Goal: Information Seeking & Learning: Check status

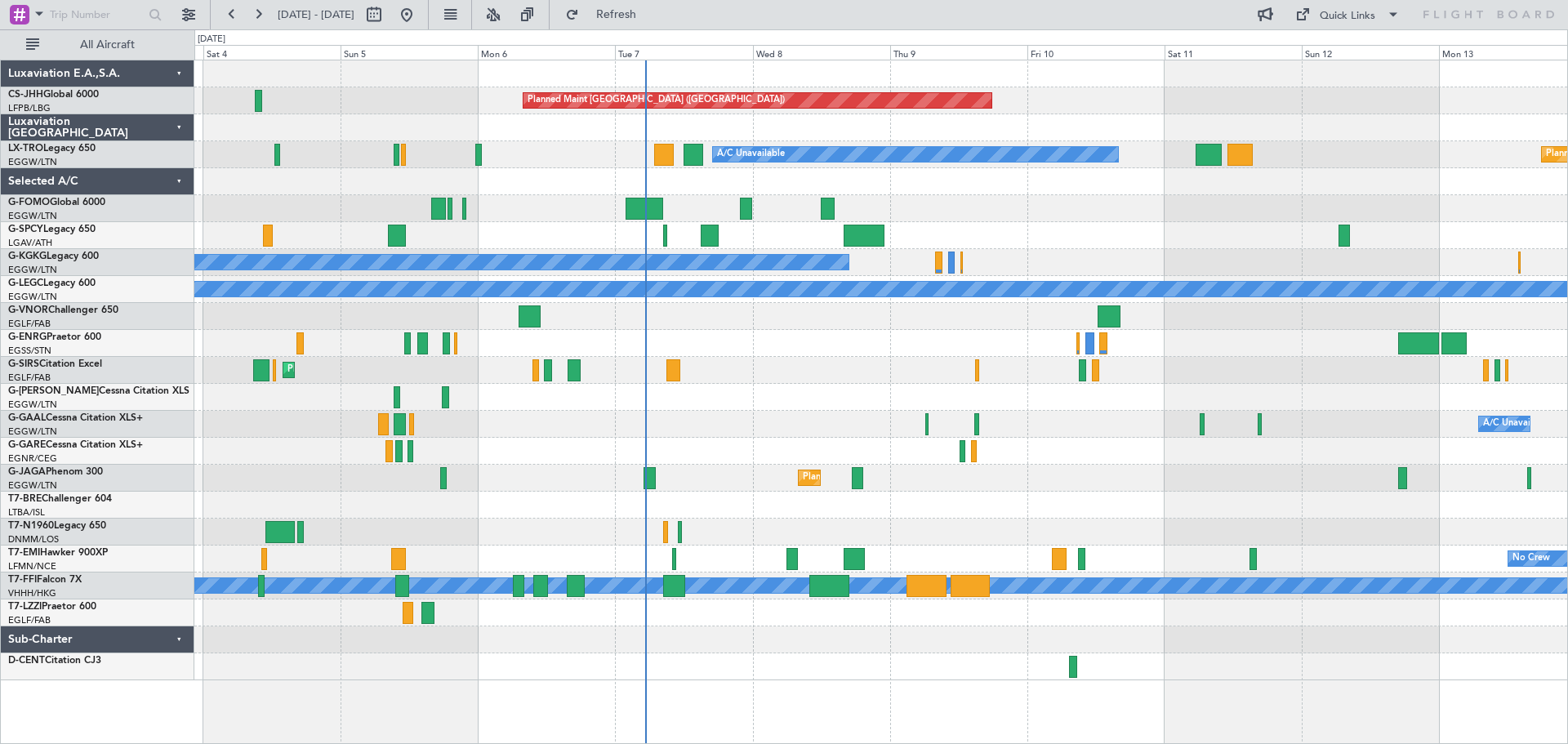
click at [831, 359] on div "Planned Maint [GEOGRAPHIC_DATA] ([GEOGRAPHIC_DATA]) A/C Unavailable Planned Mai…" at bounding box center [881, 370] width 1373 height 620
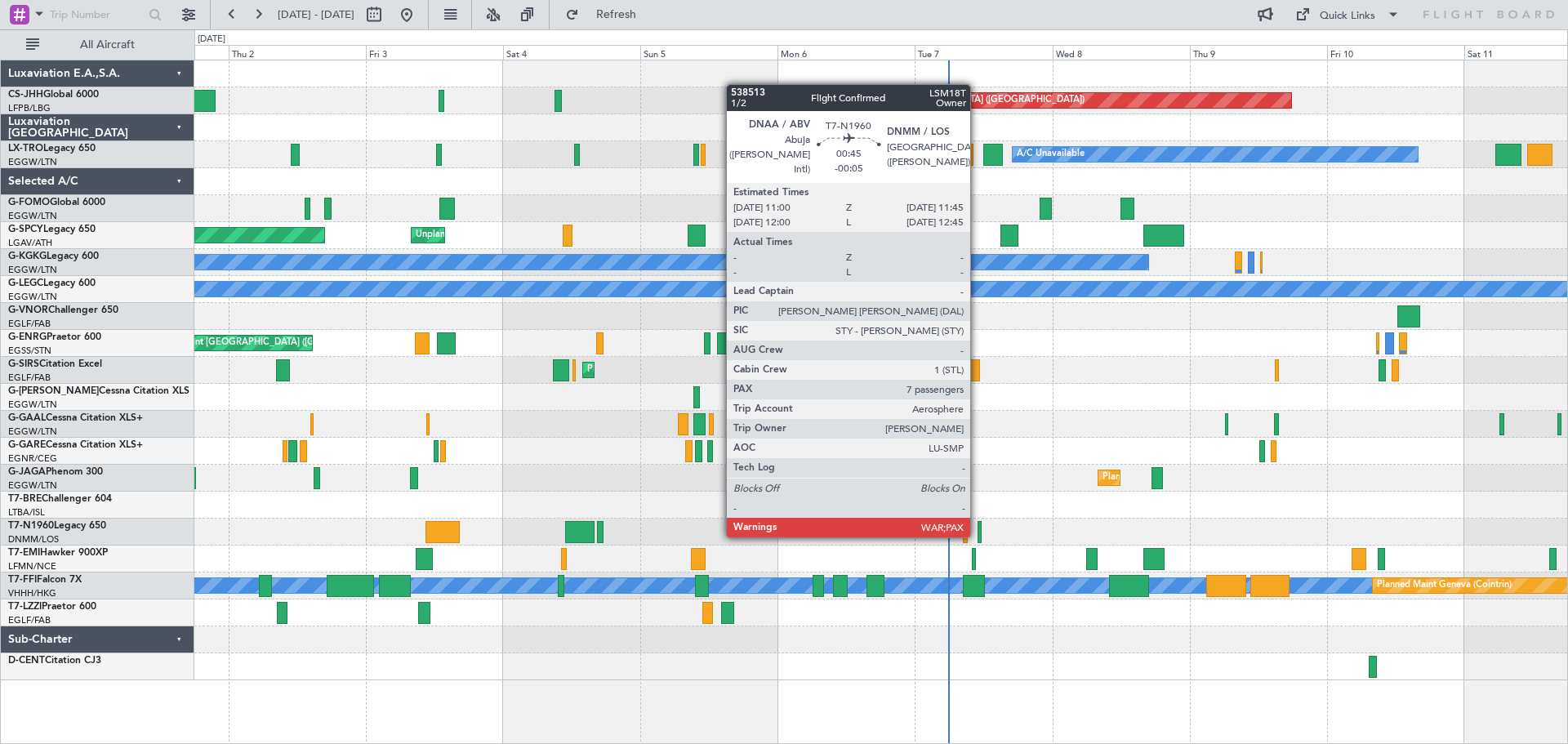
click at [978, 534] on div at bounding box center [981, 531] width 5 height 22
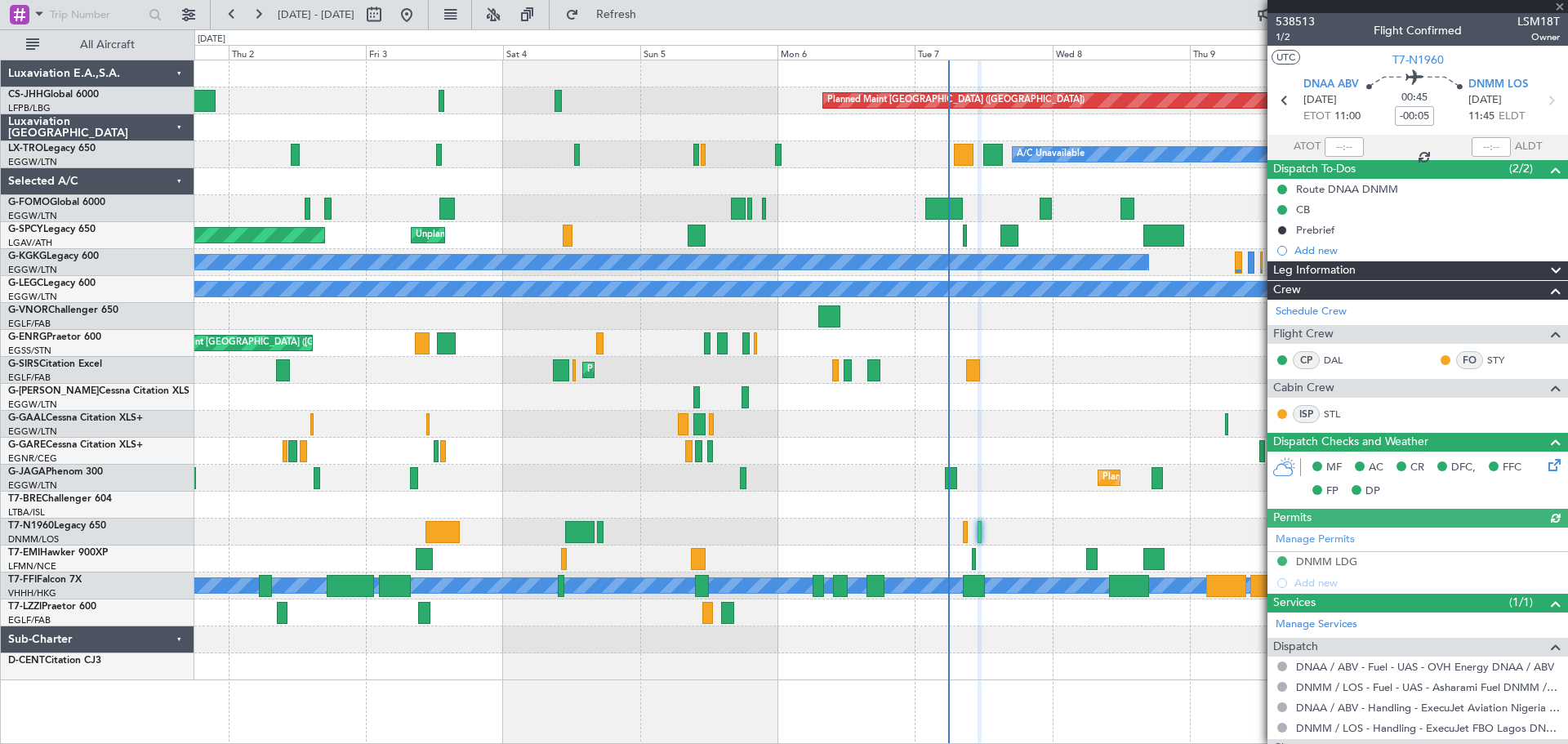
scroll to position [181, 0]
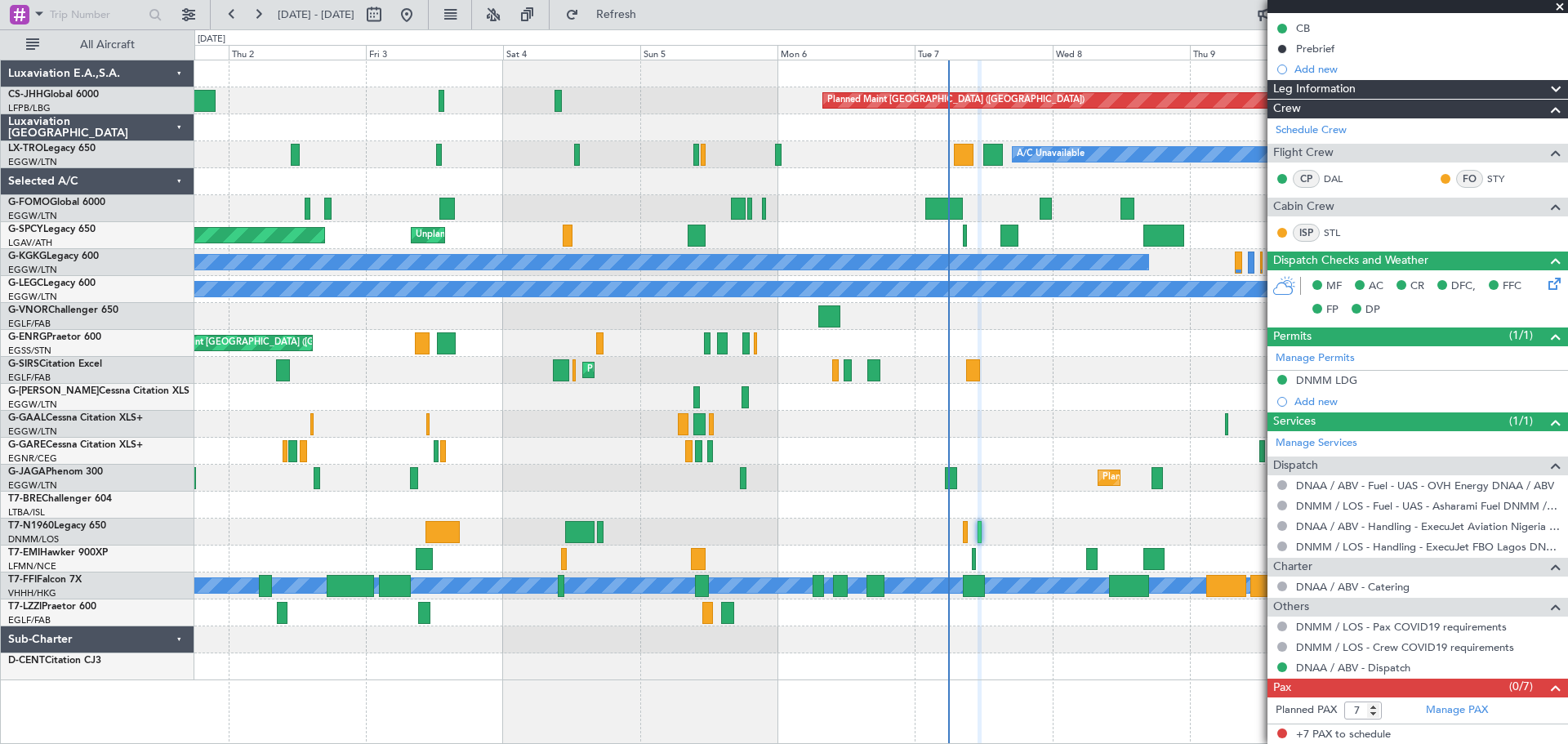
click at [1558, 6] on span at bounding box center [1559, 7] width 17 height 15
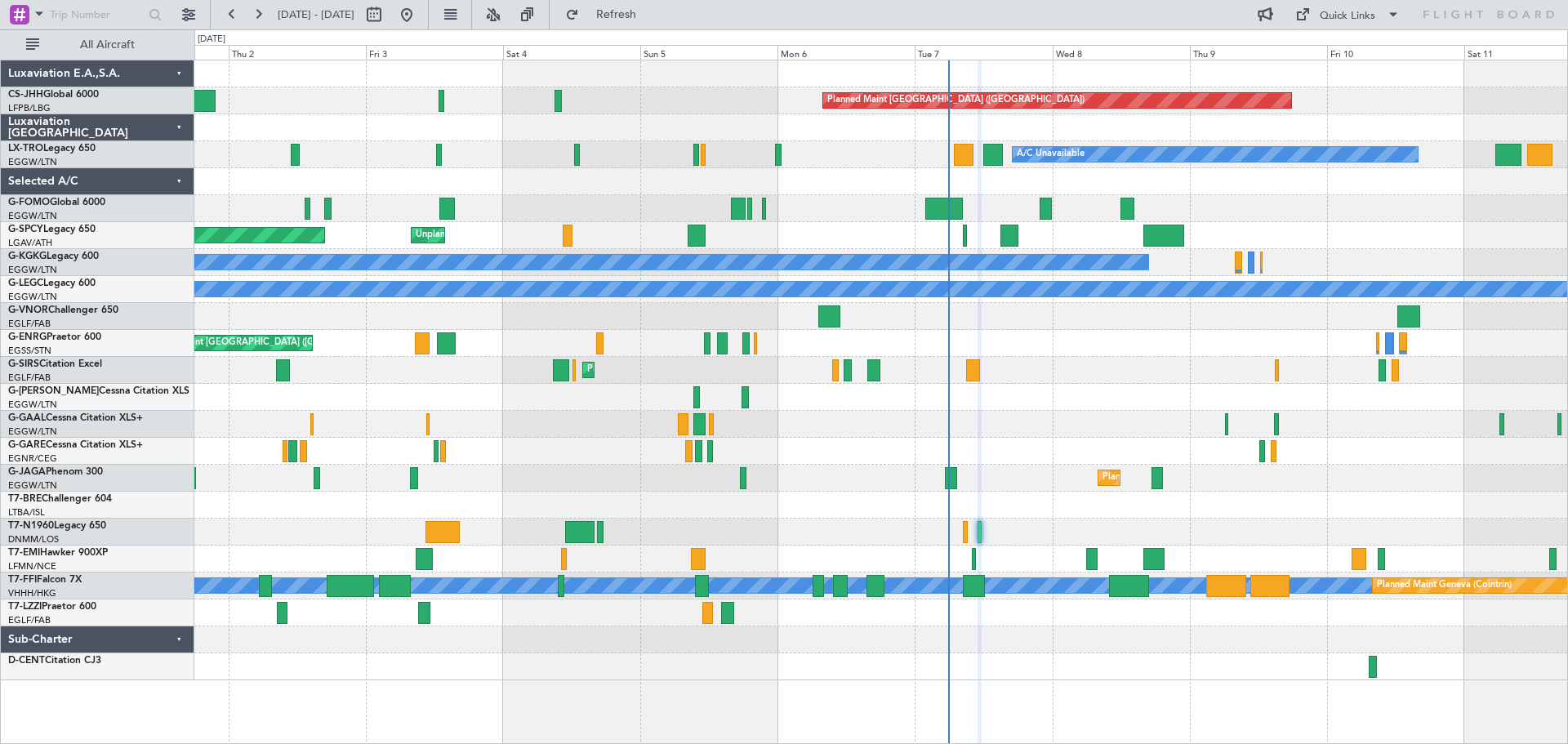
type input "0"
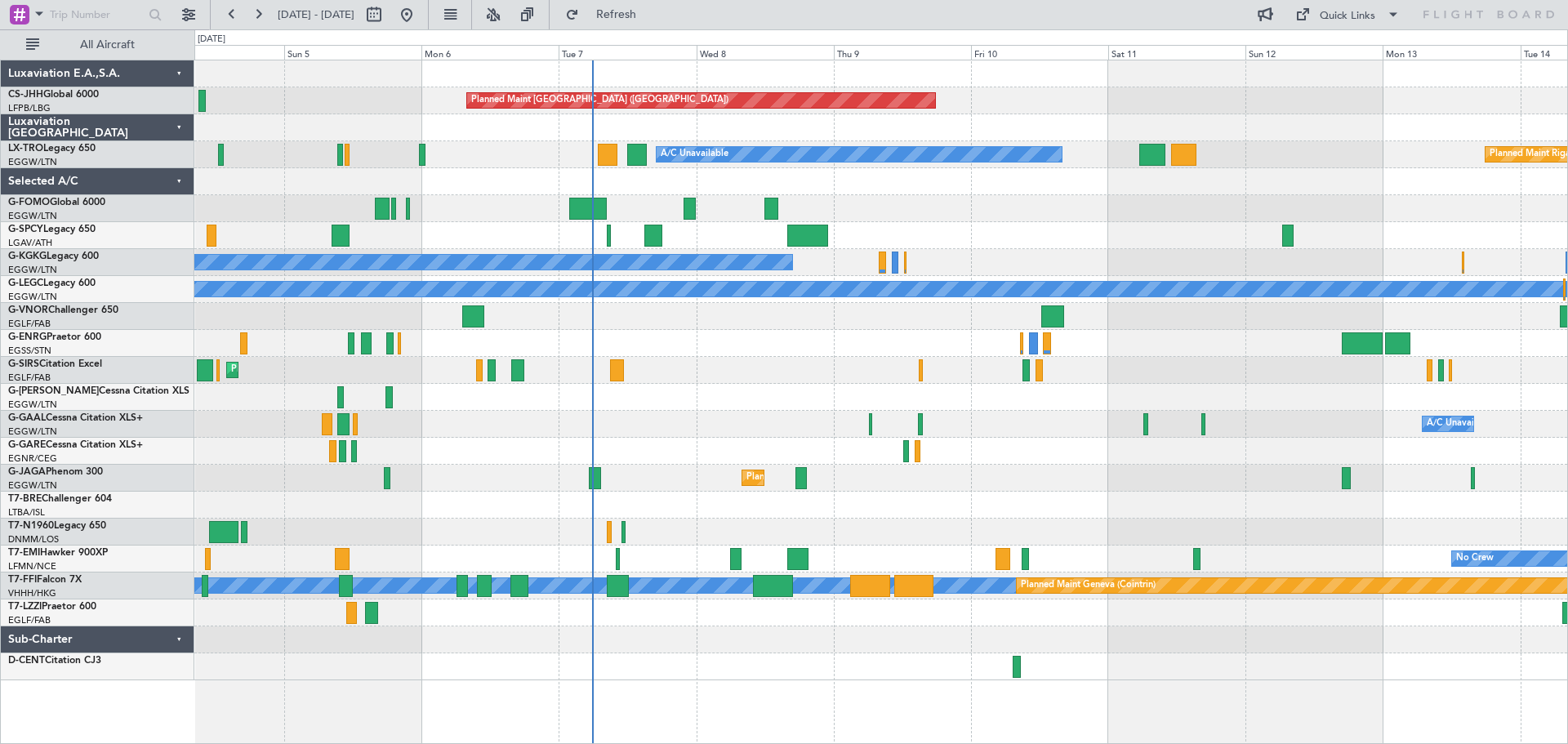
click at [797, 354] on div "Planned Maint [GEOGRAPHIC_DATA] ([GEOGRAPHIC_DATA])" at bounding box center [881, 343] width 1373 height 27
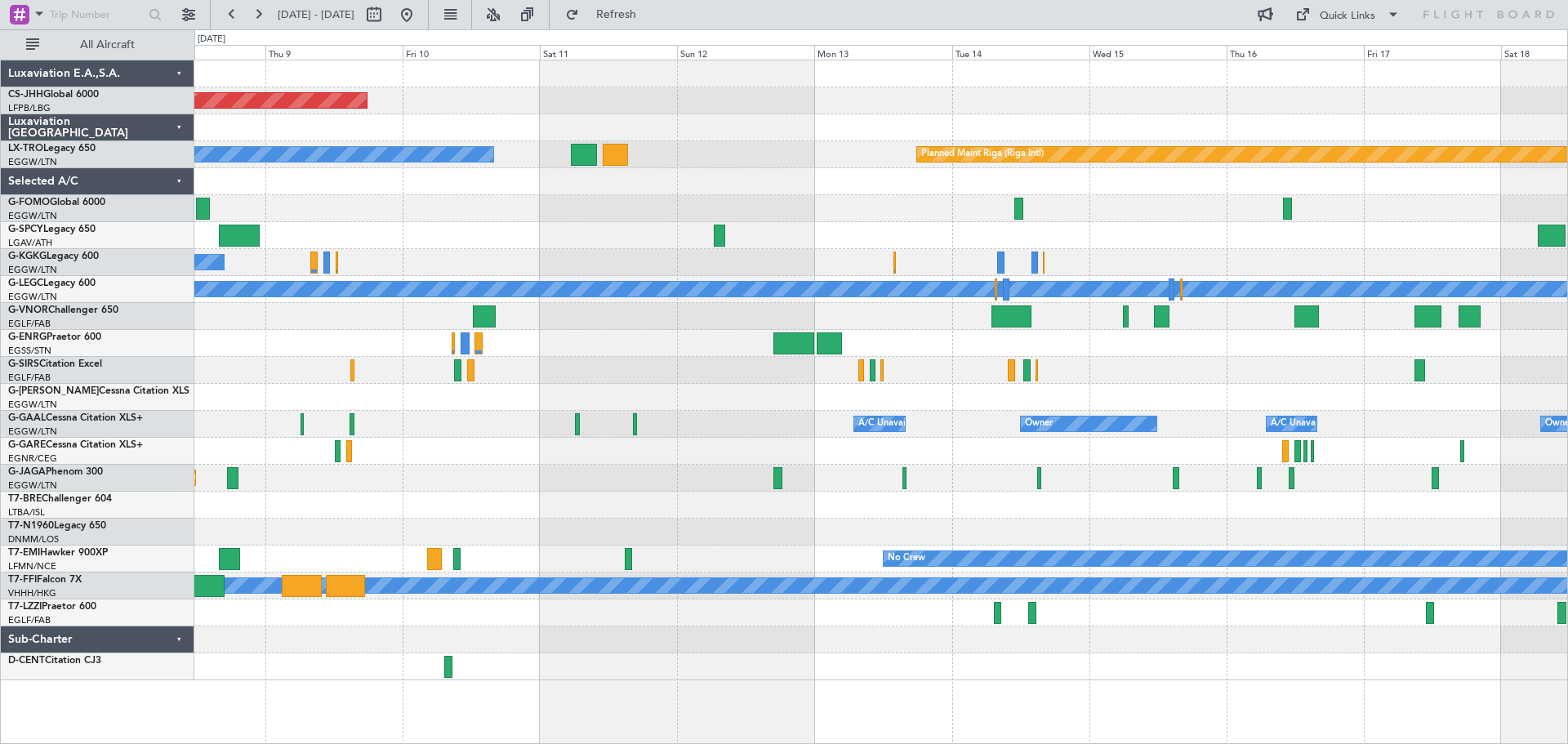
click at [809, 268] on div "A/C Unavailable [GEOGRAPHIC_DATA] (Ataturk)" at bounding box center [881, 263] width 1373 height 27
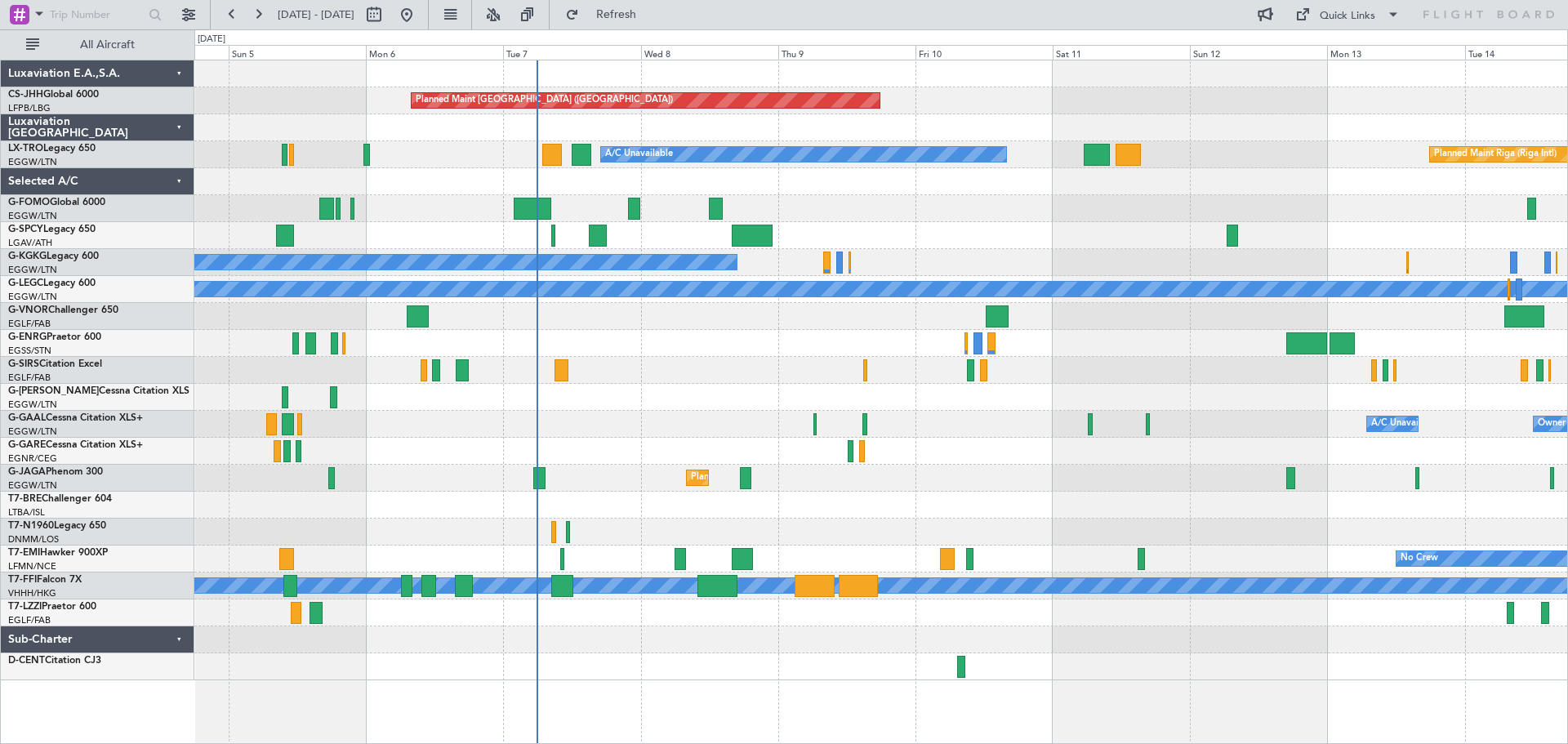
click at [1059, 251] on div "Planned Maint [GEOGRAPHIC_DATA] ([GEOGRAPHIC_DATA]) Planned Maint [GEOGRAPHIC_D…" at bounding box center [881, 370] width 1373 height 620
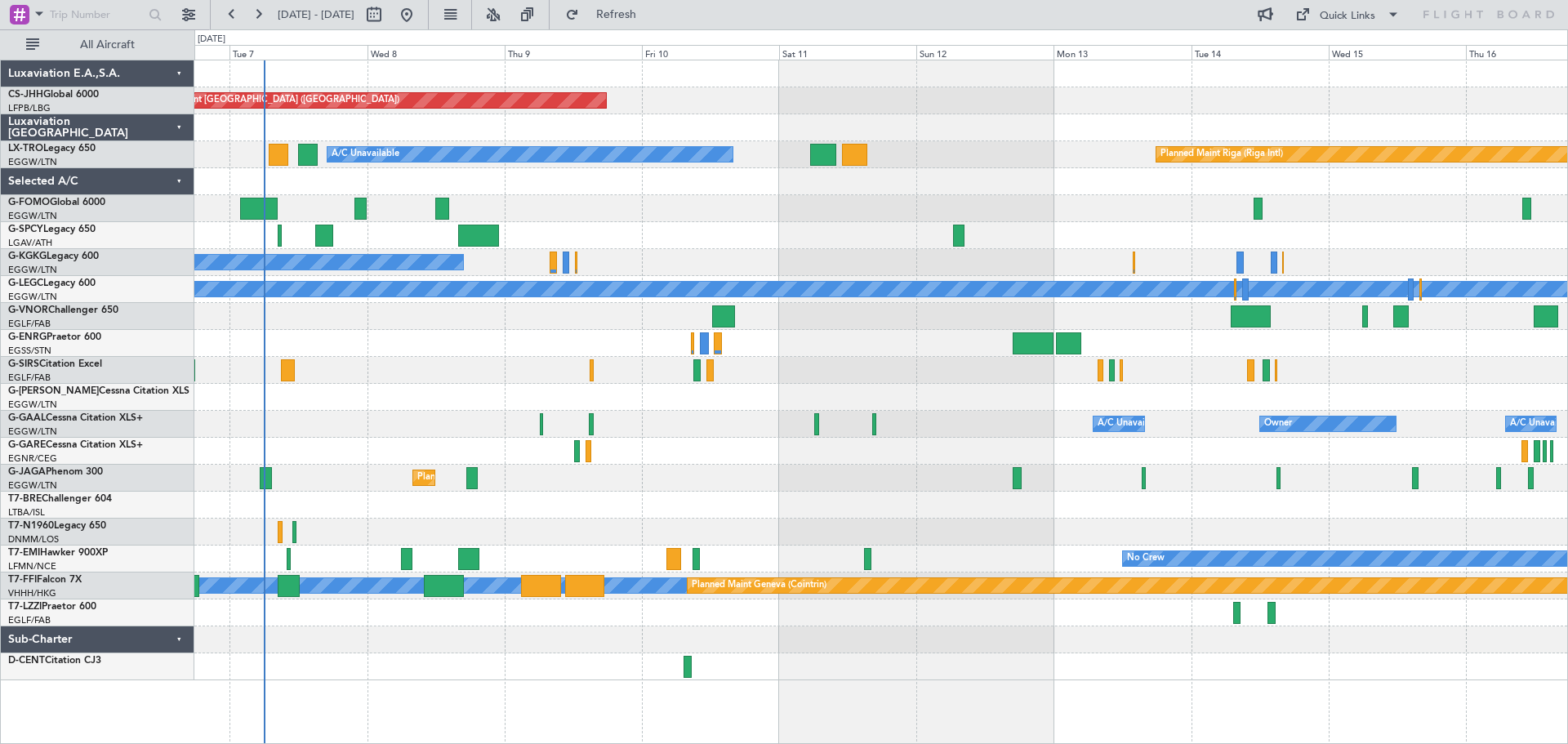
click at [773, 480] on div "Planned Maint [GEOGRAPHIC_DATA] ([GEOGRAPHIC_DATA]) Planned Maint [GEOGRAPHIC_D…" at bounding box center [881, 370] width 1373 height 620
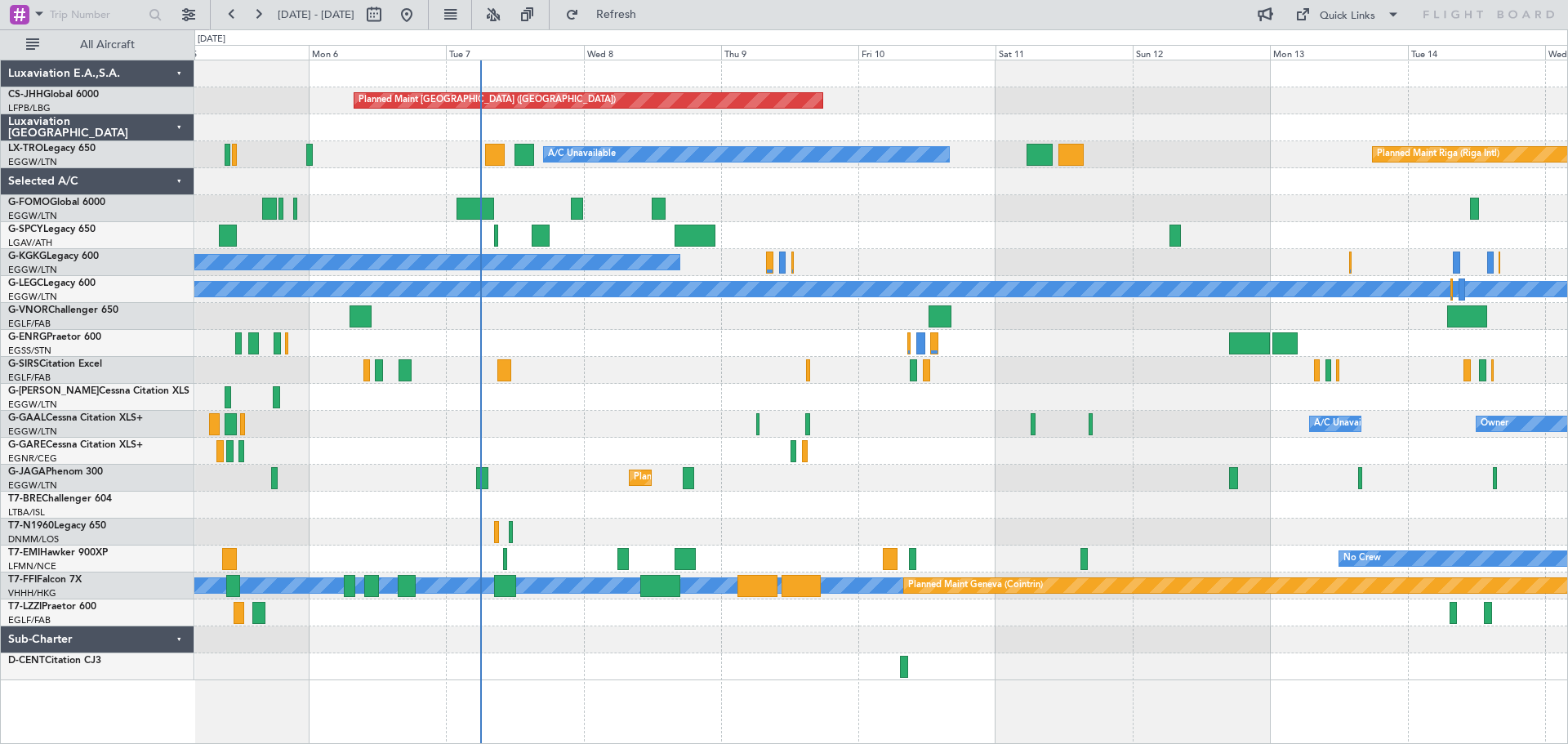
click at [925, 269] on div "A/C Unavailable [GEOGRAPHIC_DATA] (Ataturk)" at bounding box center [881, 263] width 1373 height 27
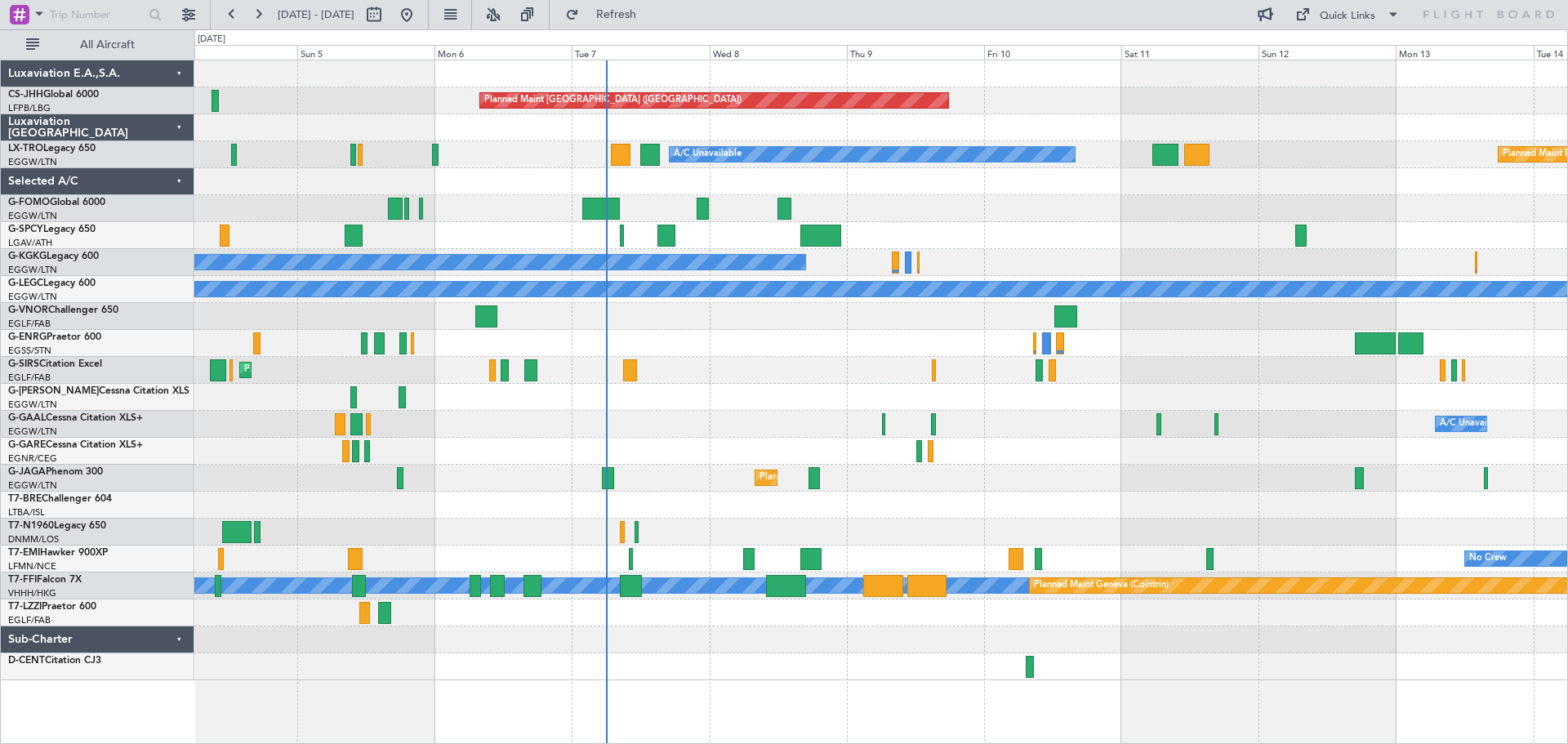
click at [790, 331] on div "Planned Maint [GEOGRAPHIC_DATA] ([GEOGRAPHIC_DATA]) Planned Maint [GEOGRAPHIC_D…" at bounding box center [881, 370] width 1373 height 620
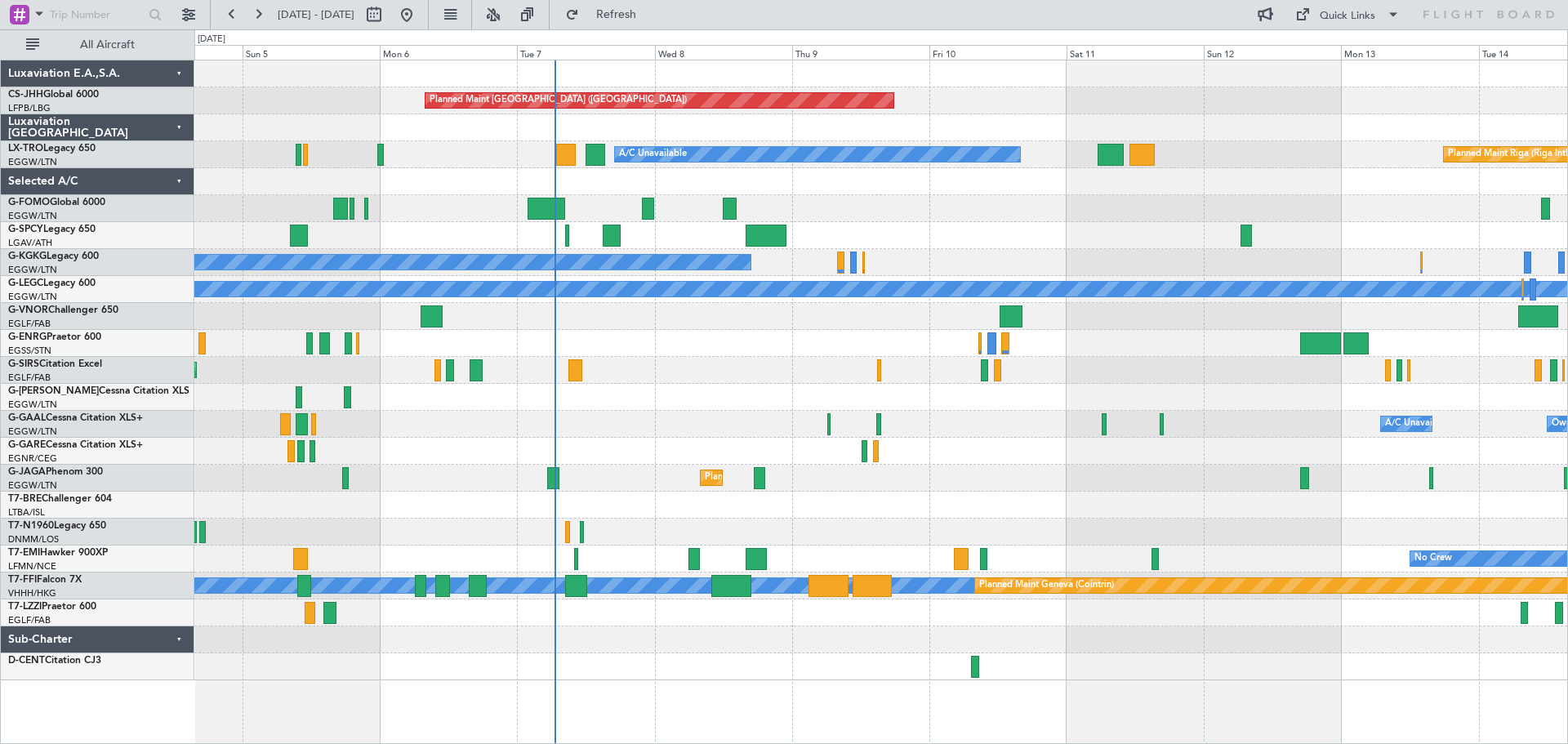
click at [1182, 214] on div at bounding box center [881, 208] width 1373 height 27
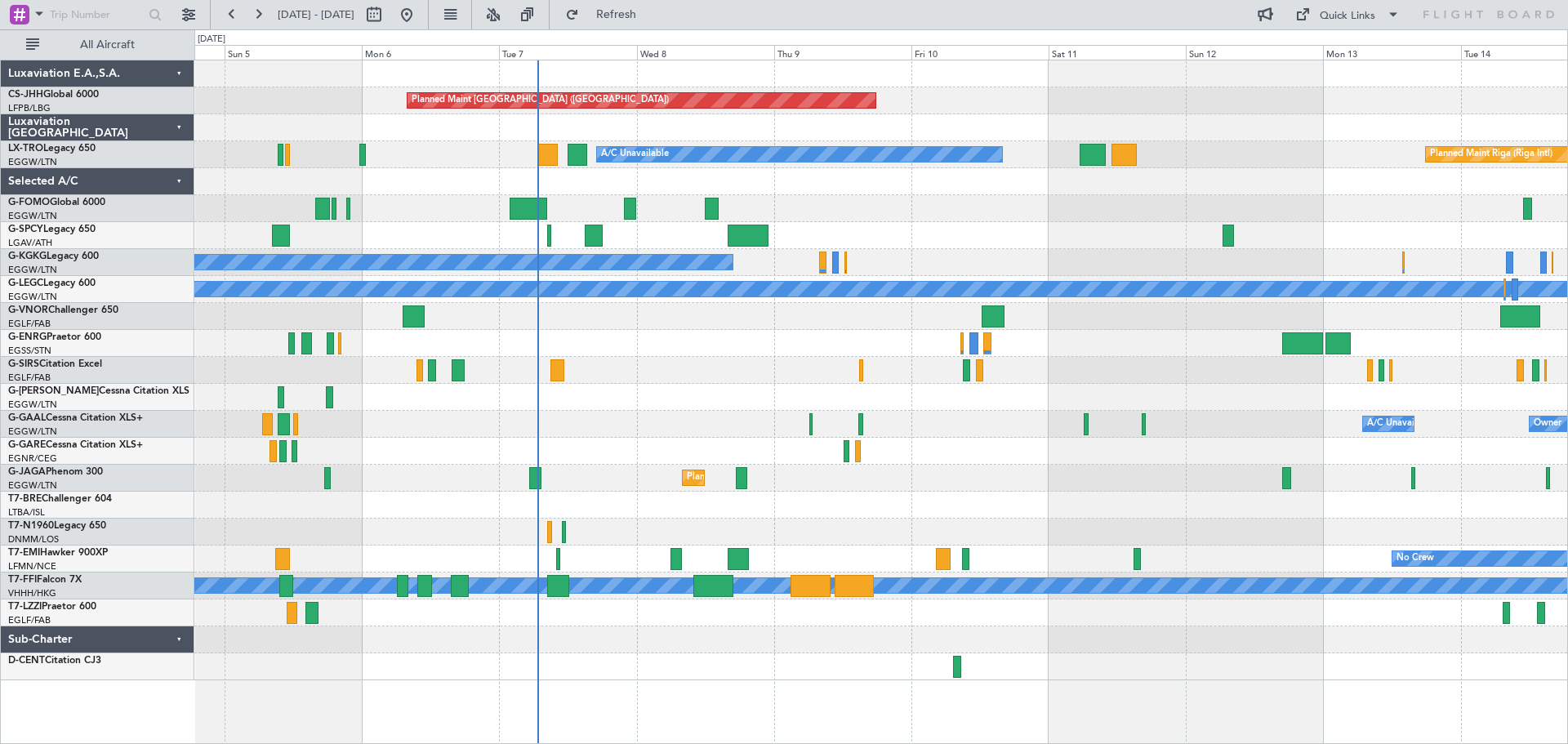
click at [920, 194] on div at bounding box center [881, 181] width 1373 height 27
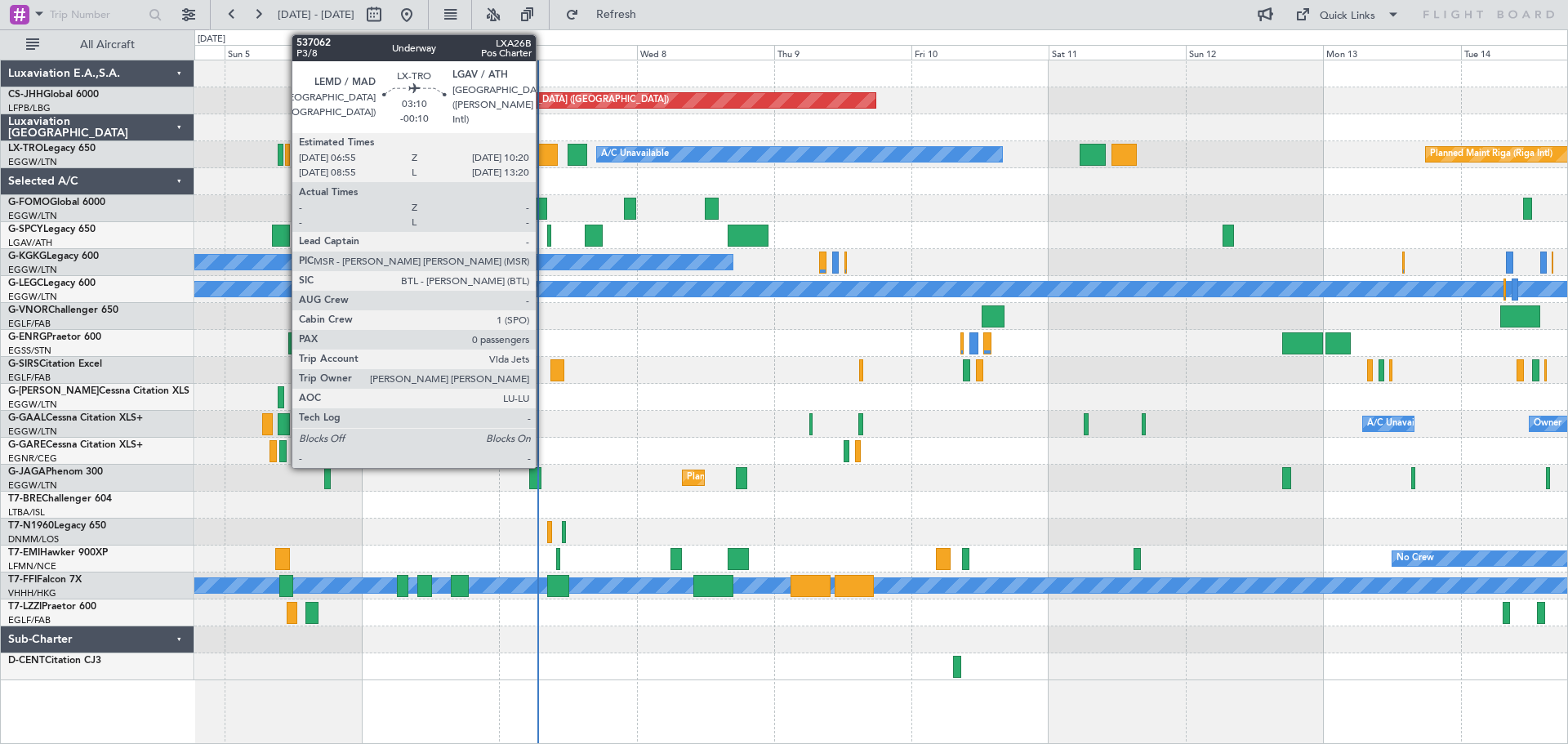
click at [543, 151] on div at bounding box center [548, 154] width 19 height 22
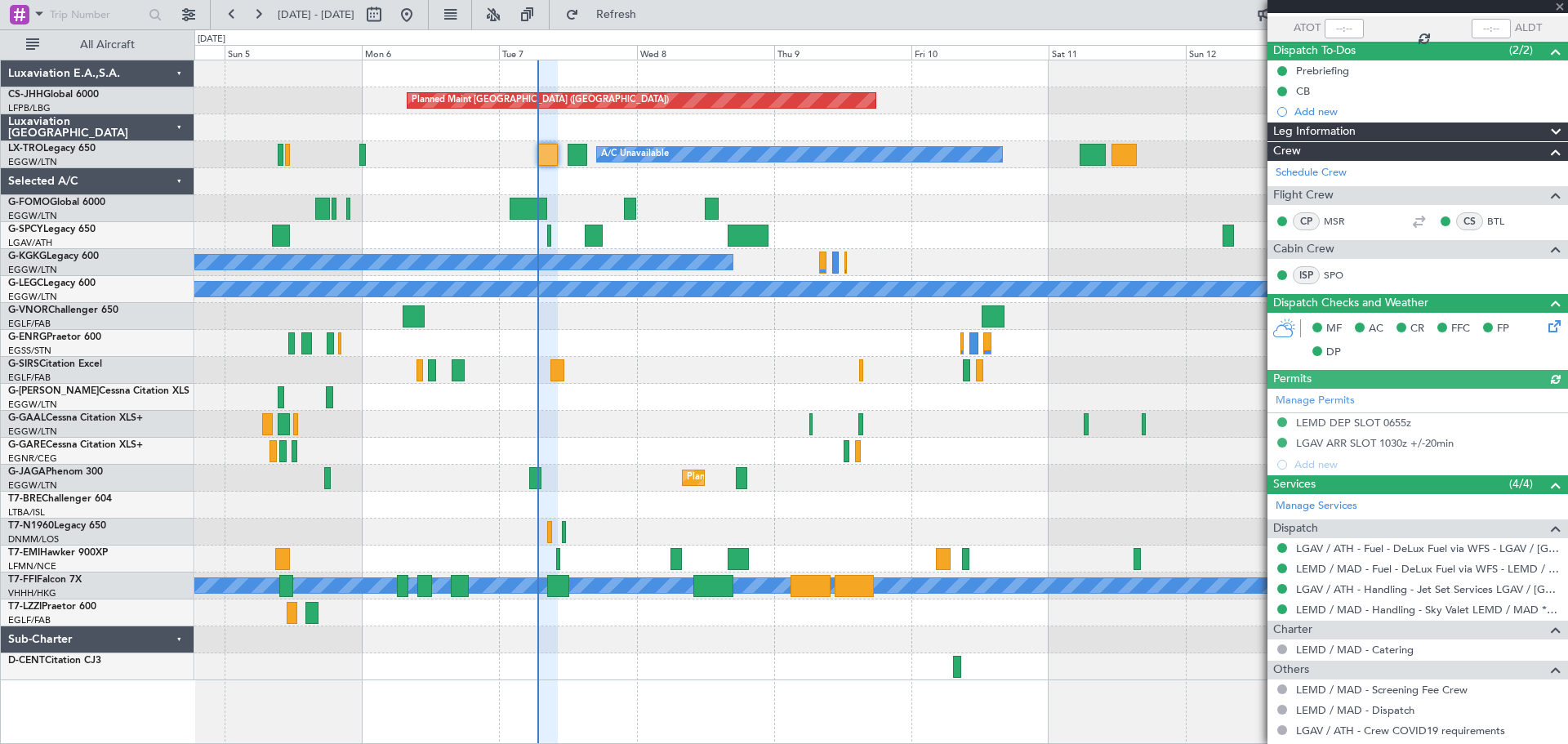
scroll to position [181, 0]
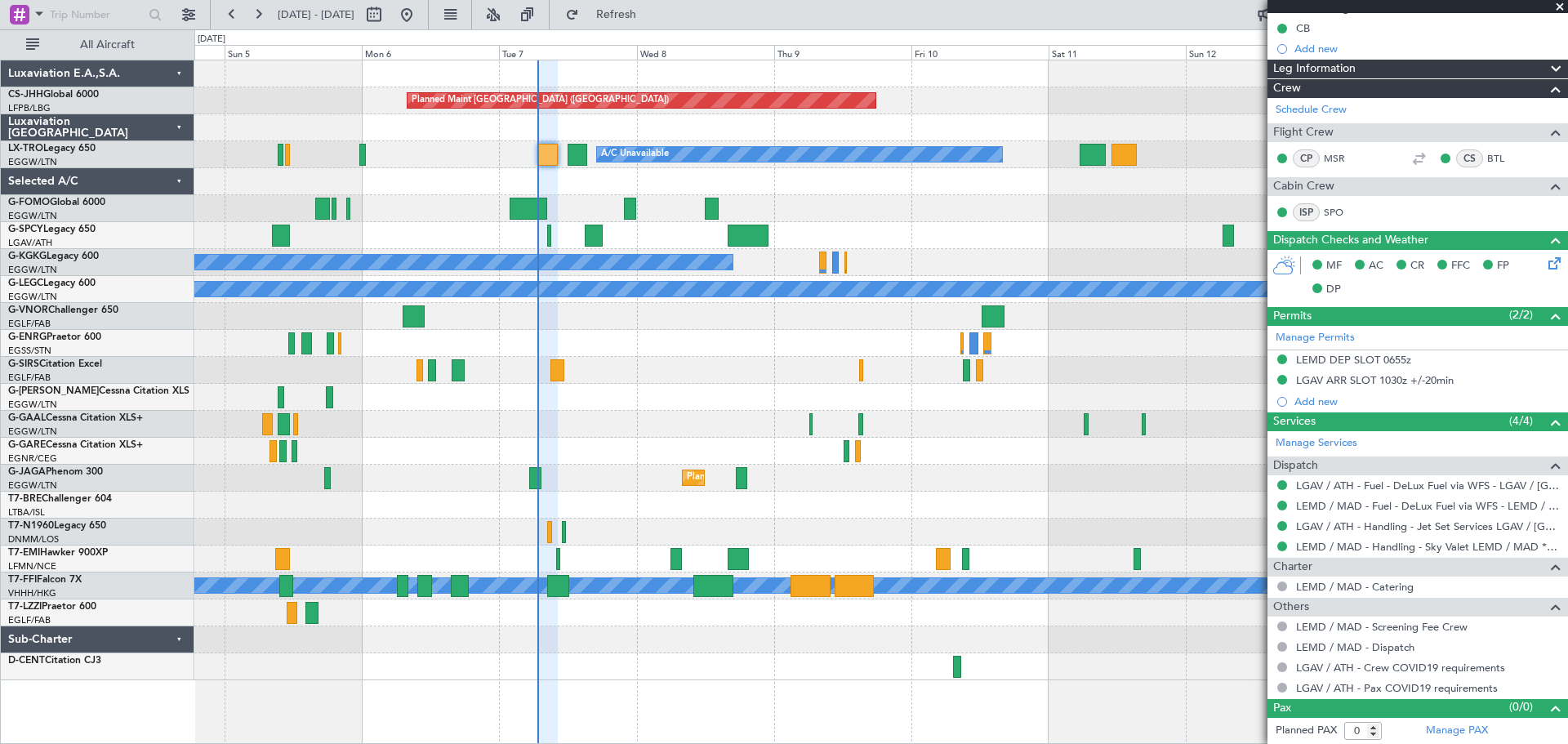
click at [1557, 6] on span at bounding box center [1559, 7] width 17 height 15
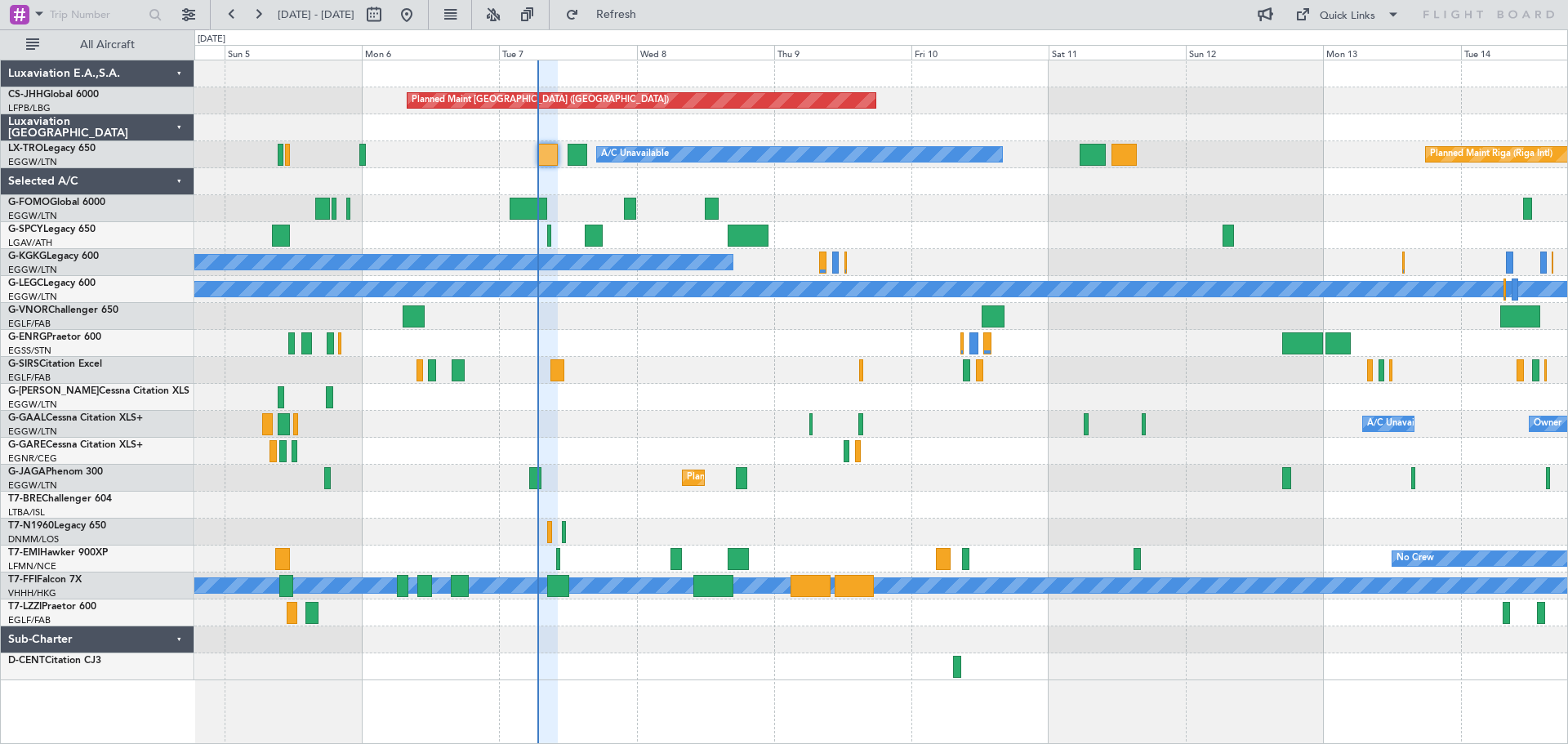
scroll to position [0, 0]
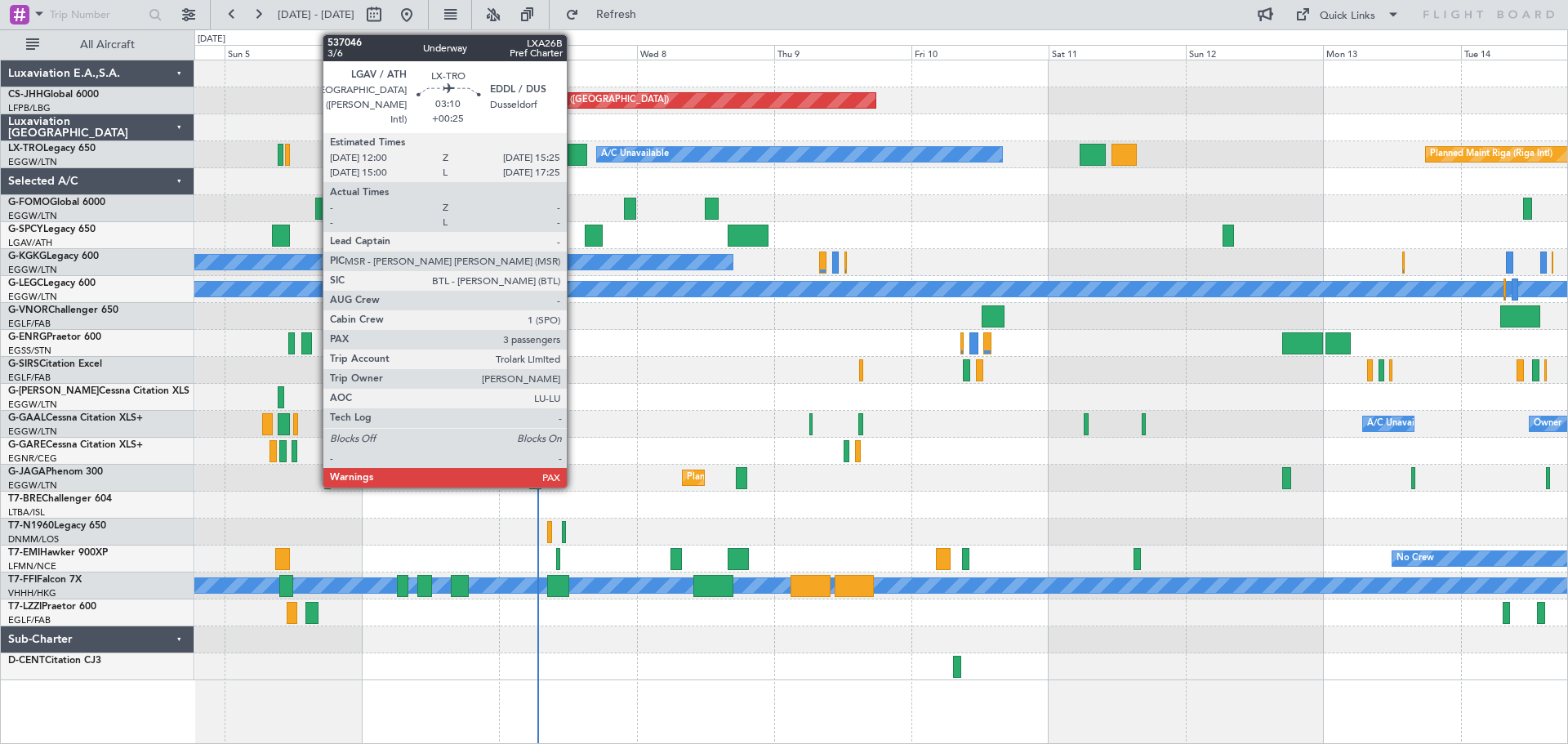
click at [574, 156] on div at bounding box center [577, 154] width 19 height 22
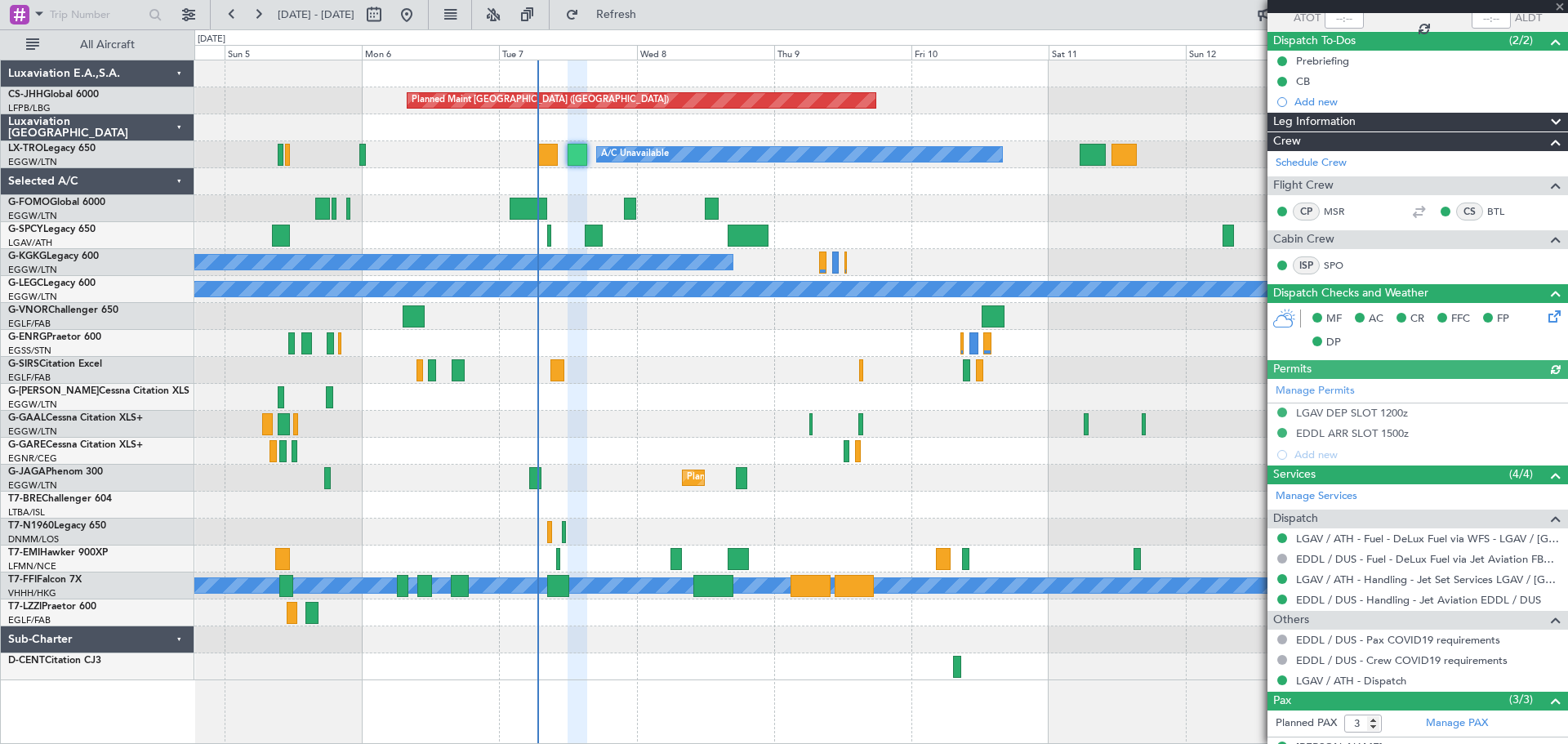
scroll to position [231, 0]
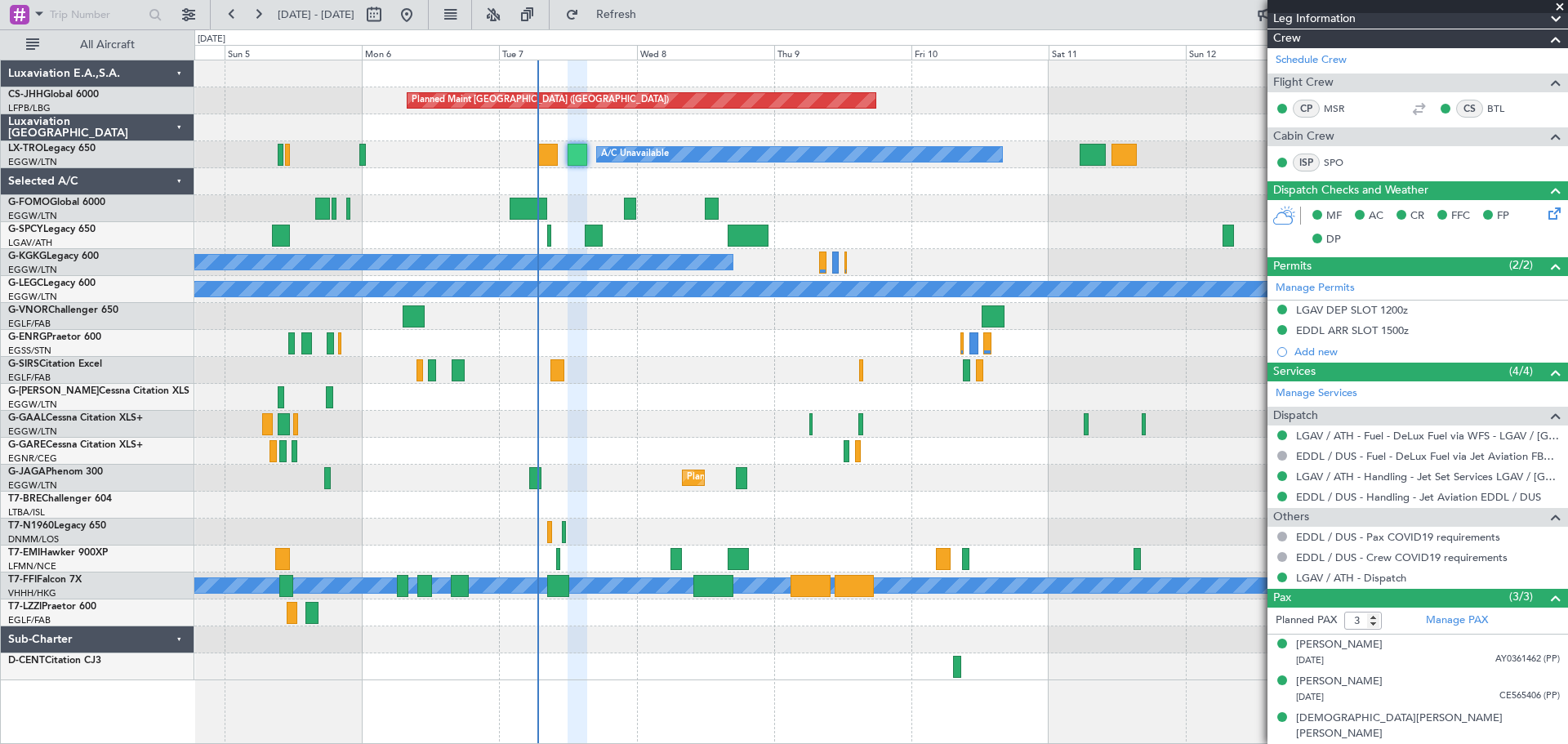
click at [1562, 5] on span at bounding box center [1559, 7] width 17 height 15
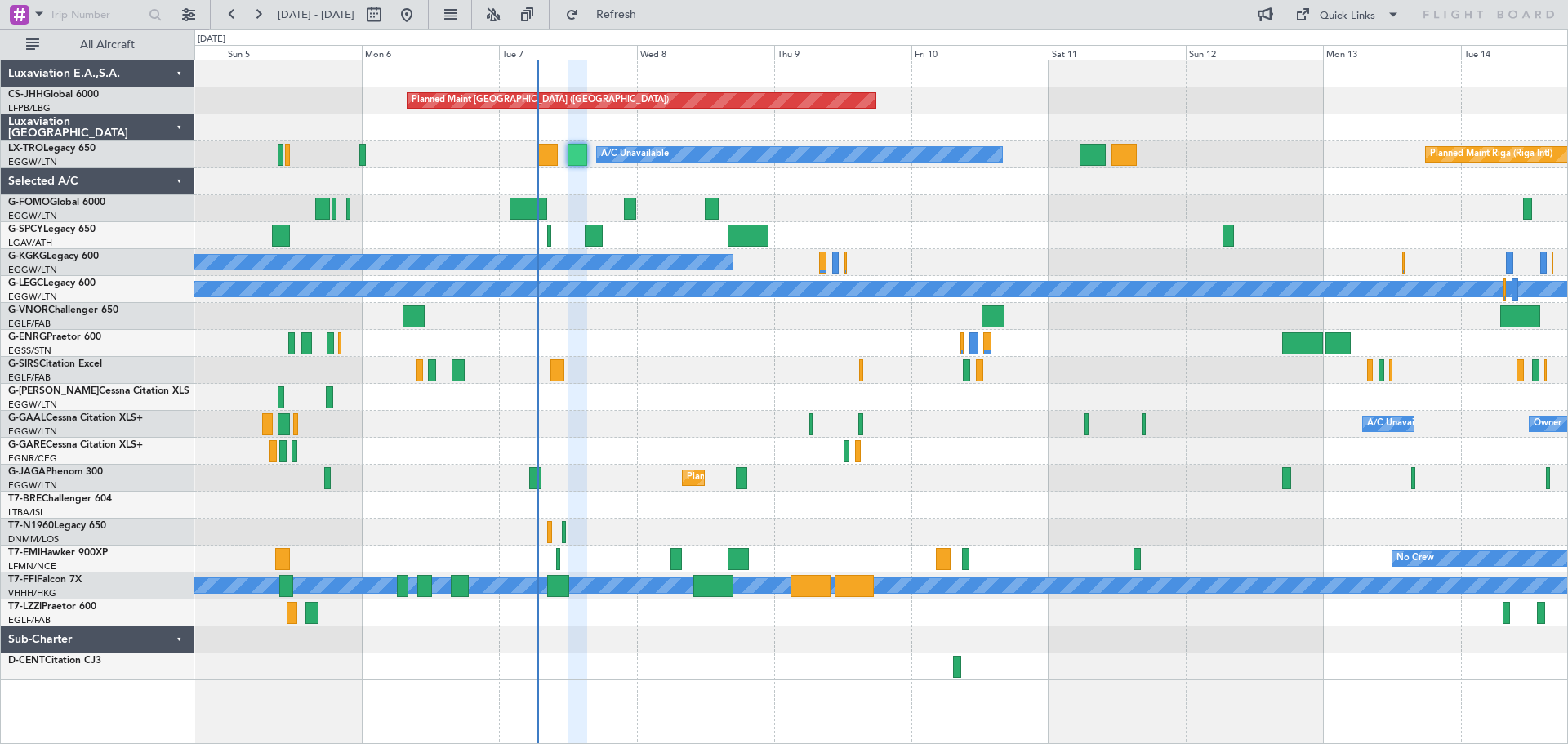
type input "0"
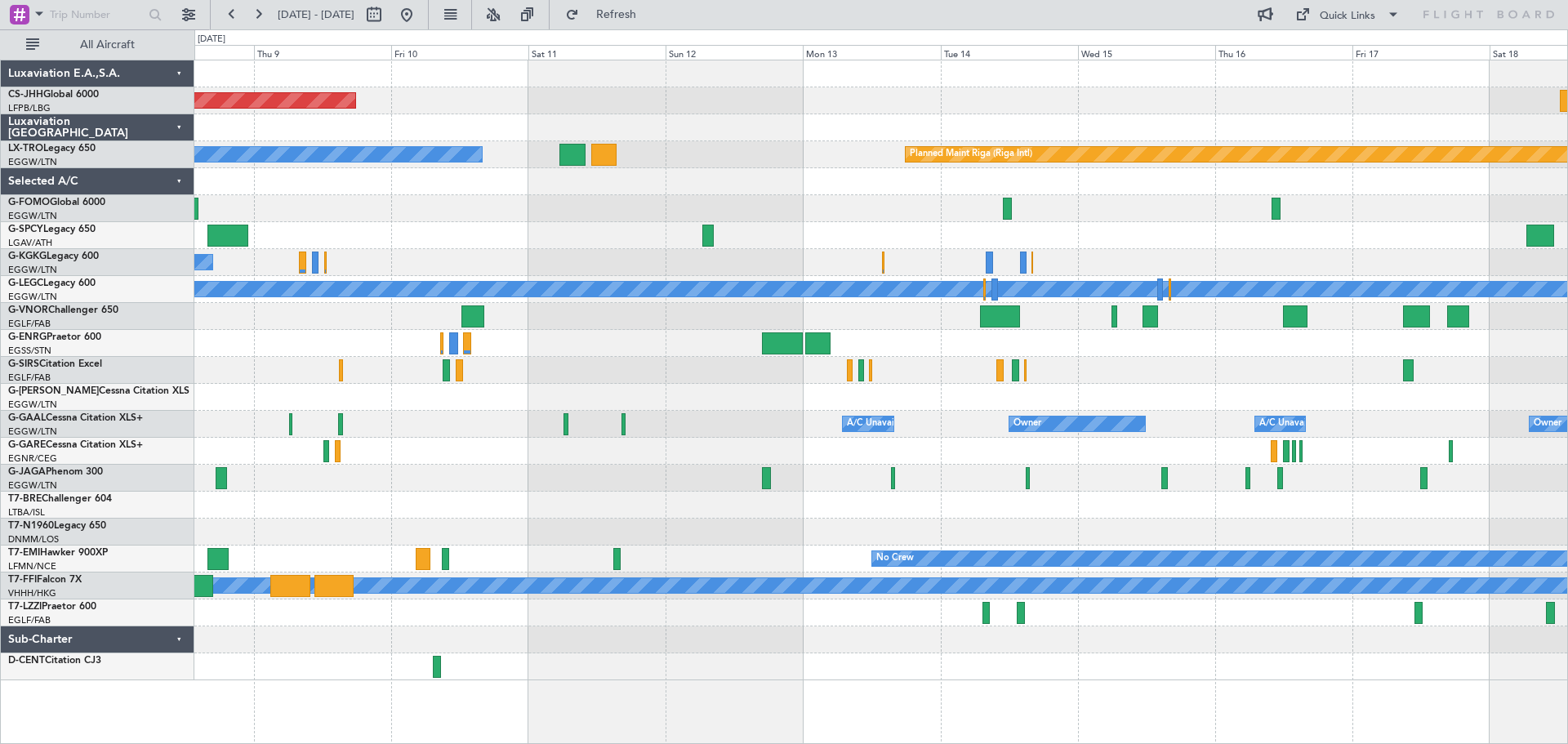
click at [760, 207] on div at bounding box center [881, 208] width 1373 height 27
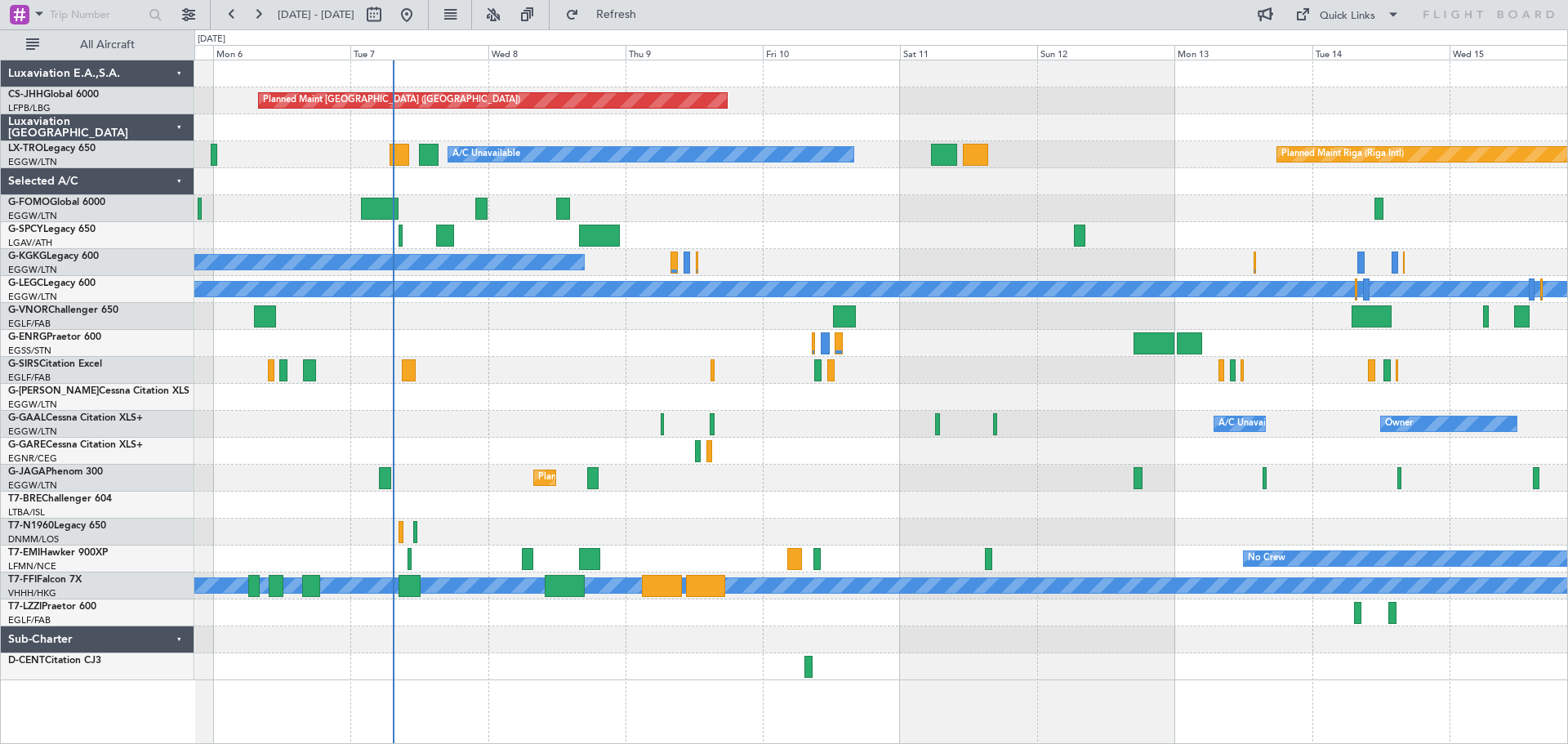
click at [917, 199] on div at bounding box center [881, 208] width 1373 height 27
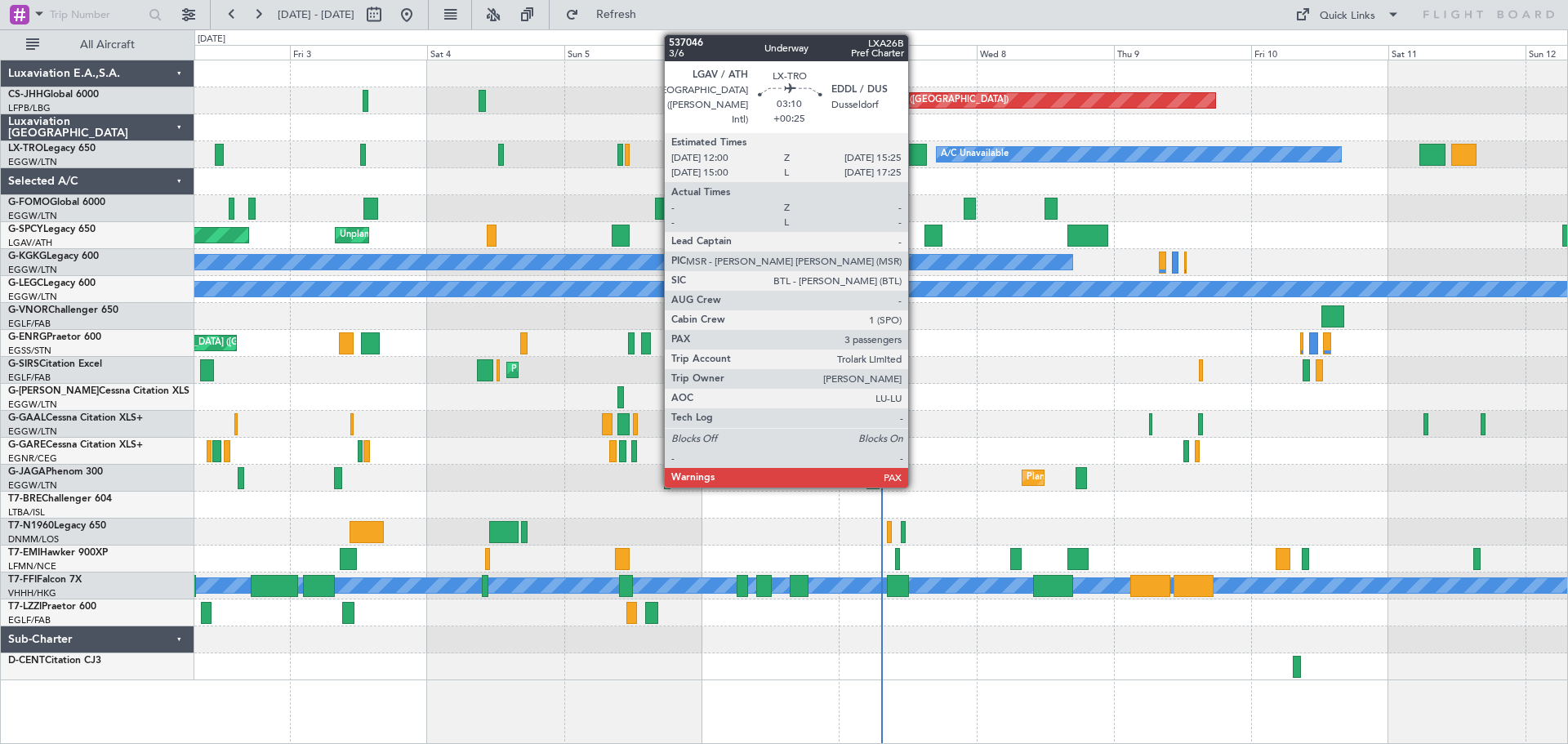
click at [916, 158] on div at bounding box center [916, 154] width 19 height 22
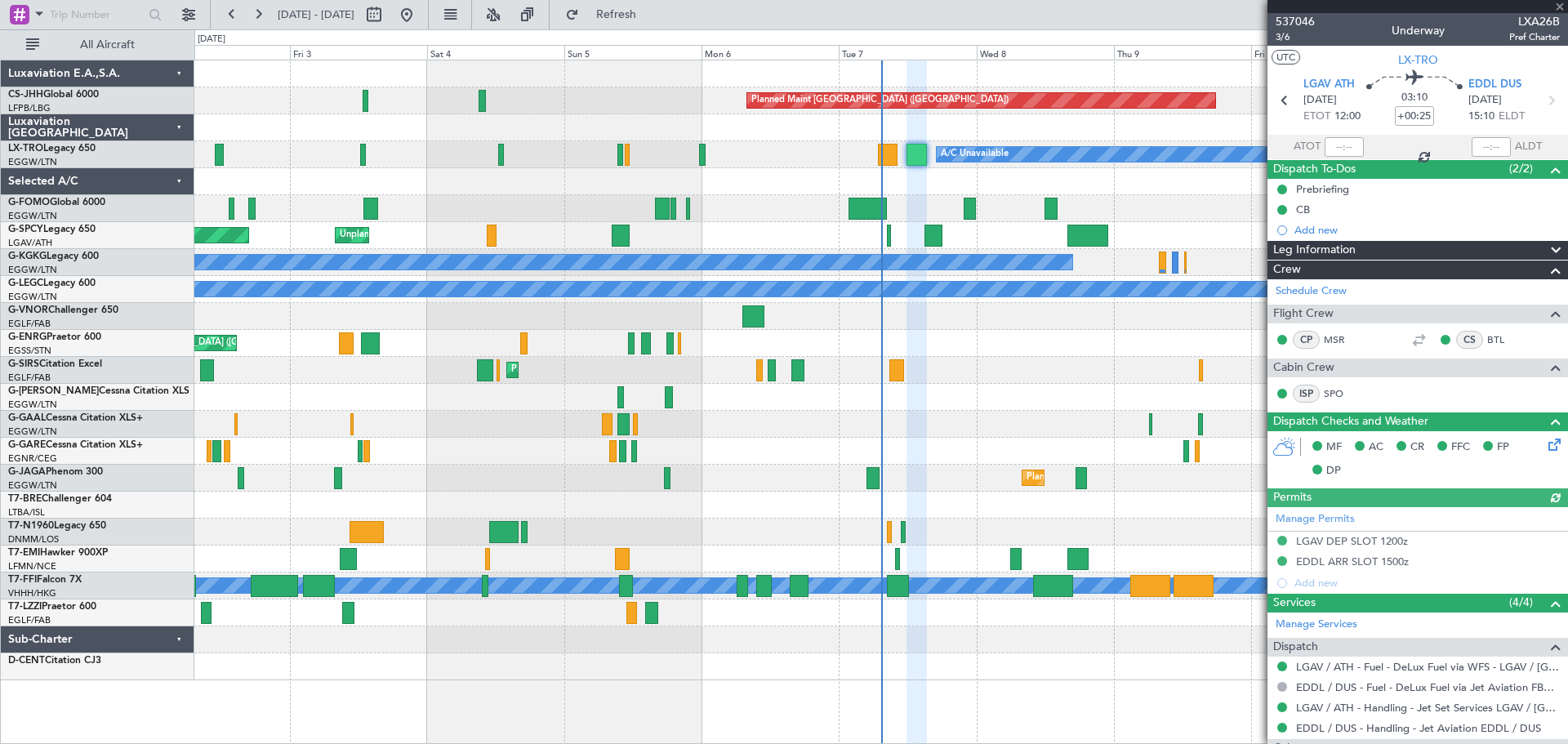
scroll to position [231, 0]
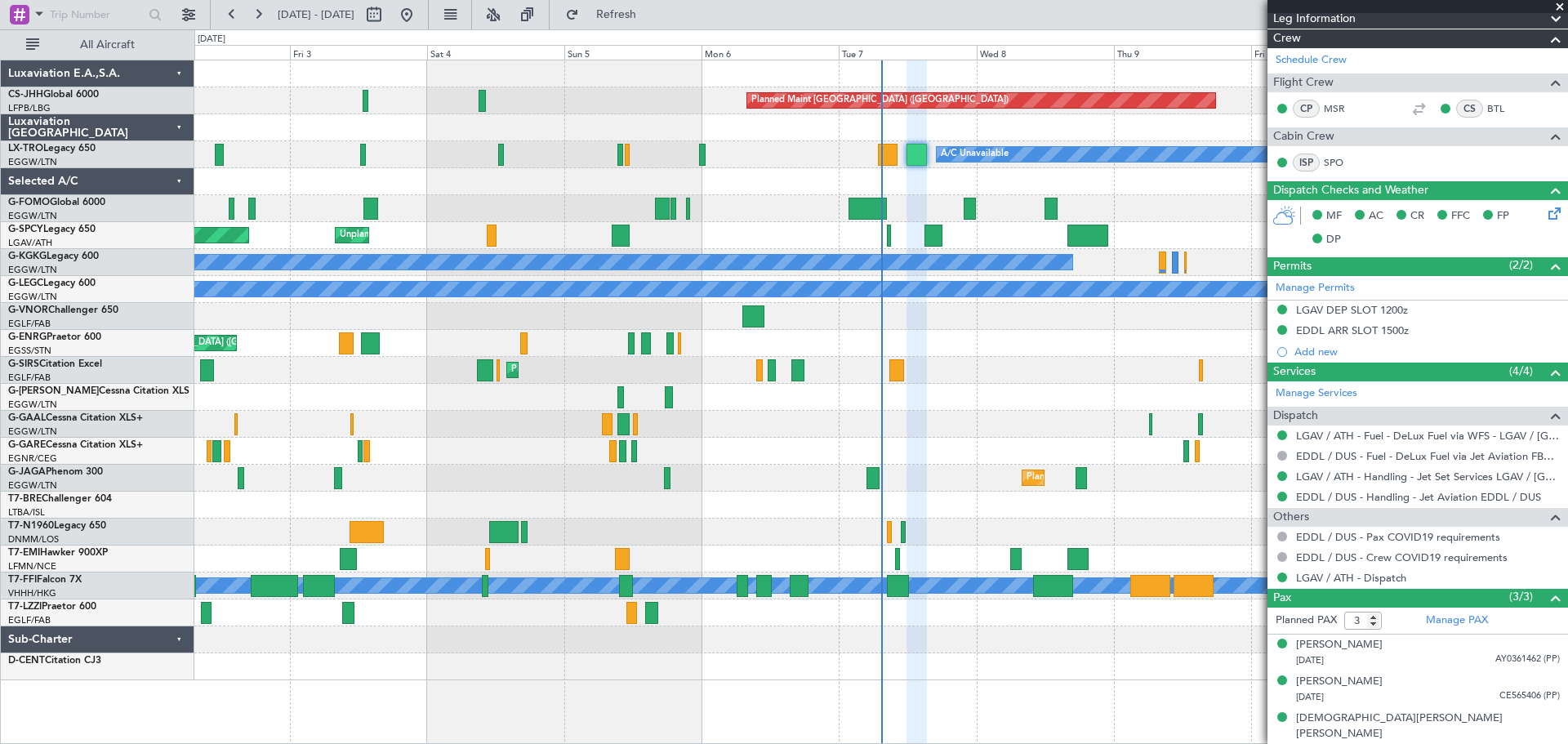
click at [1562, 7] on span at bounding box center [1559, 7] width 17 height 15
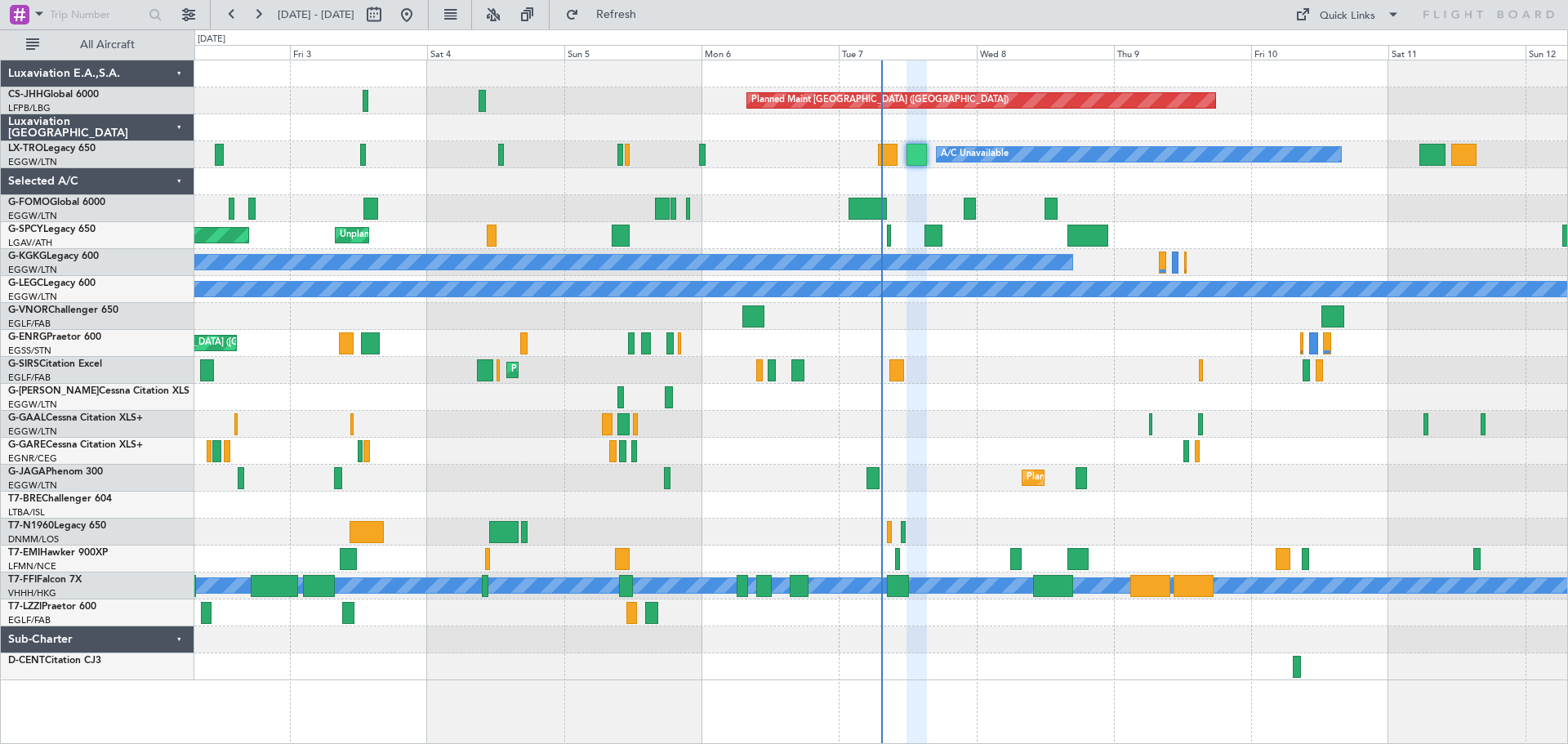
type input "0"
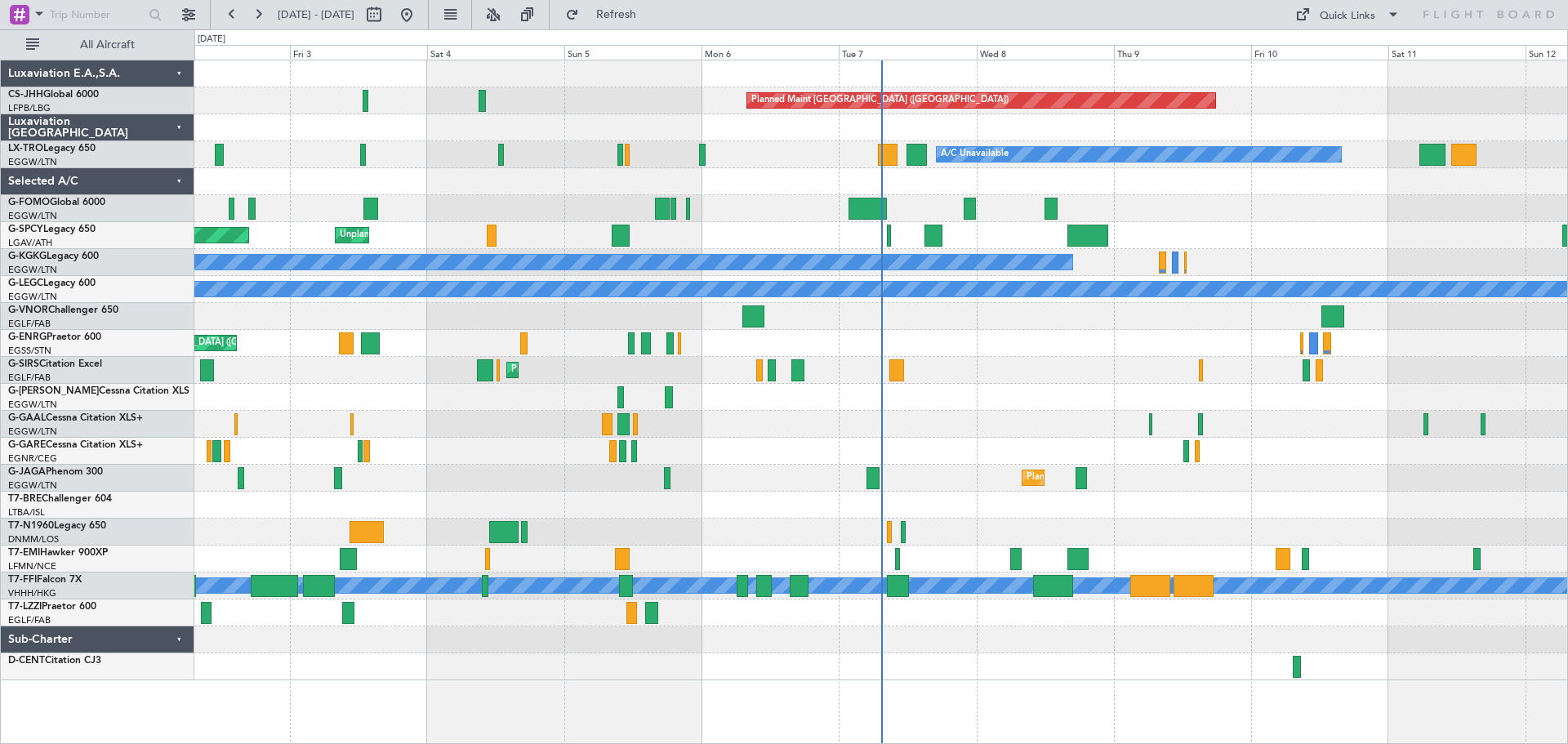
scroll to position [0, 0]
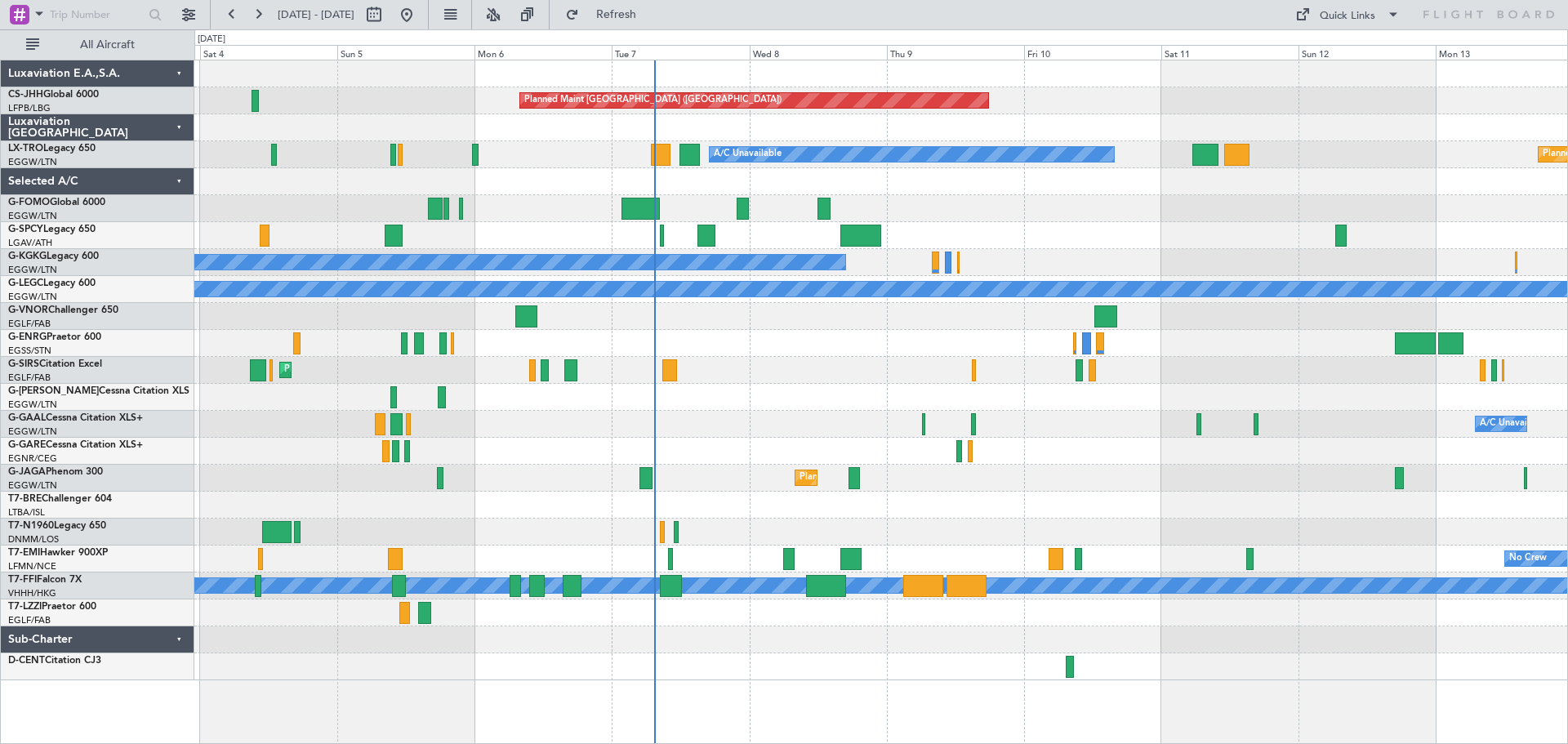
click at [882, 335] on div "Planned Maint [GEOGRAPHIC_DATA] ([GEOGRAPHIC_DATA])" at bounding box center [881, 343] width 1373 height 27
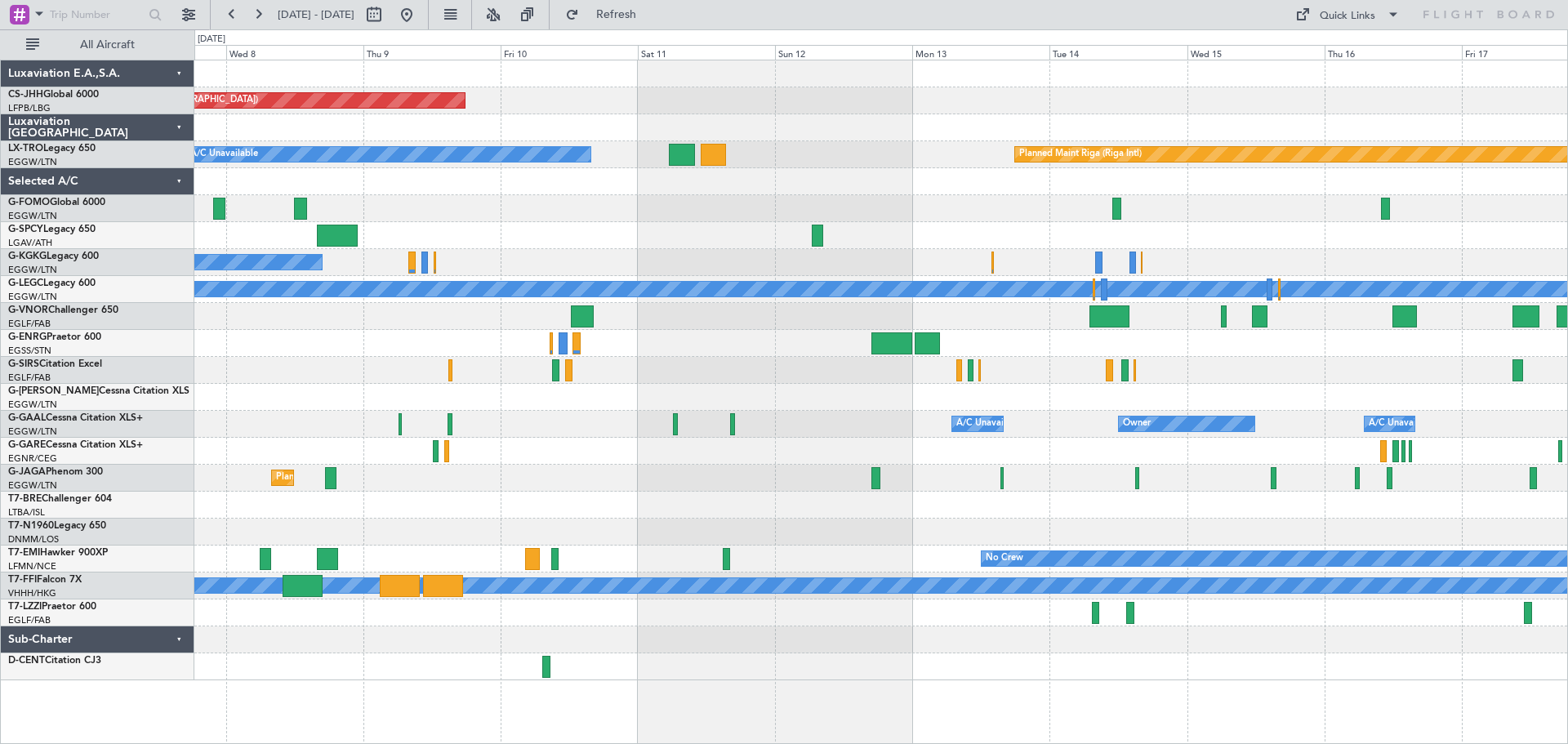
click at [615, 235] on div "Planned Maint [GEOGRAPHIC_DATA] ([GEOGRAPHIC_DATA]) Planned Maint [GEOGRAPHIC_D…" at bounding box center [881, 370] width 1373 height 620
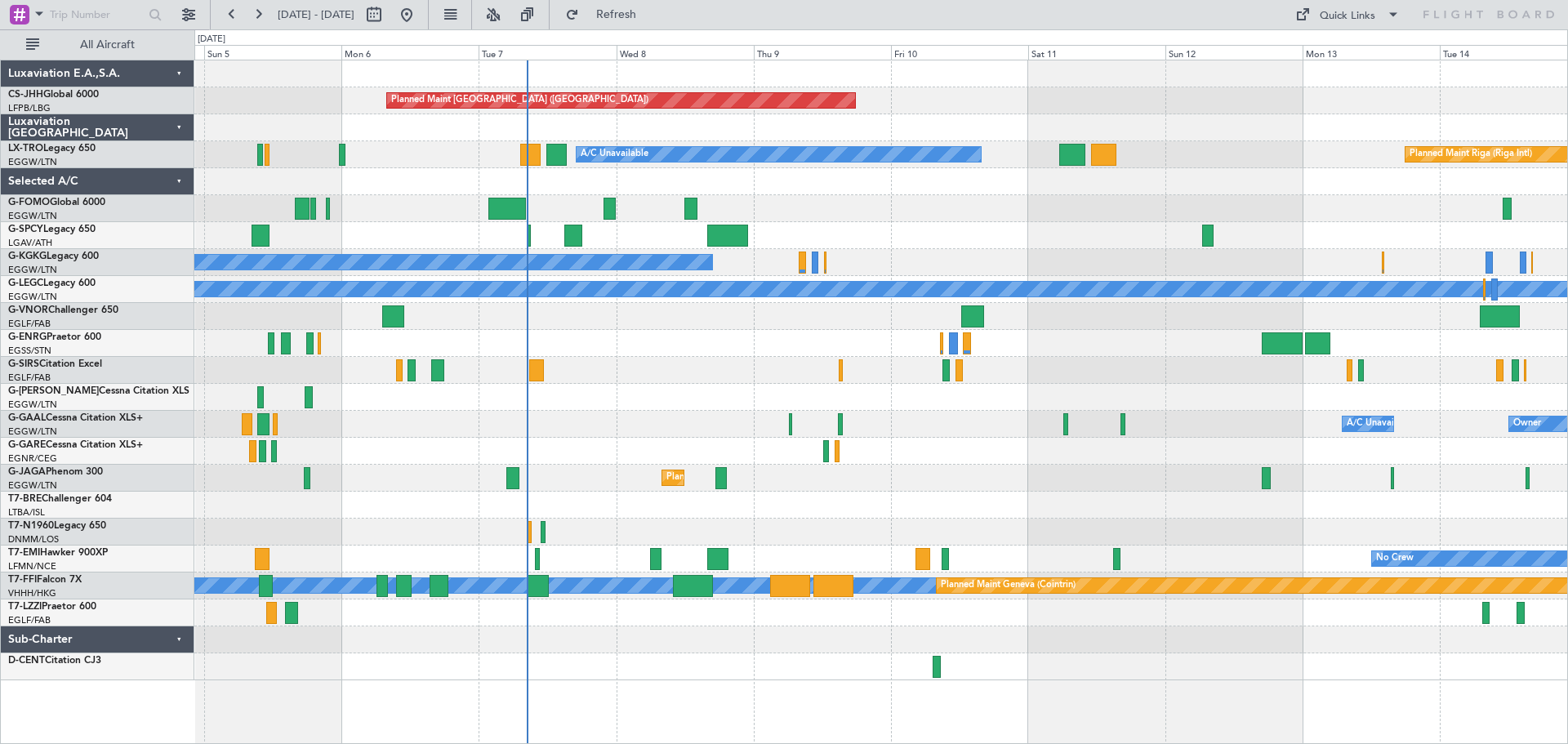
click at [967, 206] on div at bounding box center [881, 208] width 1373 height 27
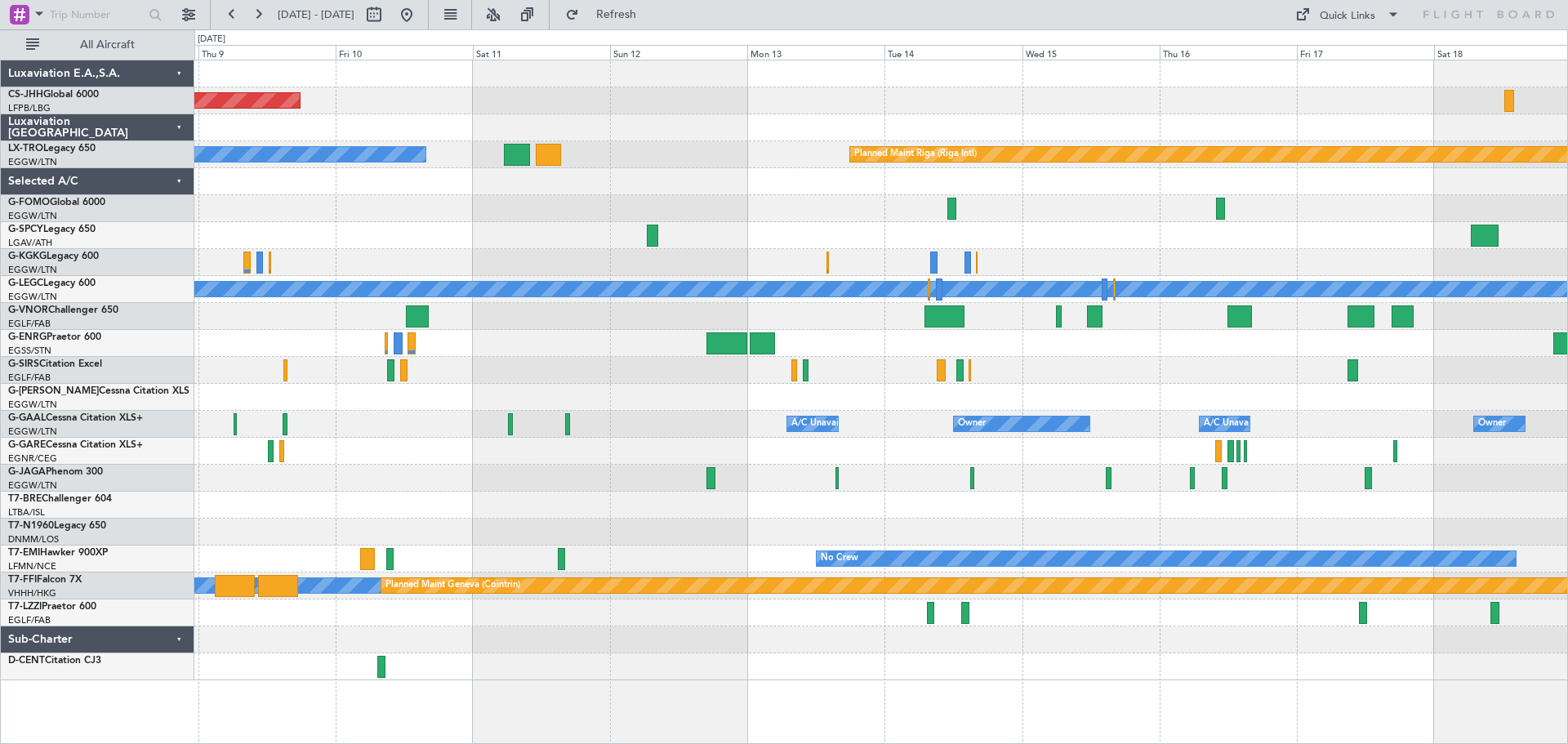
click at [882, 363] on div "Planned Maint Oxford ([GEOGRAPHIC_DATA])" at bounding box center [881, 370] width 1373 height 27
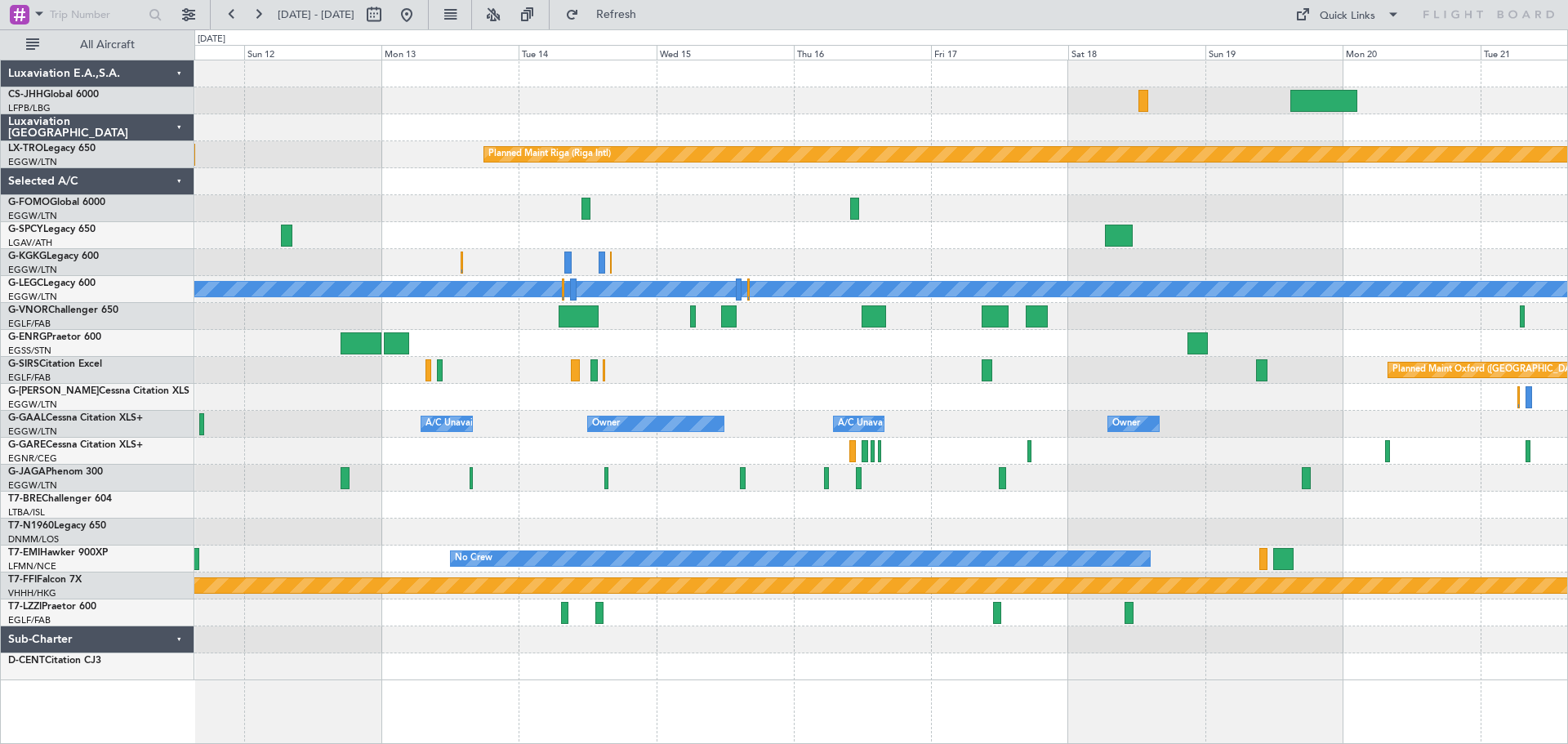
click at [652, 361] on div "Planned Maint Oxford ([GEOGRAPHIC_DATA])" at bounding box center [881, 370] width 1373 height 27
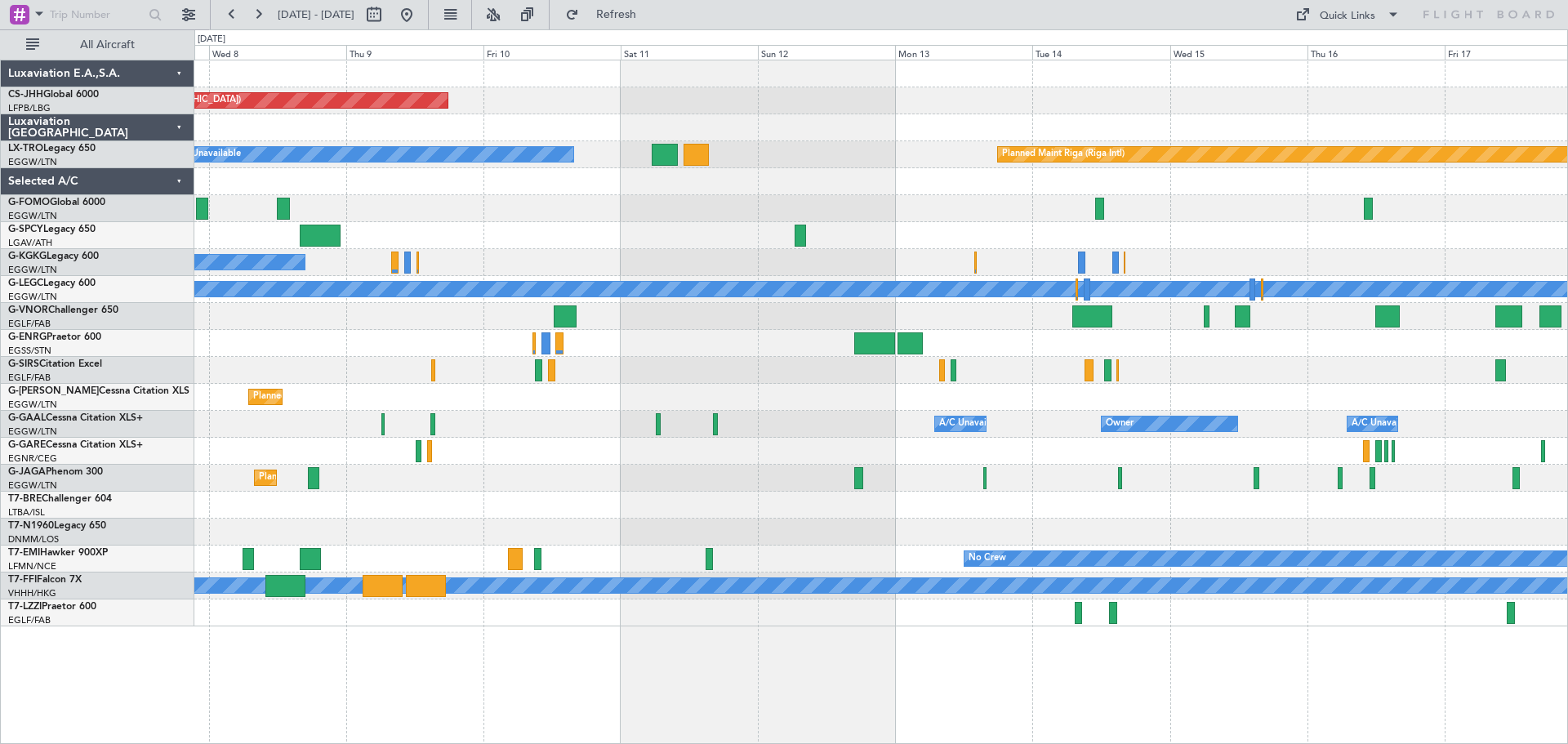
click at [1262, 233] on div at bounding box center [881, 235] width 1373 height 27
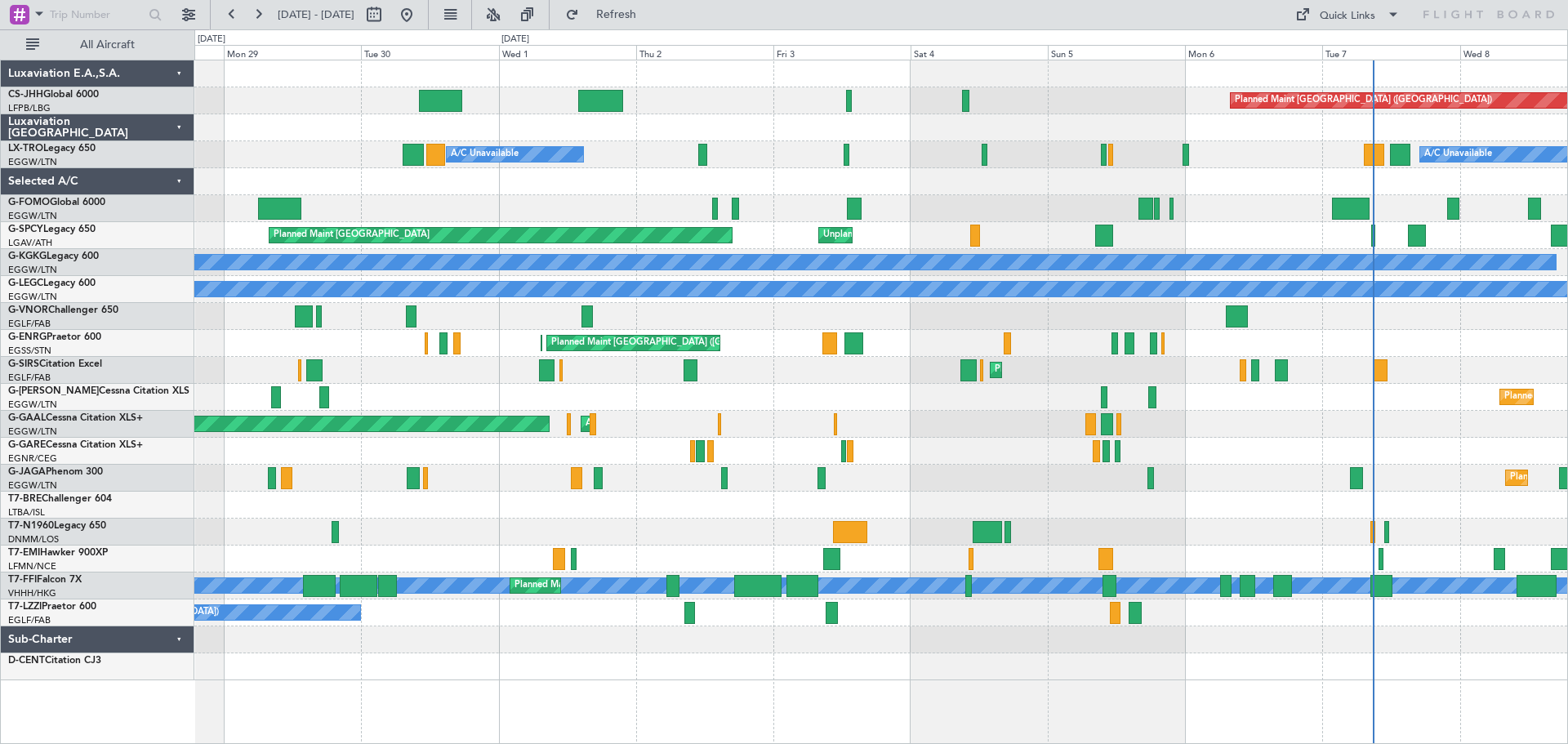
click at [1388, 412] on div "AOG Maint Dusseldorf Planned [GEOGRAPHIC_DATA]" at bounding box center [881, 424] width 1373 height 27
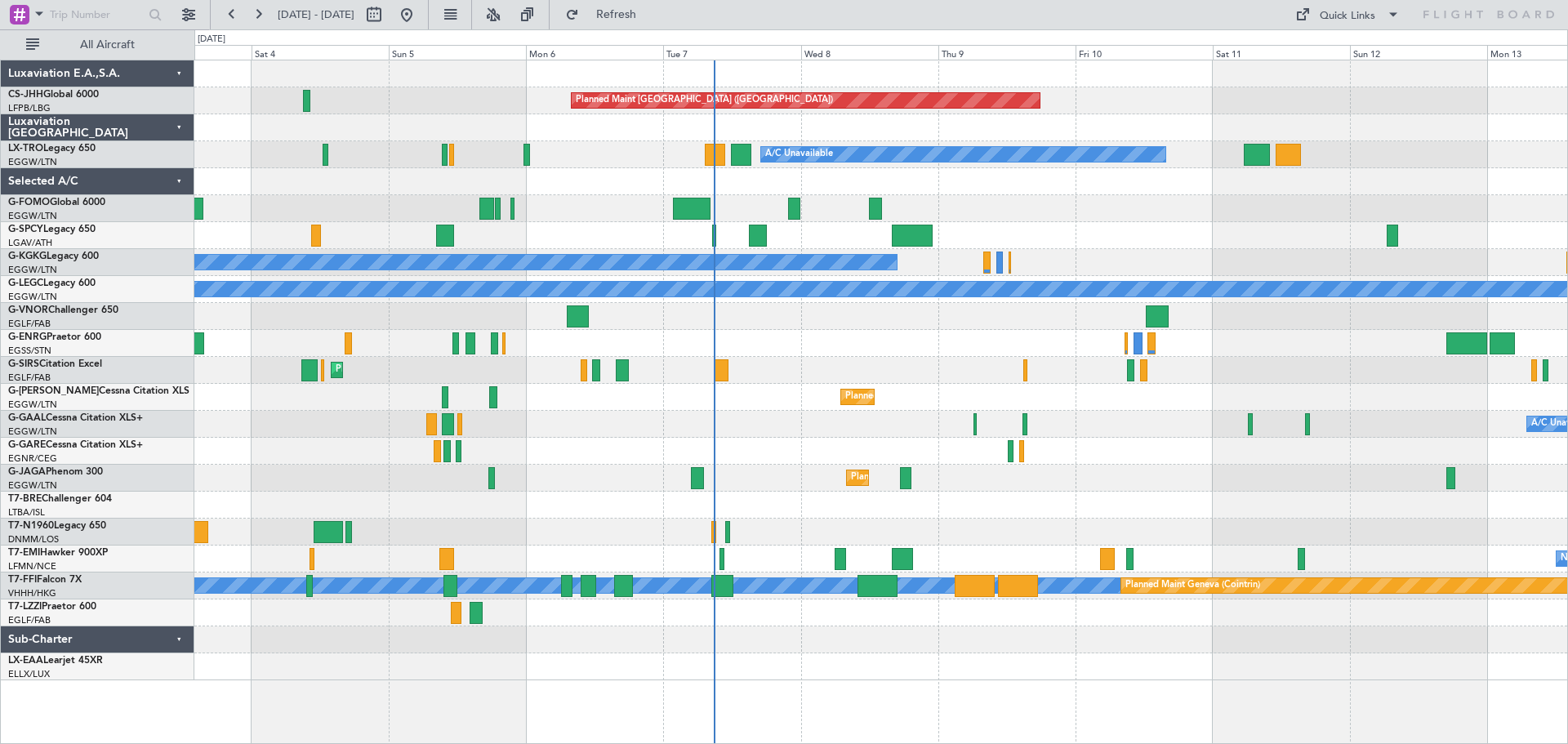
click at [846, 340] on div "Planned Maint [GEOGRAPHIC_DATA] ([GEOGRAPHIC_DATA]) Planned Maint [GEOGRAPHIC_D…" at bounding box center [881, 343] width 1373 height 27
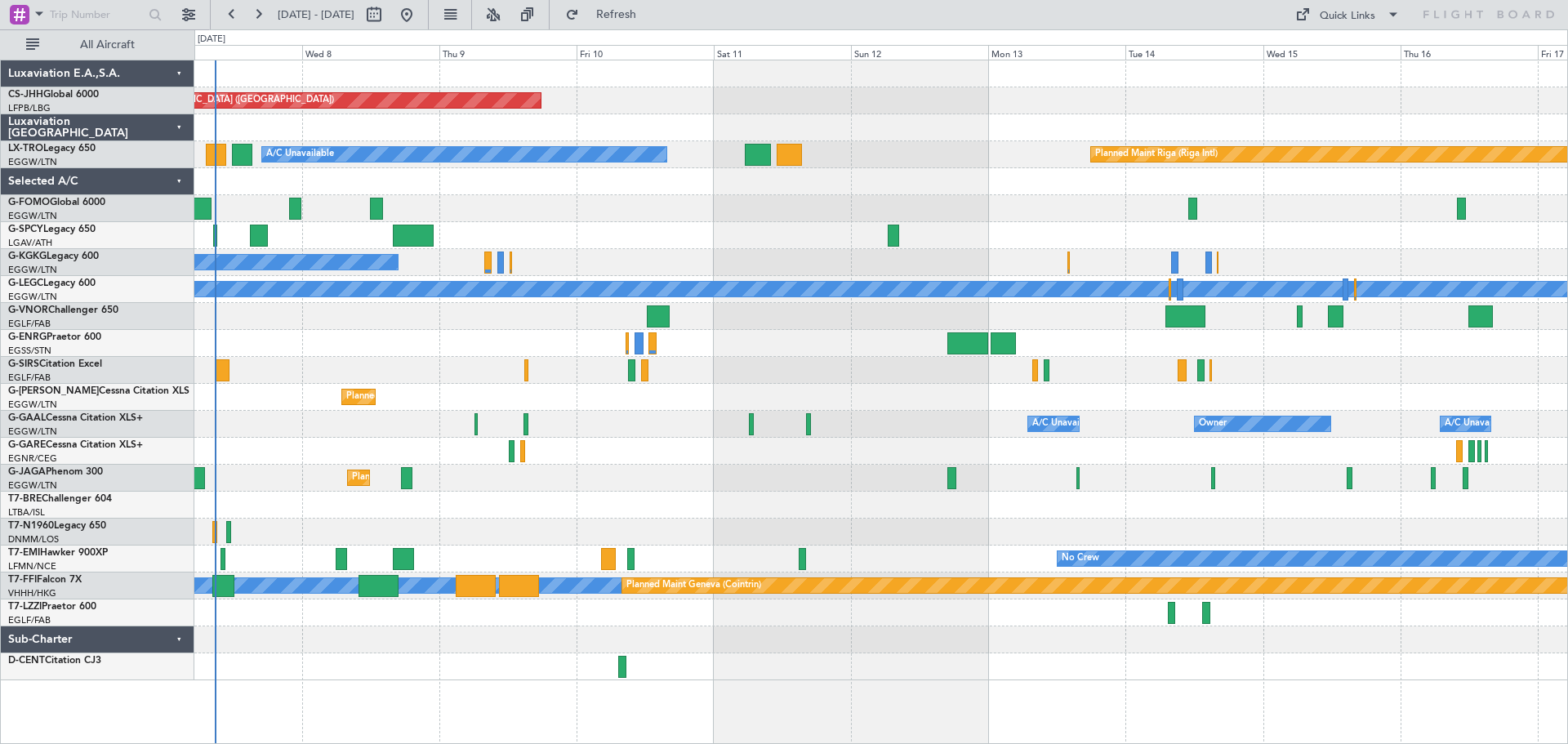
click at [644, 203] on div at bounding box center [881, 208] width 1373 height 27
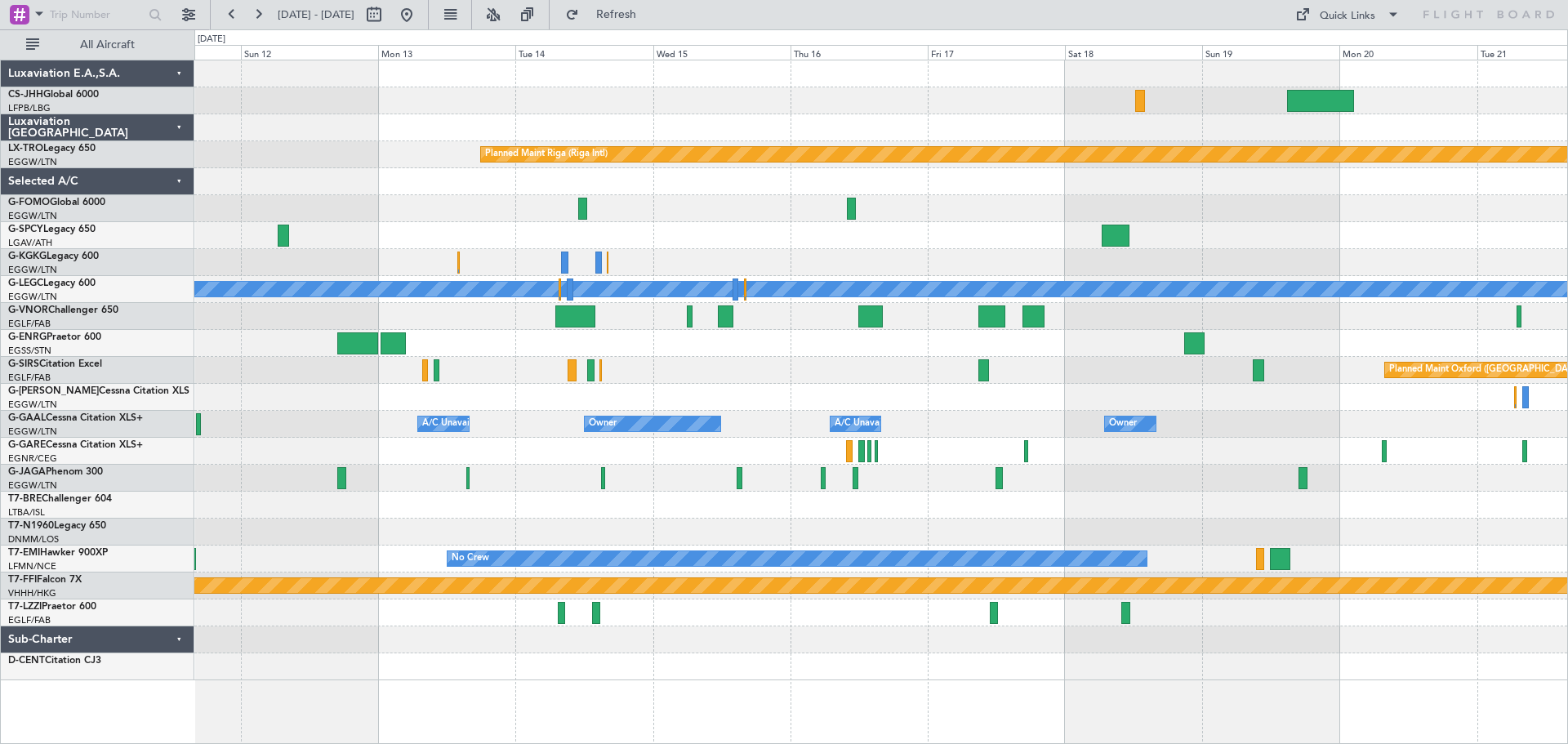
click at [801, 243] on div at bounding box center [881, 235] width 1373 height 27
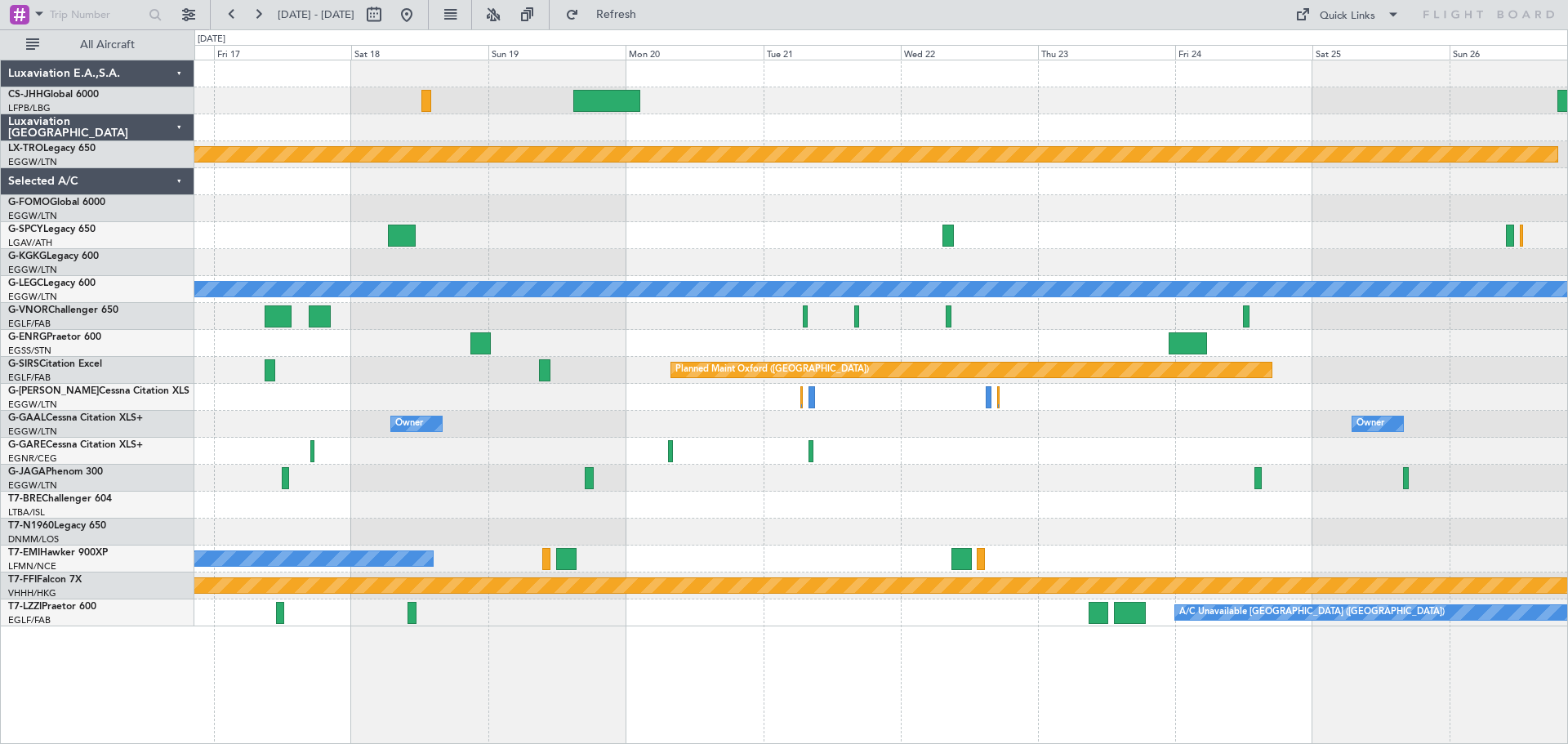
click at [543, 350] on div "Planned Maint Riga (Riga Intl) A/C Unavailable [GEOGRAPHIC_DATA] ([GEOGRAPHIC_D…" at bounding box center [881, 343] width 1373 height 565
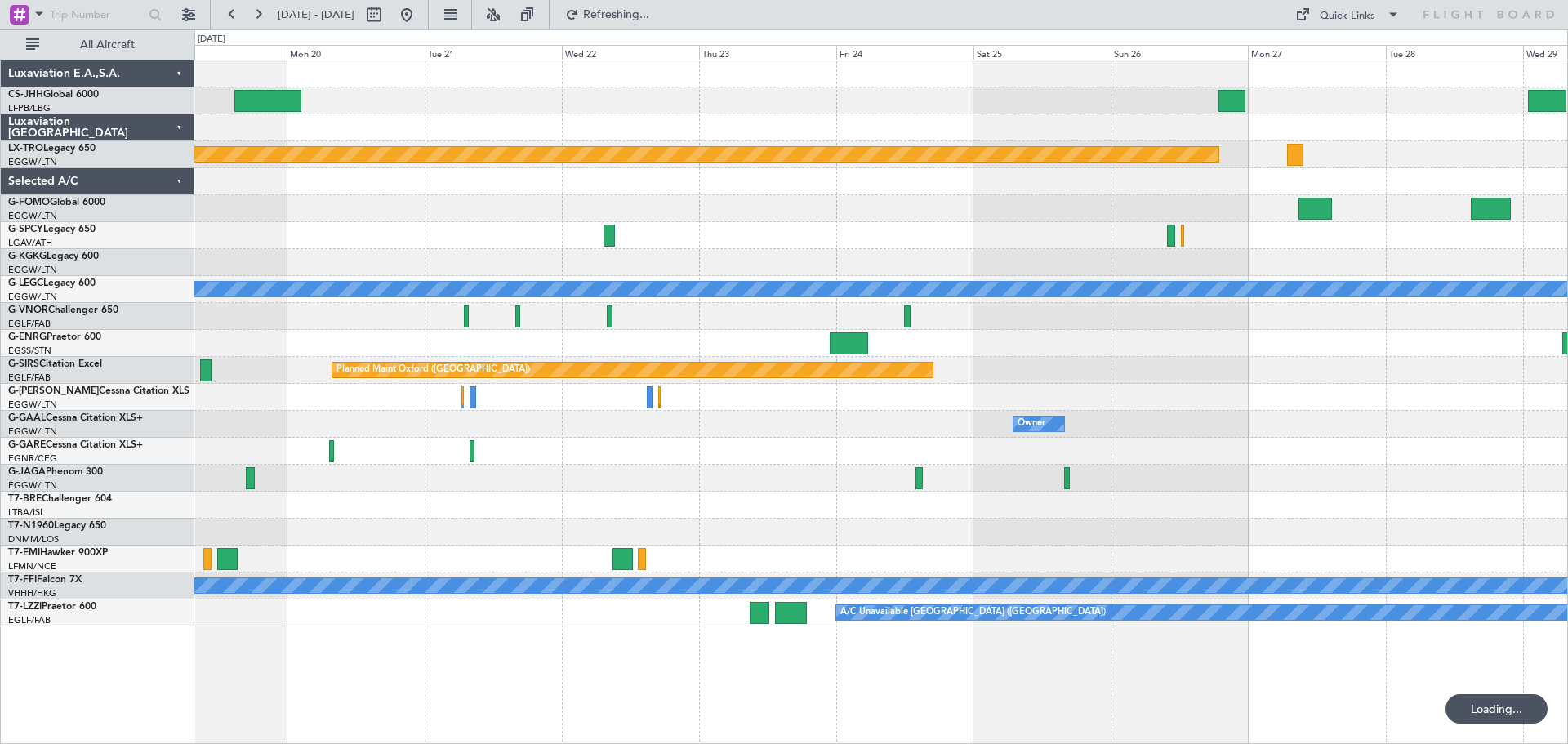
click at [766, 418] on div "Owner Owner" at bounding box center [881, 424] width 1373 height 27
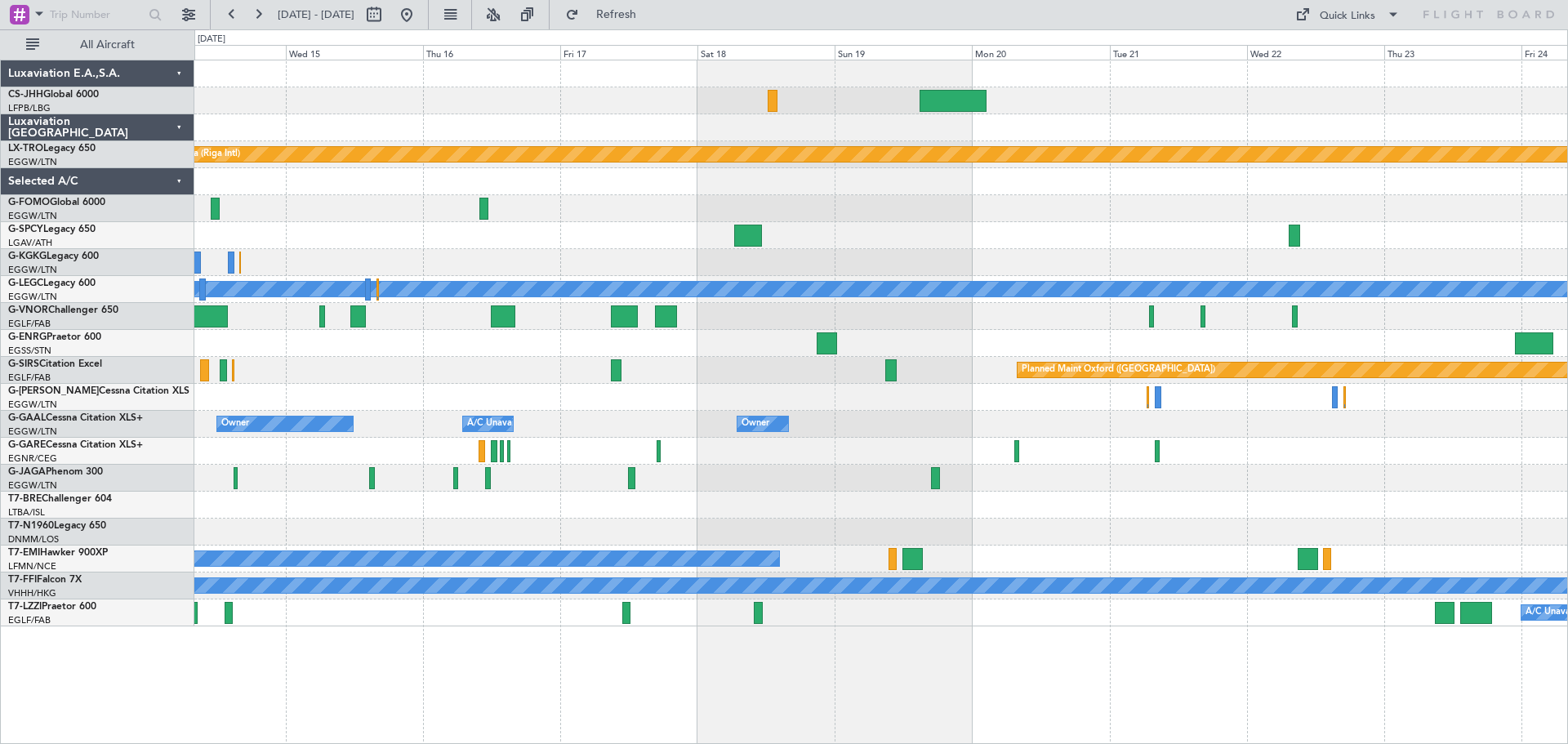
click at [1509, 433] on div "Owner Owner A/C Unavailable Owner A/C Unavailable Owner" at bounding box center [881, 424] width 1373 height 27
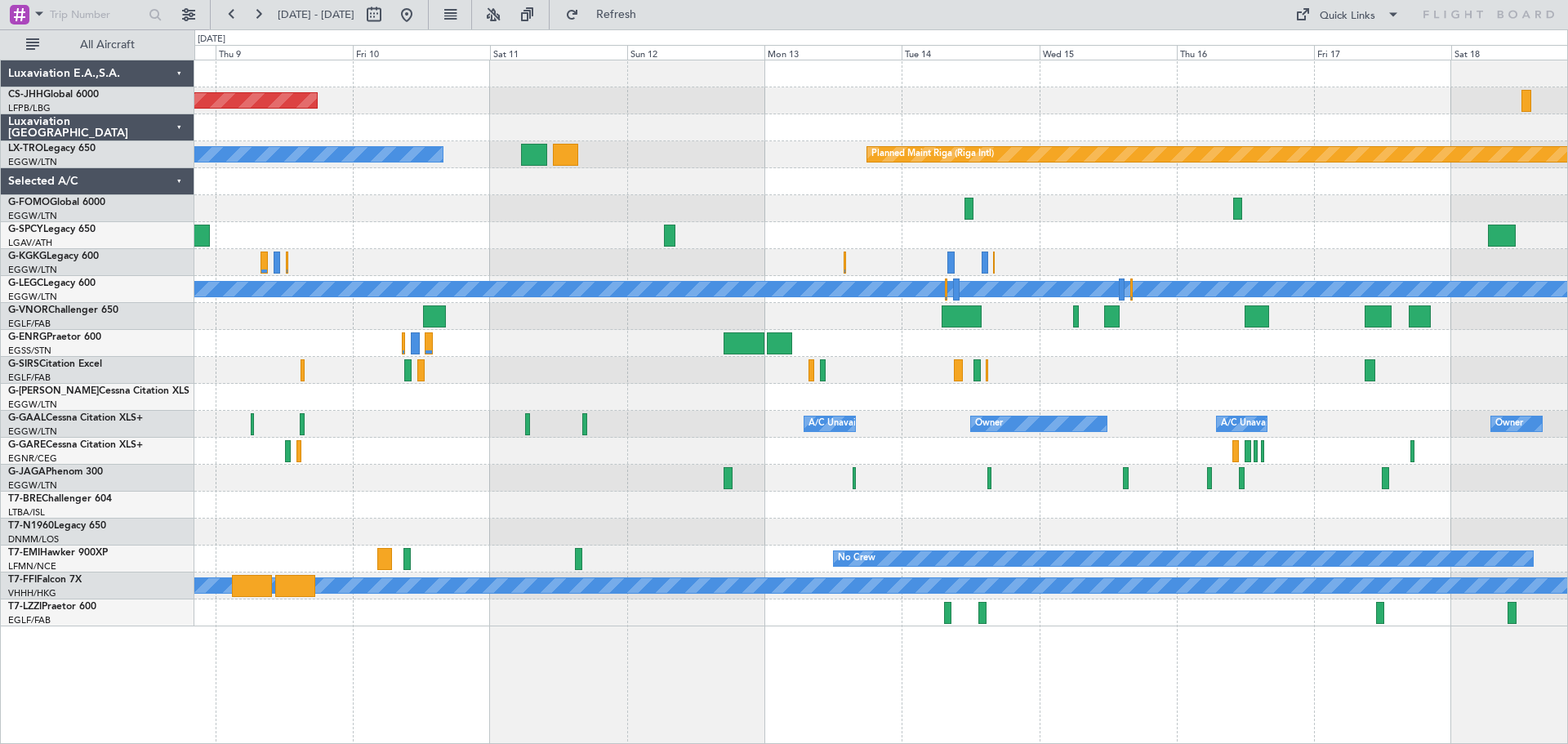
click at [1108, 396] on div "Planned Maint [GEOGRAPHIC_DATA] ([GEOGRAPHIC_DATA])" at bounding box center [881, 397] width 1373 height 27
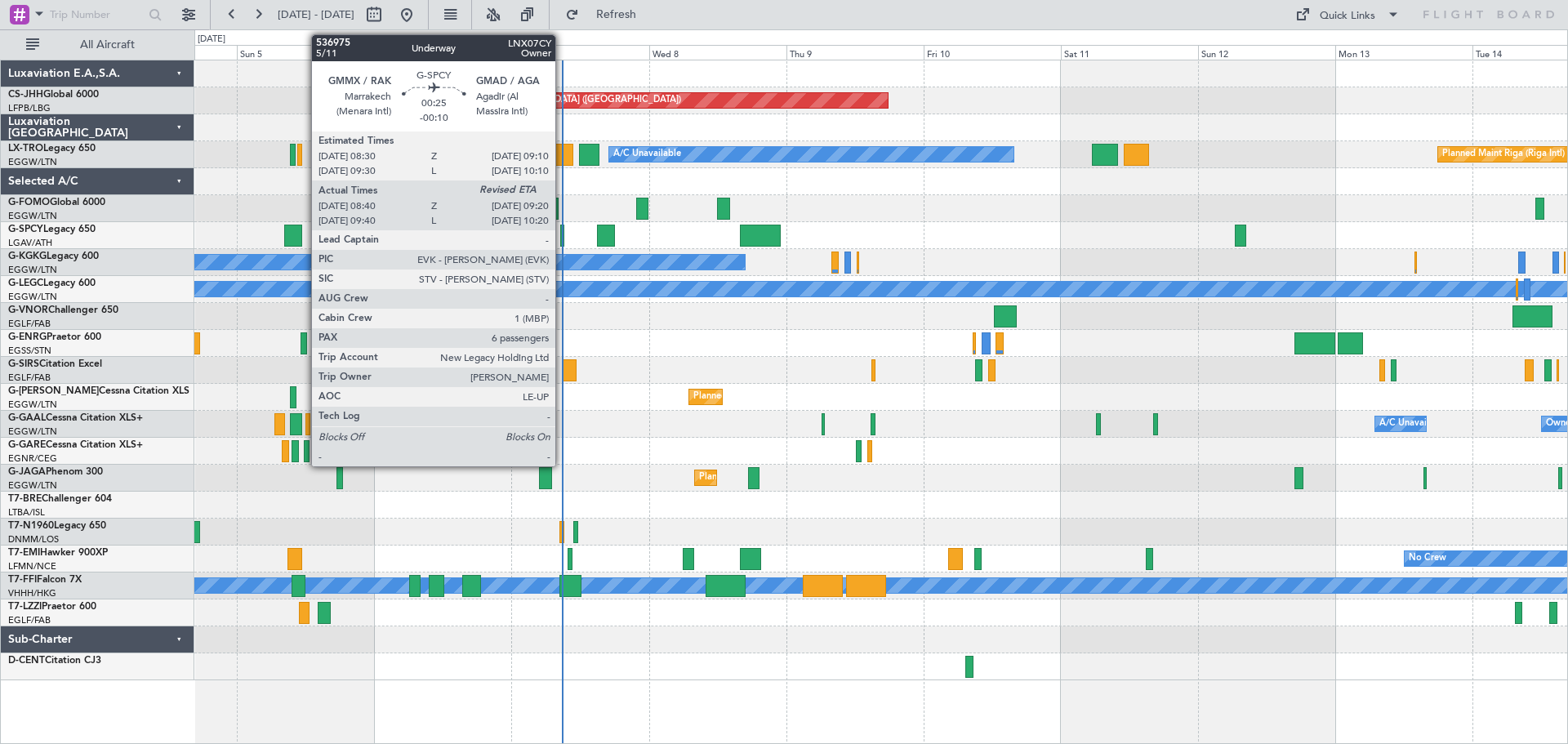
click at [563, 235] on div at bounding box center [562, 235] width 4 height 22
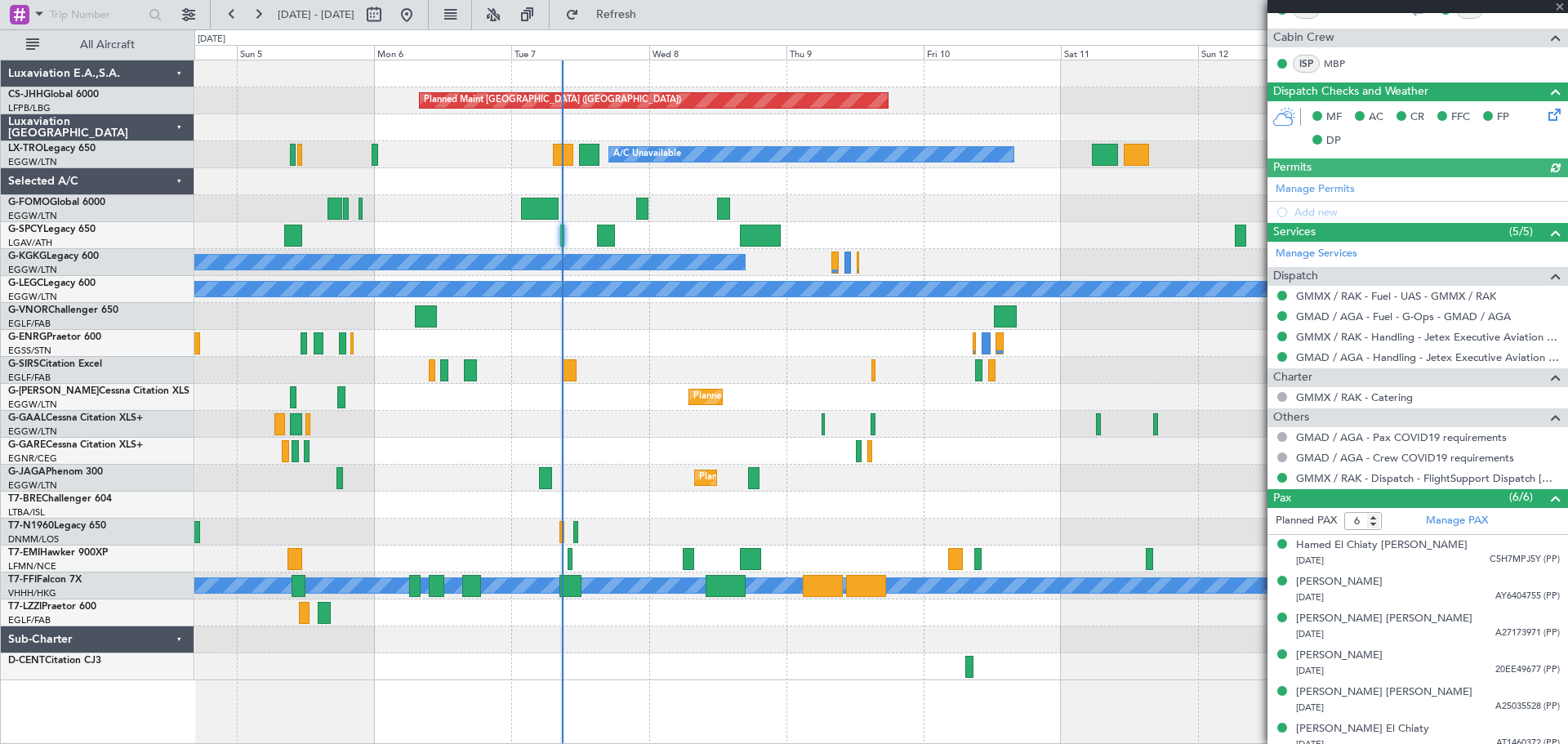
scroll to position [320, 0]
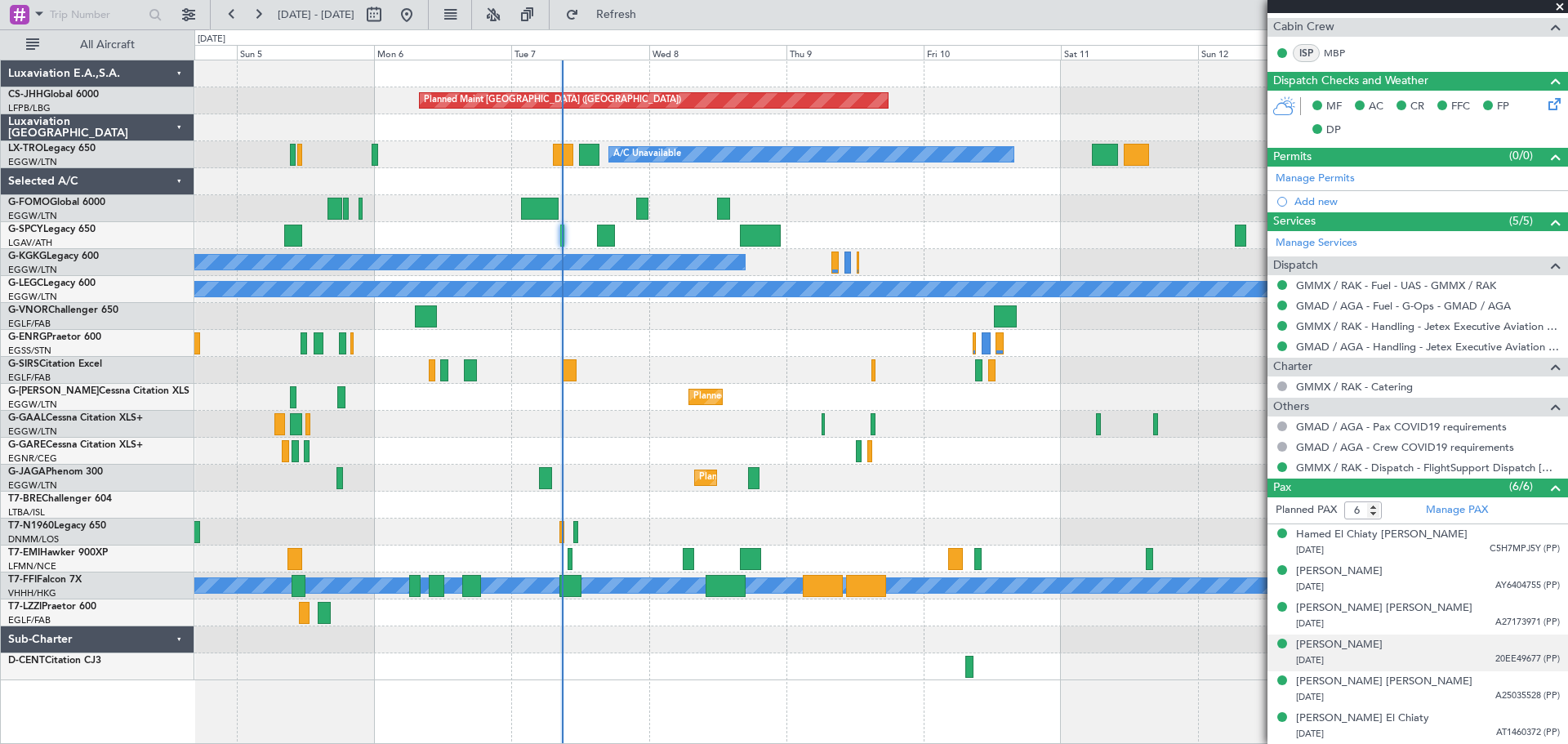
click at [1495, 654] on span "20EE49677 (PP)" at bounding box center [1528, 659] width 65 height 14
click at [1545, 678] on img at bounding box center [1552, 679] width 15 height 15
click at [1521, 588] on span "AY6404755 (PP)" at bounding box center [1528, 586] width 65 height 14
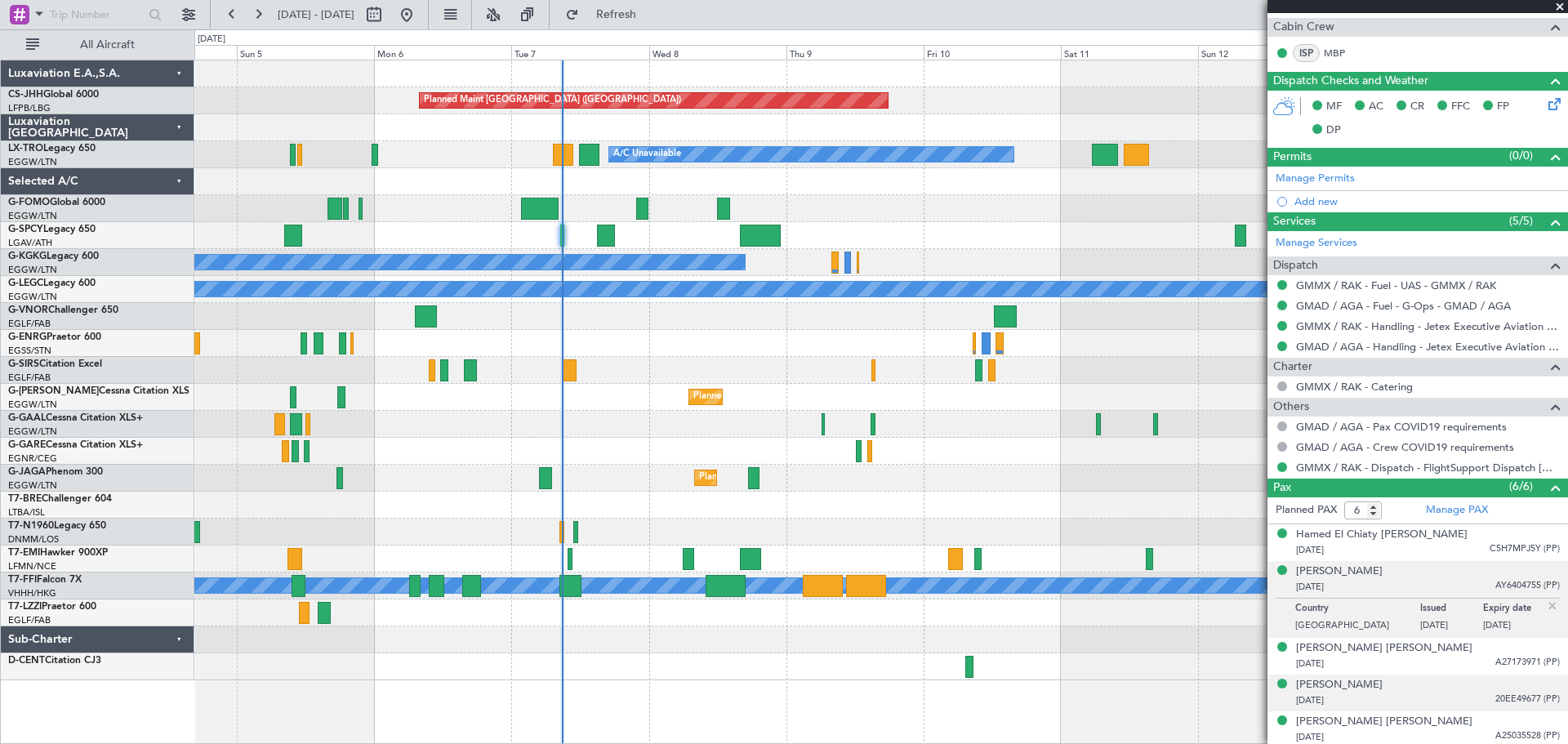
click at [1545, 608] on img at bounding box center [1552, 606] width 15 height 15
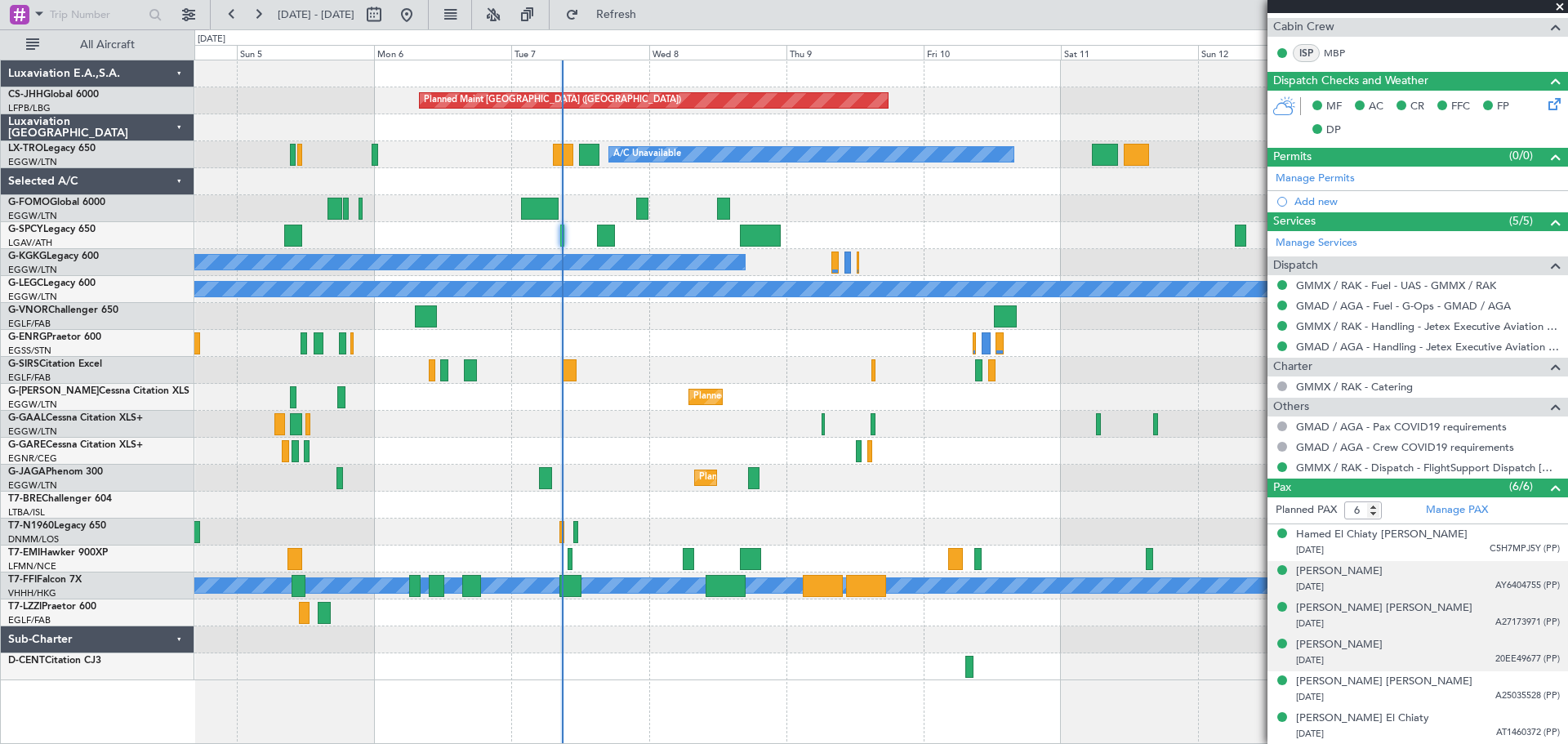
click at [1507, 622] on span "A27173971 (PP)" at bounding box center [1528, 622] width 65 height 14
click at [1545, 638] on img at bounding box center [1552, 642] width 15 height 15
click at [1495, 696] on span "A25035528 (PP)" at bounding box center [1528, 696] width 65 height 14
click at [1545, 713] on img at bounding box center [1552, 716] width 15 height 15
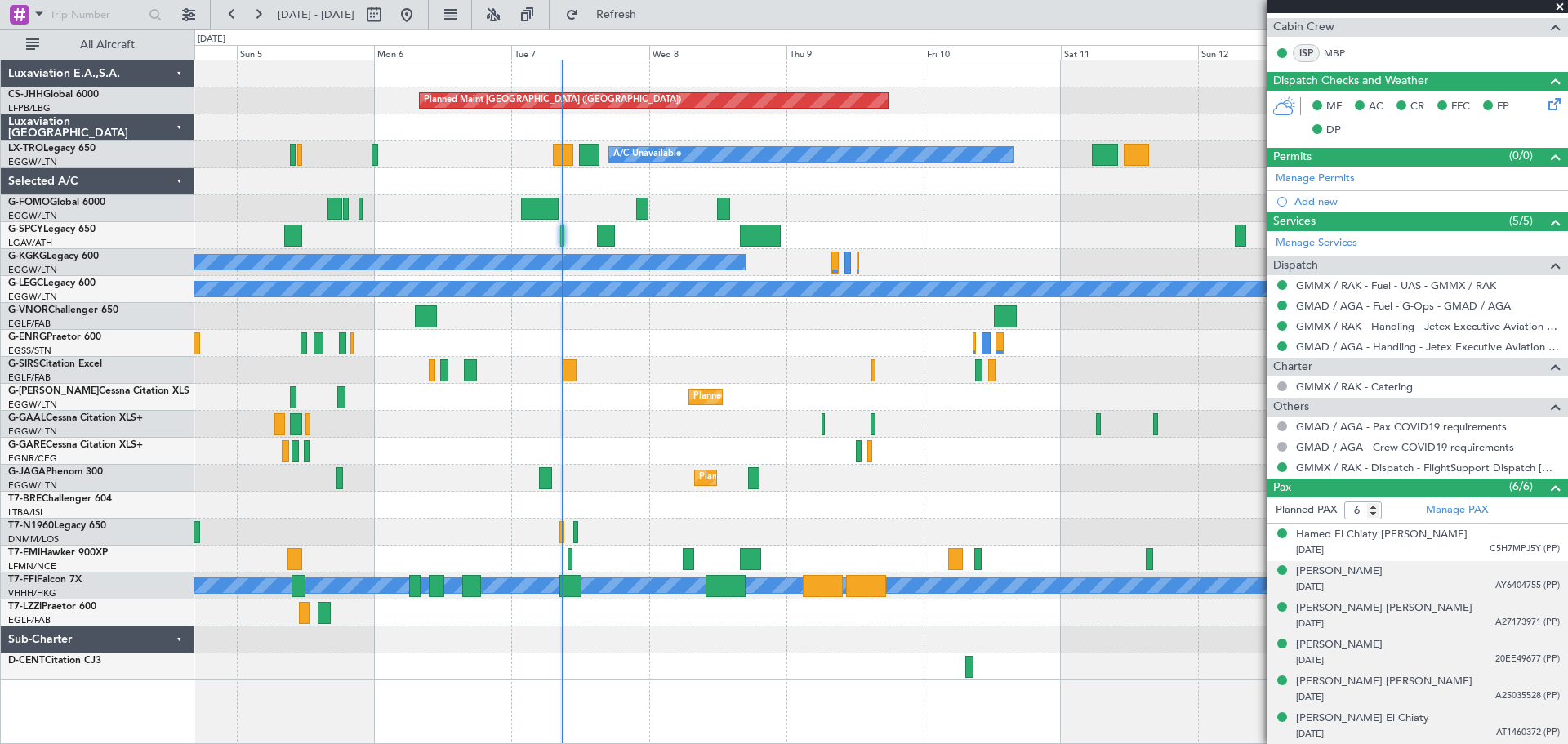
click at [1507, 739] on div "[DATE] AT1460372 (PP)" at bounding box center [1427, 733] width 264 height 17
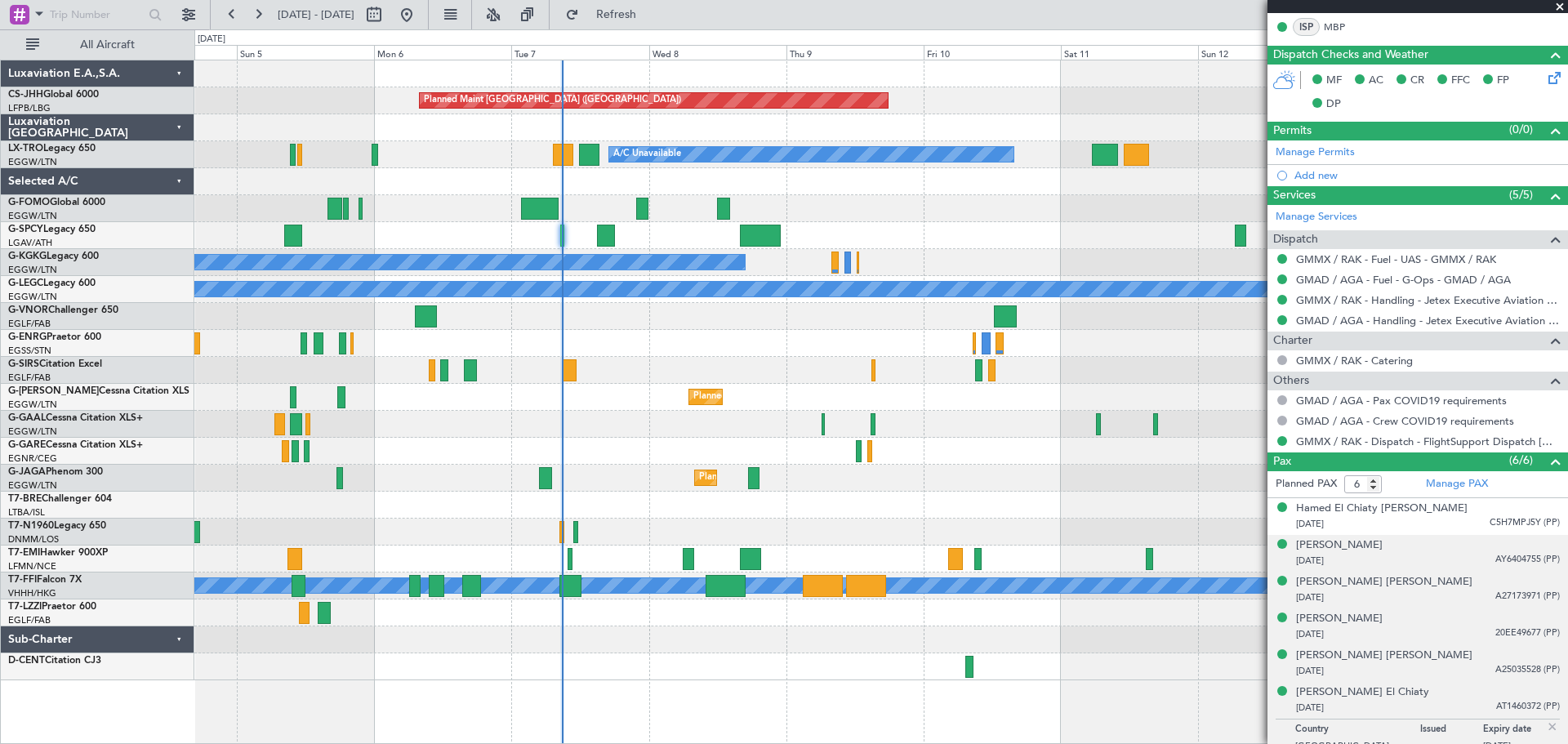
scroll to position [360, 0]
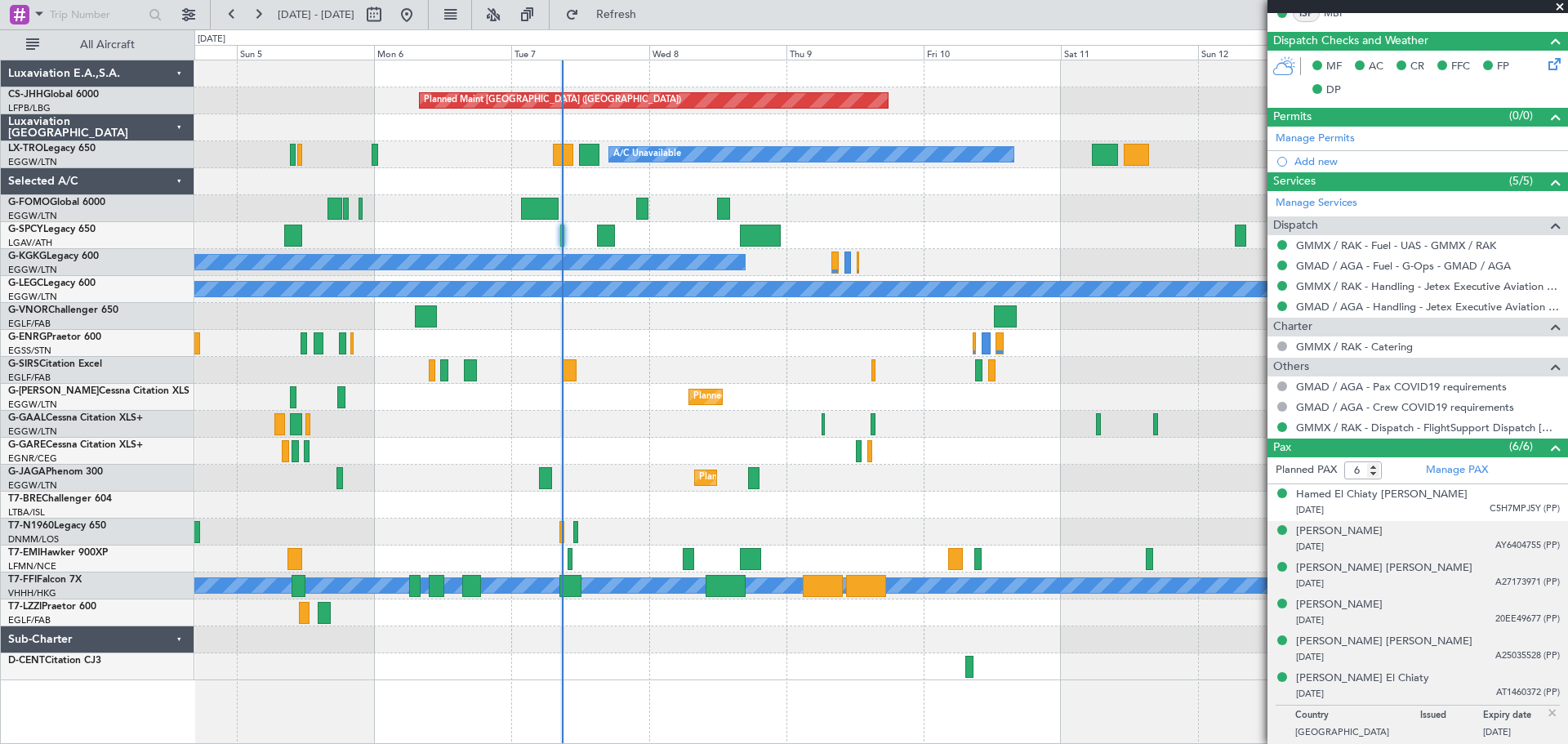
click at [1559, 6] on span at bounding box center [1559, 7] width 17 height 15
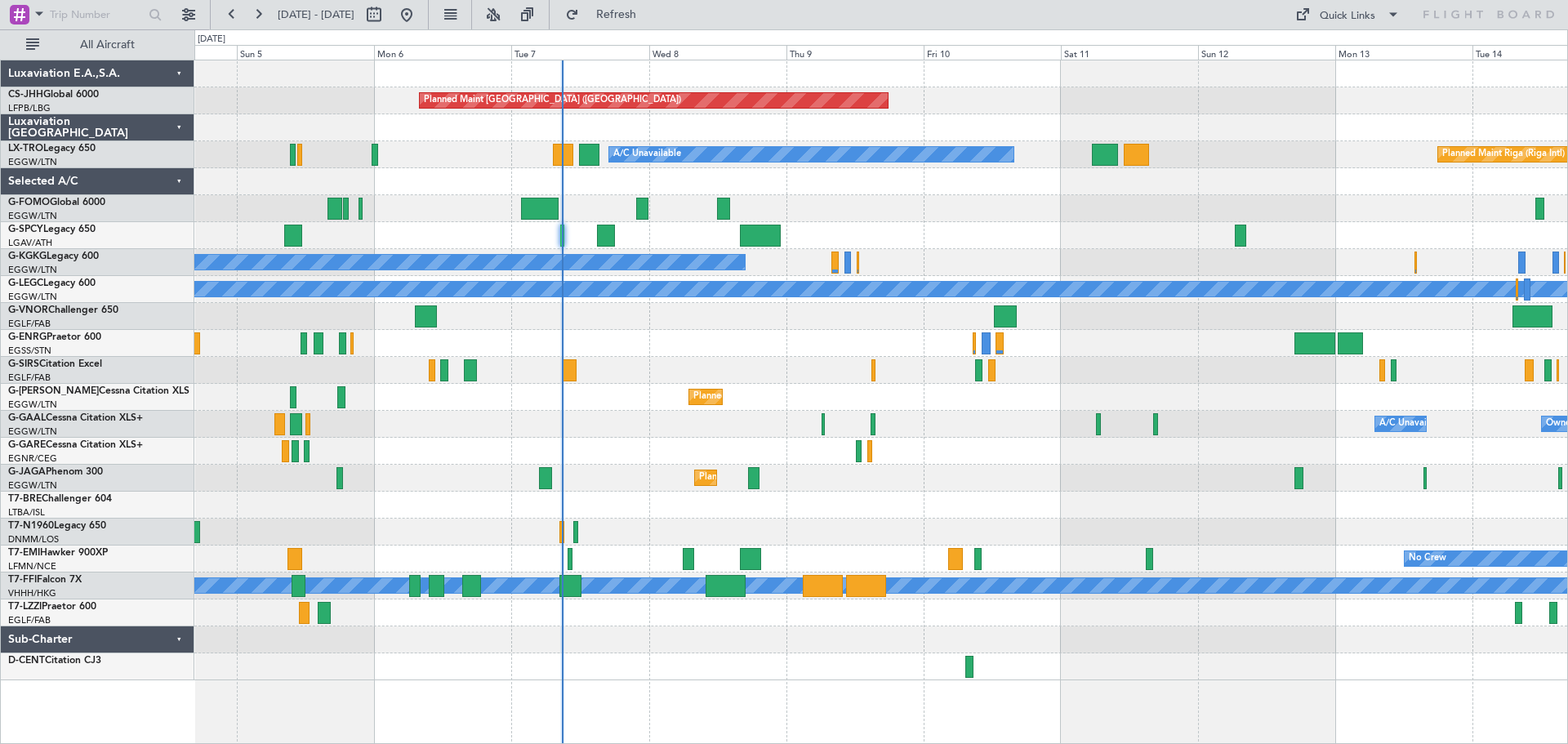
type input "0"
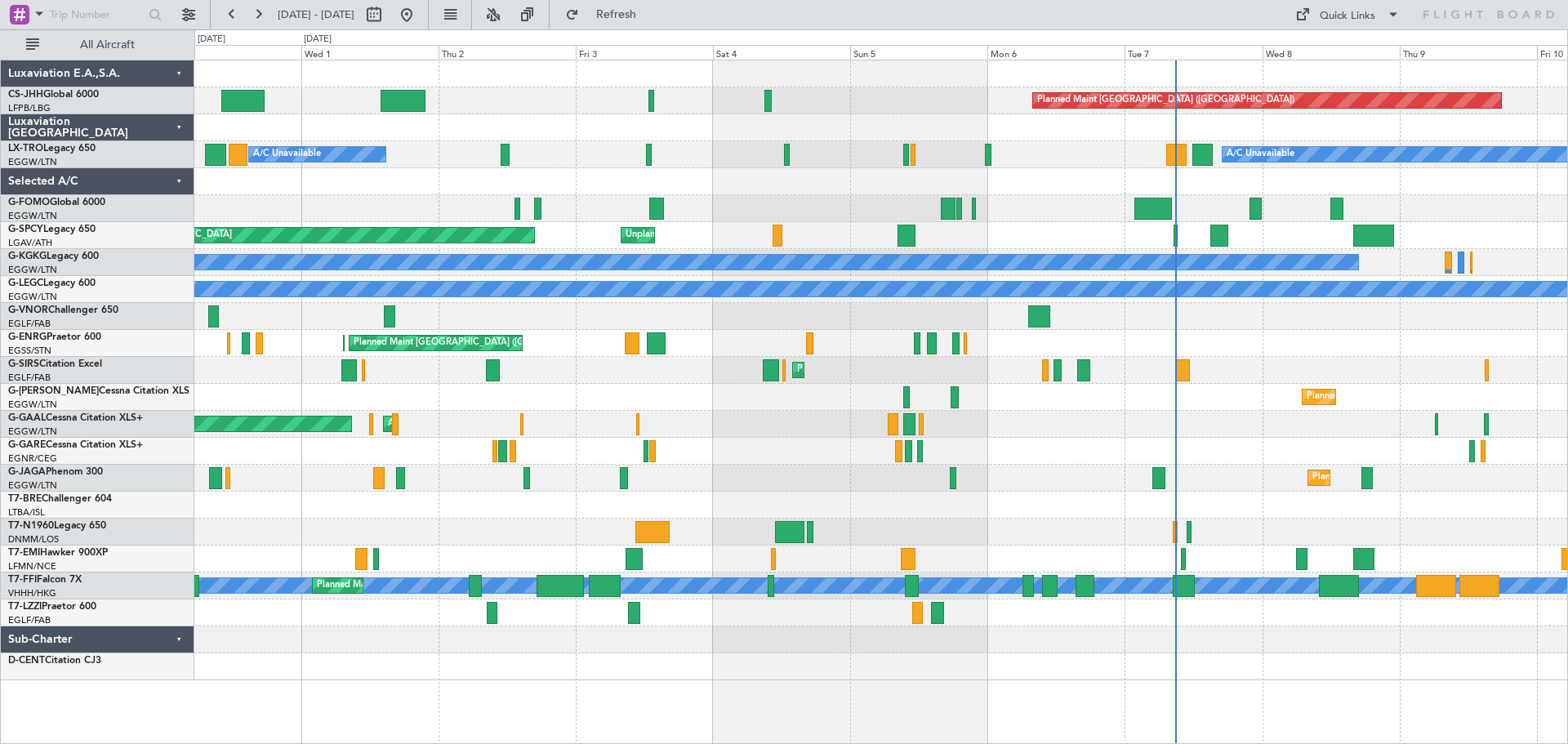
click at [989, 479] on div "Planned Maint [GEOGRAPHIC_DATA] ([GEOGRAPHIC_DATA])" at bounding box center [881, 478] width 1373 height 27
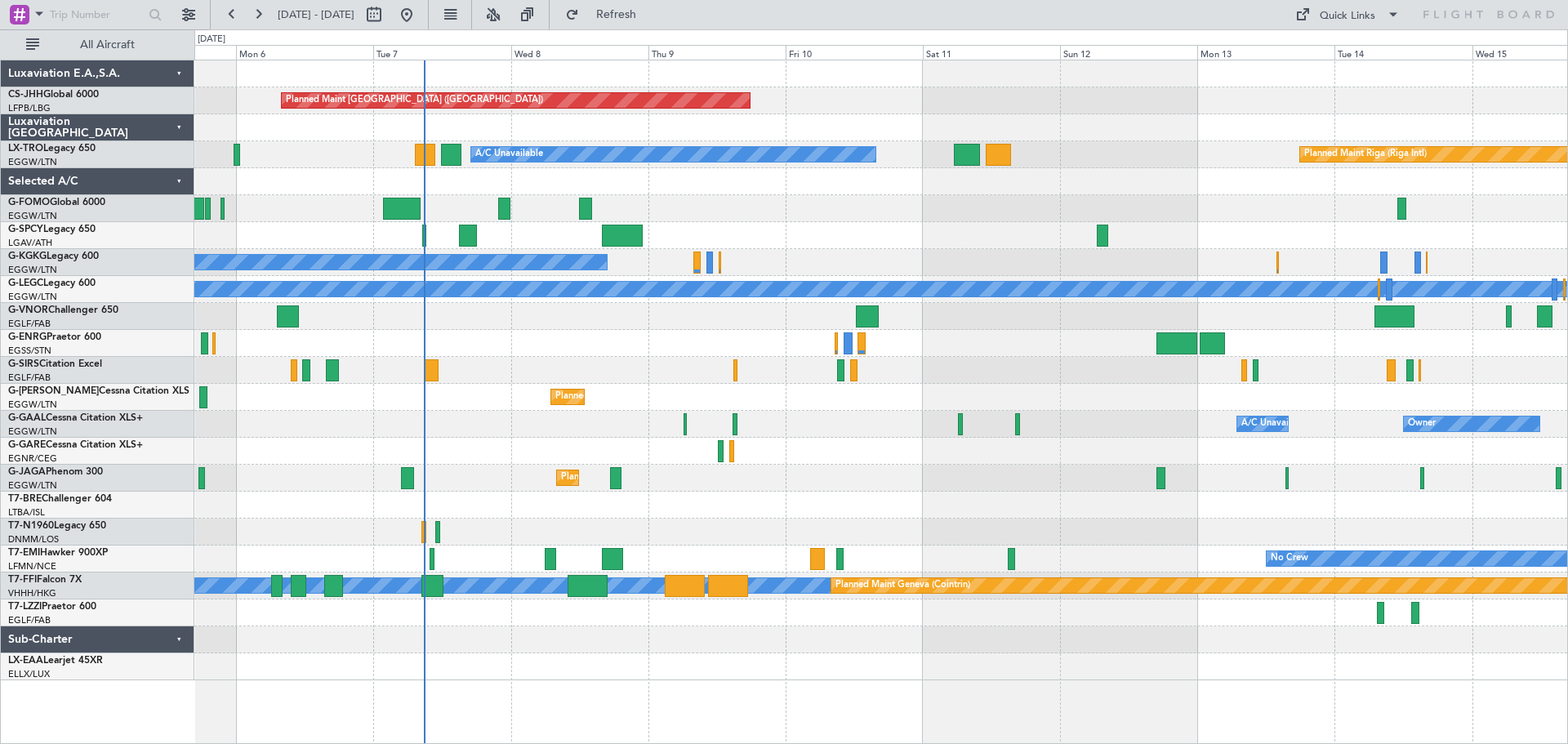
click at [651, 512] on div "Planned Maint [GEOGRAPHIC_DATA] ([GEOGRAPHIC_DATA]) A/C Unavailable Planned Mai…" at bounding box center [881, 370] width 1373 height 620
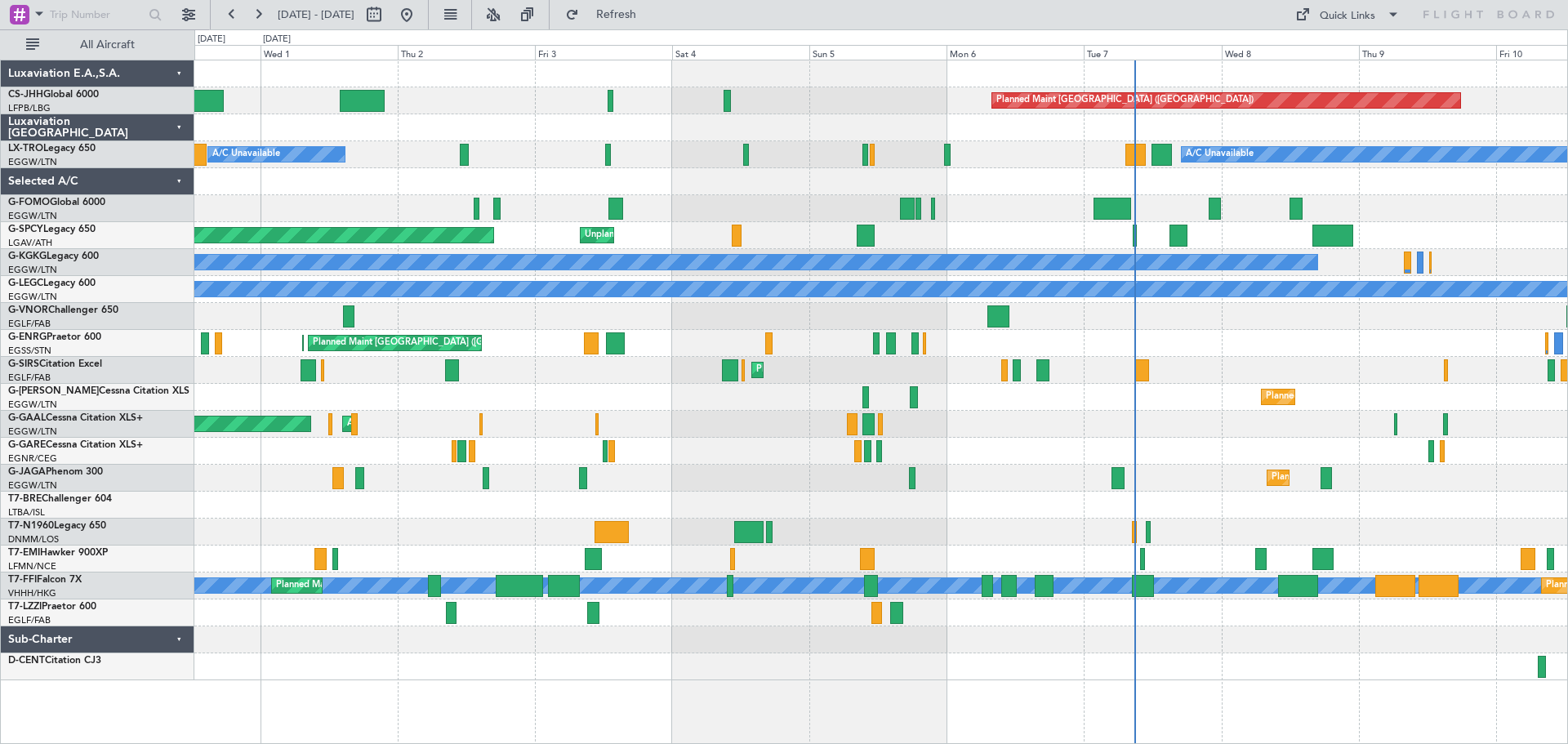
click at [1375, 473] on div "Planned Maint [GEOGRAPHIC_DATA] ([GEOGRAPHIC_DATA]) A/C Unavailable A/C Unavail…" at bounding box center [881, 370] width 1373 height 620
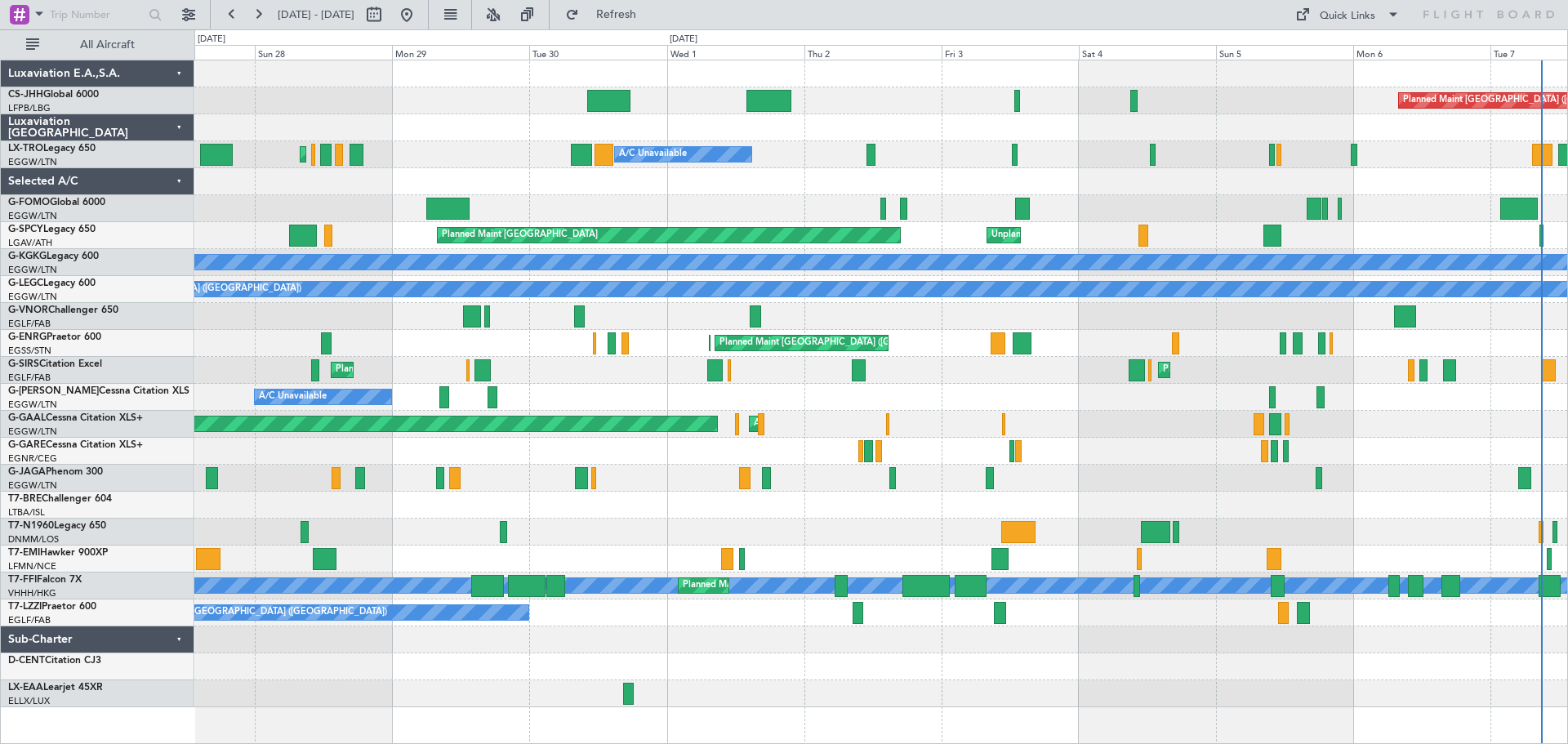
click at [932, 305] on div "Planned Maint [GEOGRAPHIC_DATA] ([GEOGRAPHIC_DATA])" at bounding box center [881, 316] width 1373 height 27
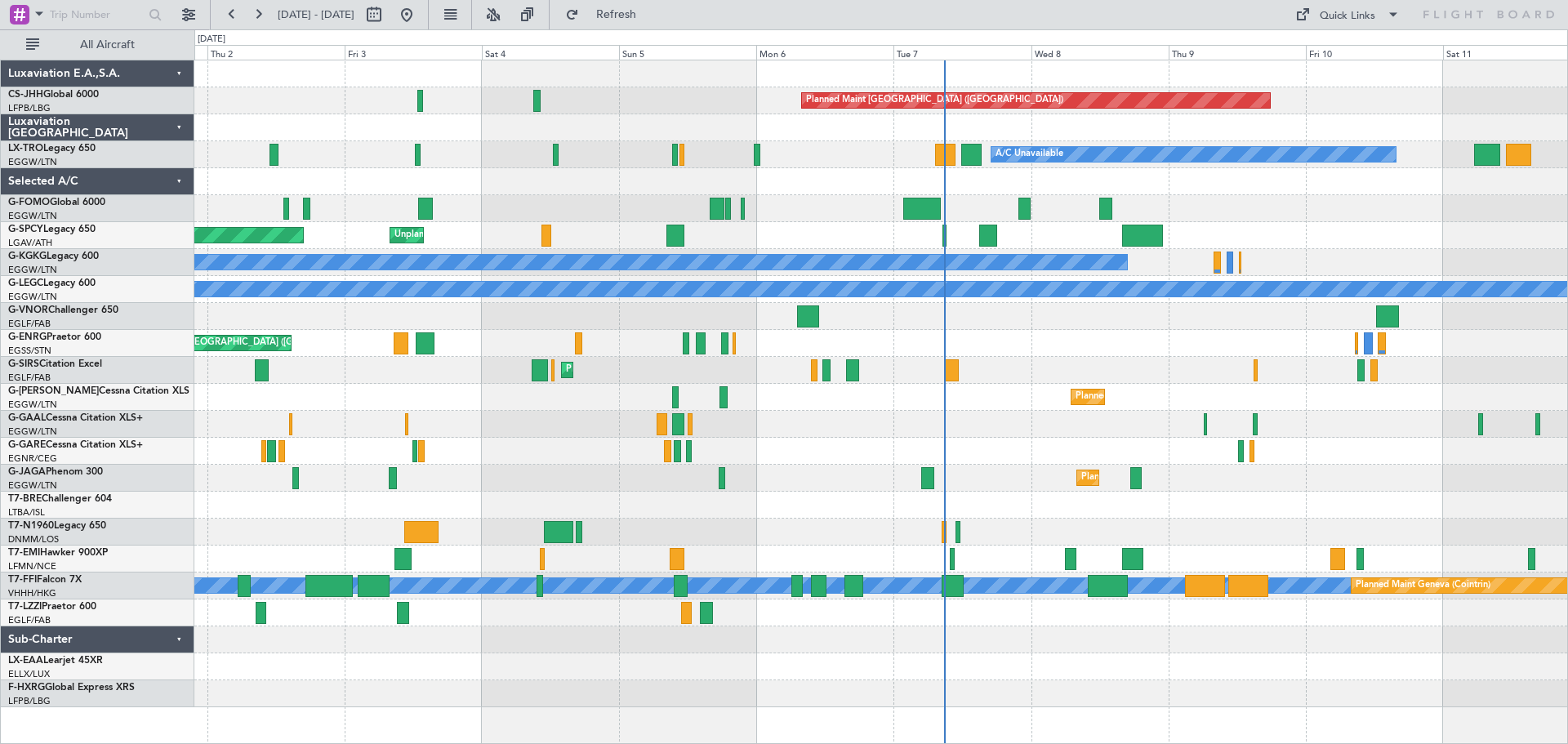
click at [644, 327] on div at bounding box center [881, 316] width 1373 height 27
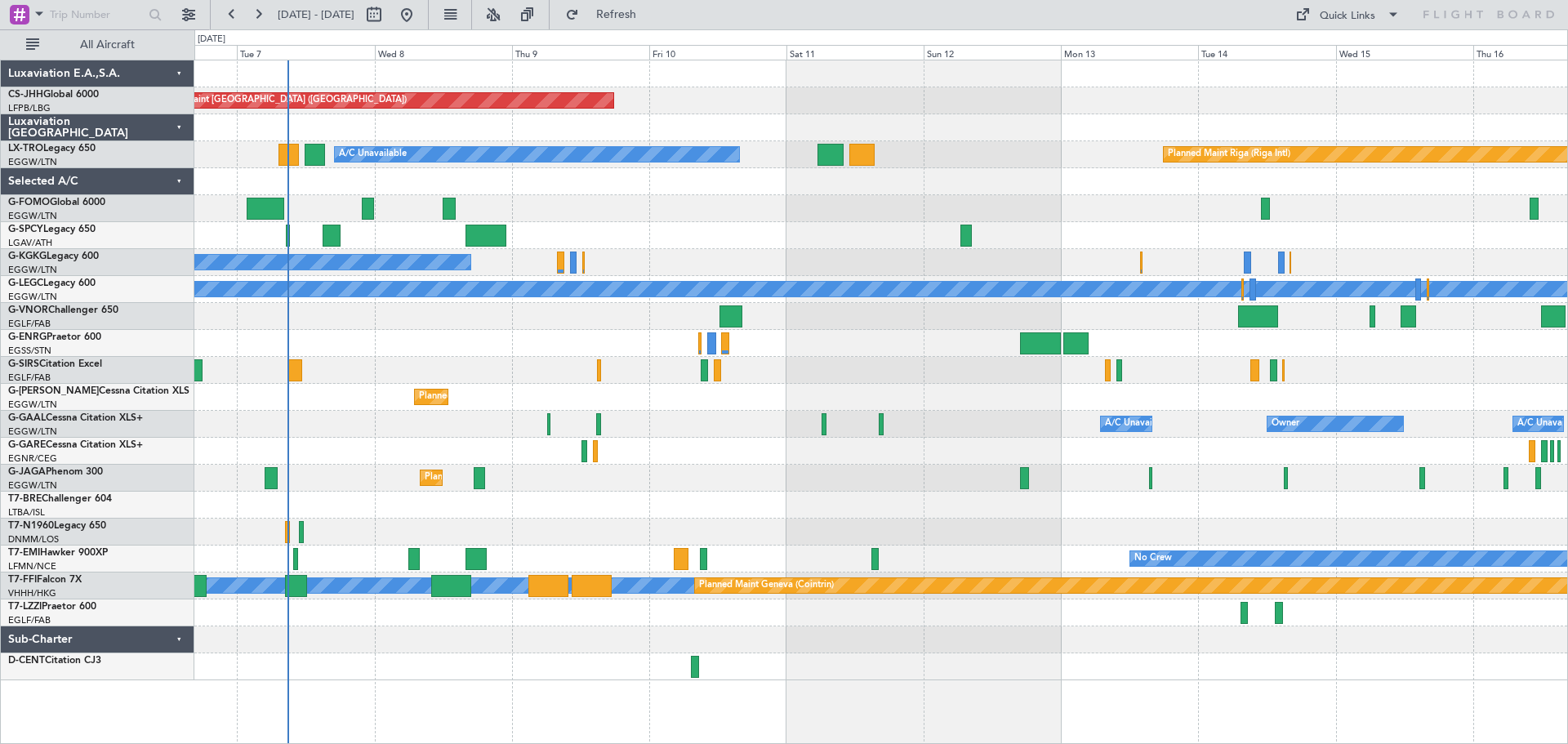
click at [526, 338] on div "Planned Maint [GEOGRAPHIC_DATA] ([GEOGRAPHIC_DATA]) A/C Unavailable Planned Mai…" at bounding box center [881, 370] width 1373 height 620
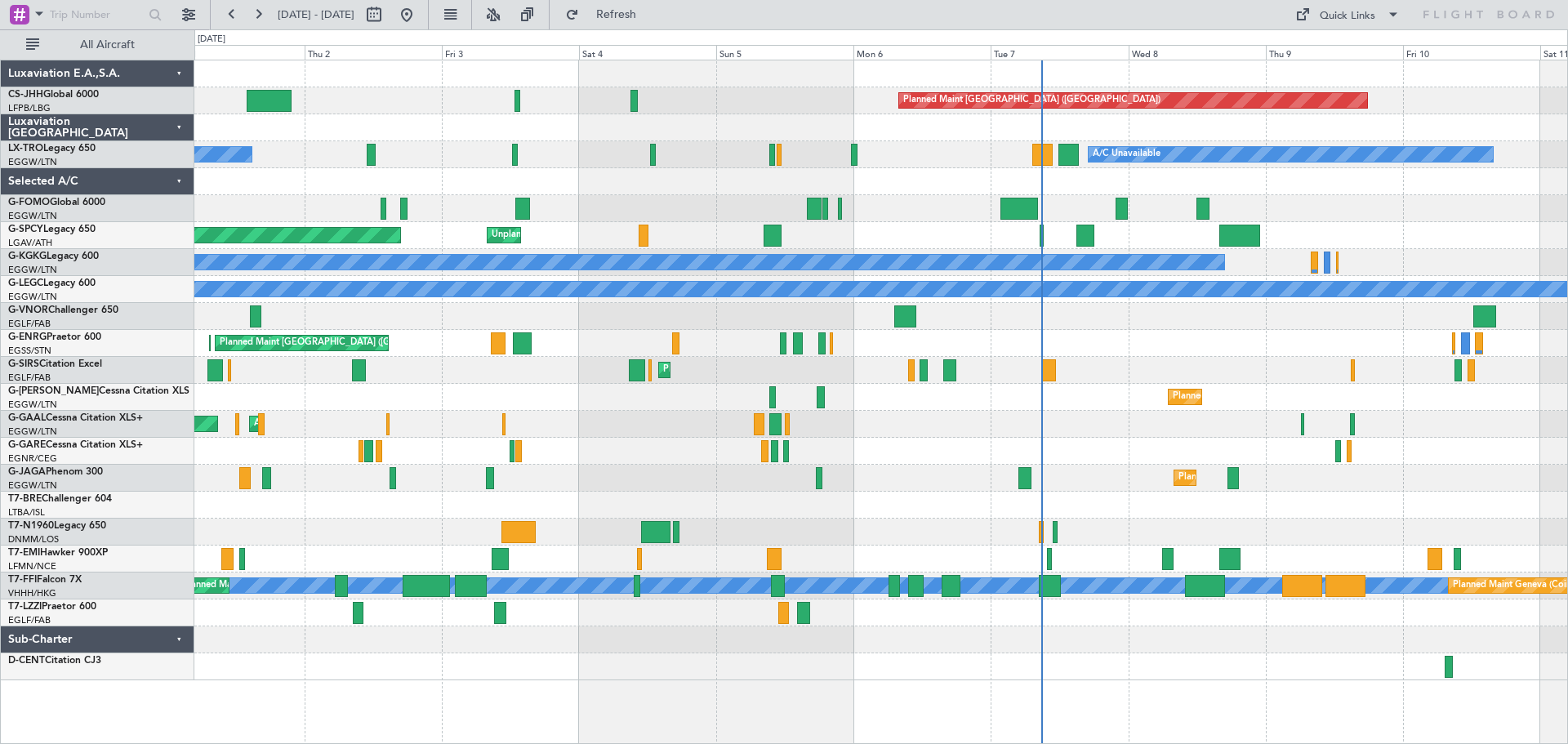
click at [1185, 333] on div "Planned Maint [GEOGRAPHIC_DATA] ([GEOGRAPHIC_DATA]) Planned Maint [GEOGRAPHIC_D…" at bounding box center [881, 343] width 1373 height 27
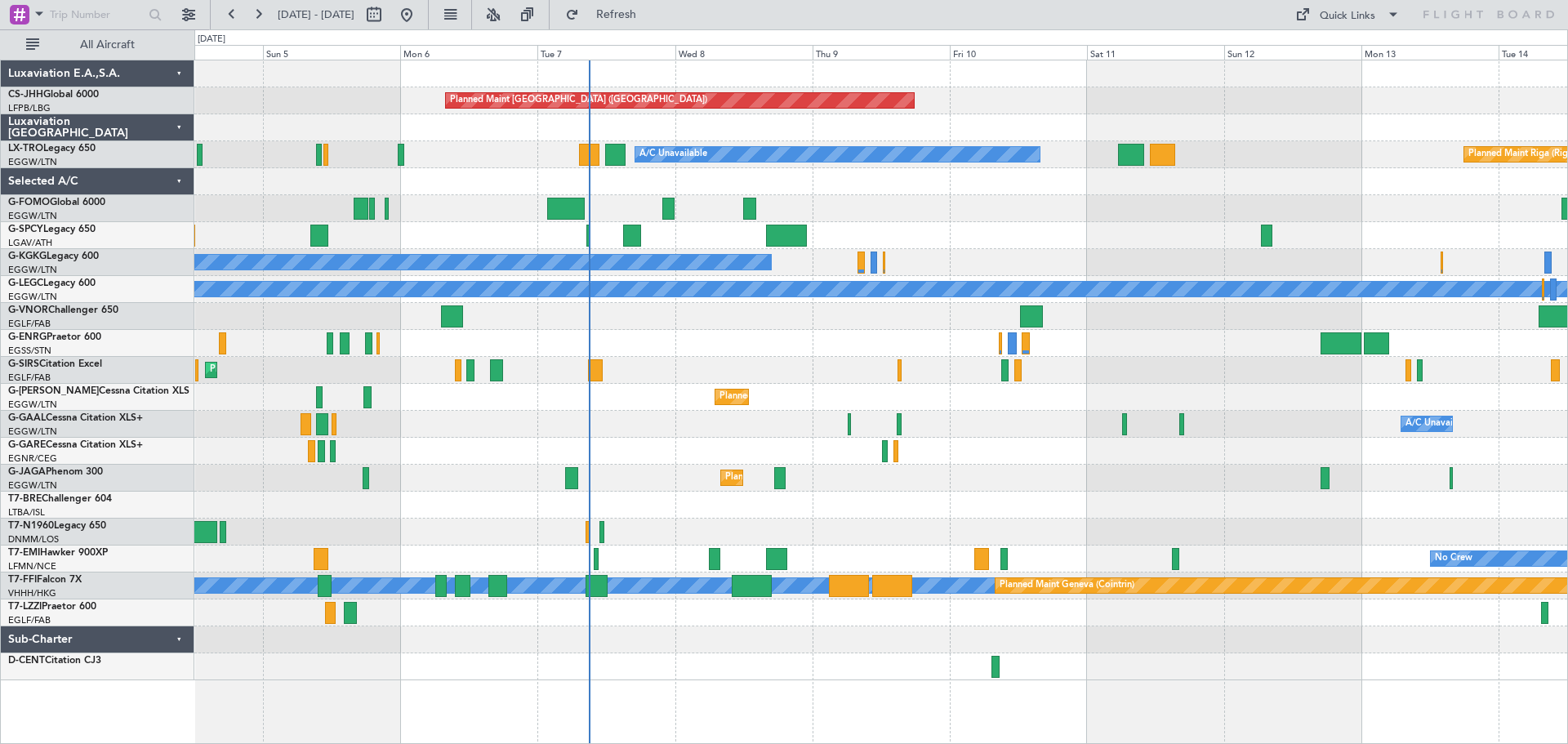
click at [896, 318] on div at bounding box center [881, 316] width 1373 height 27
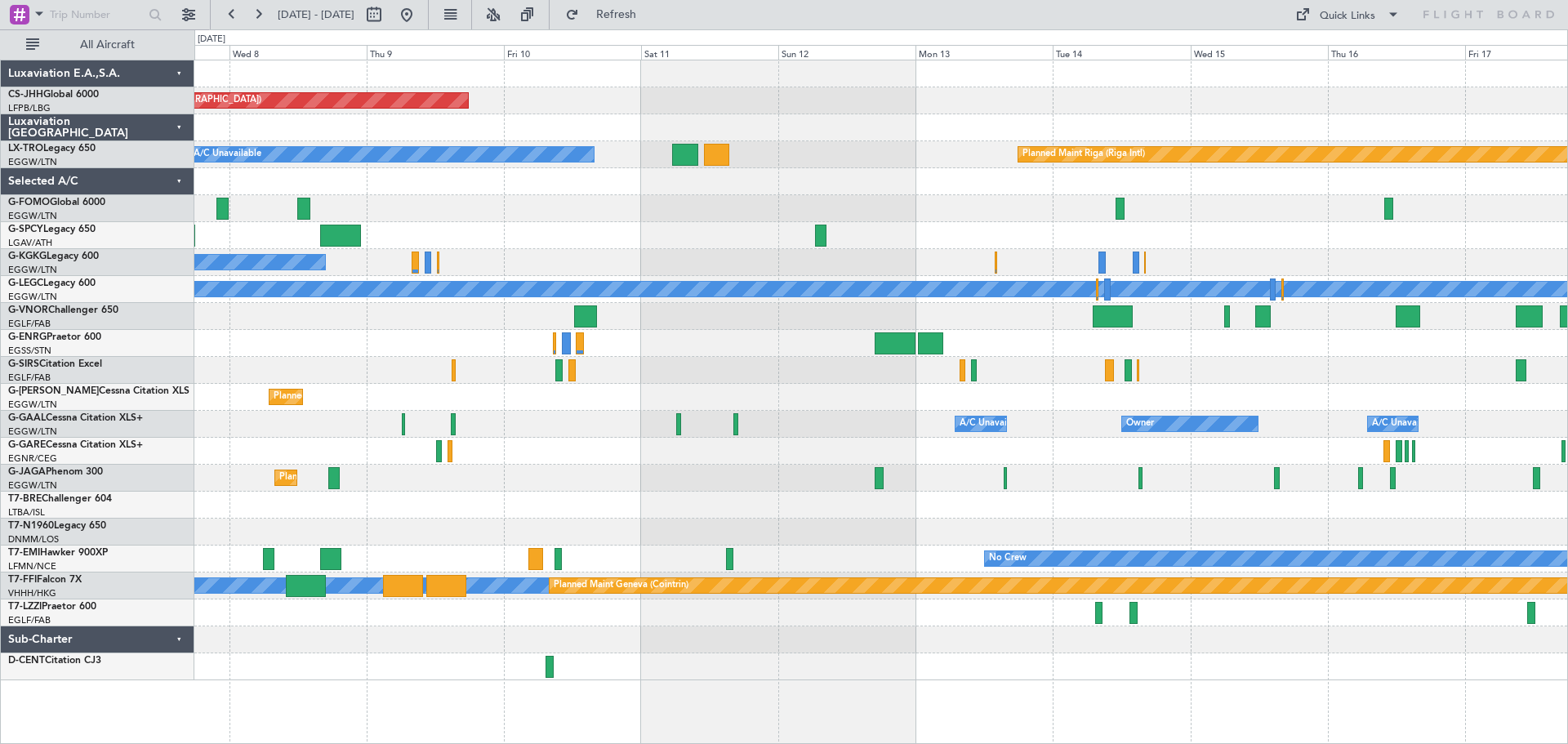
click at [792, 319] on div at bounding box center [881, 316] width 1373 height 27
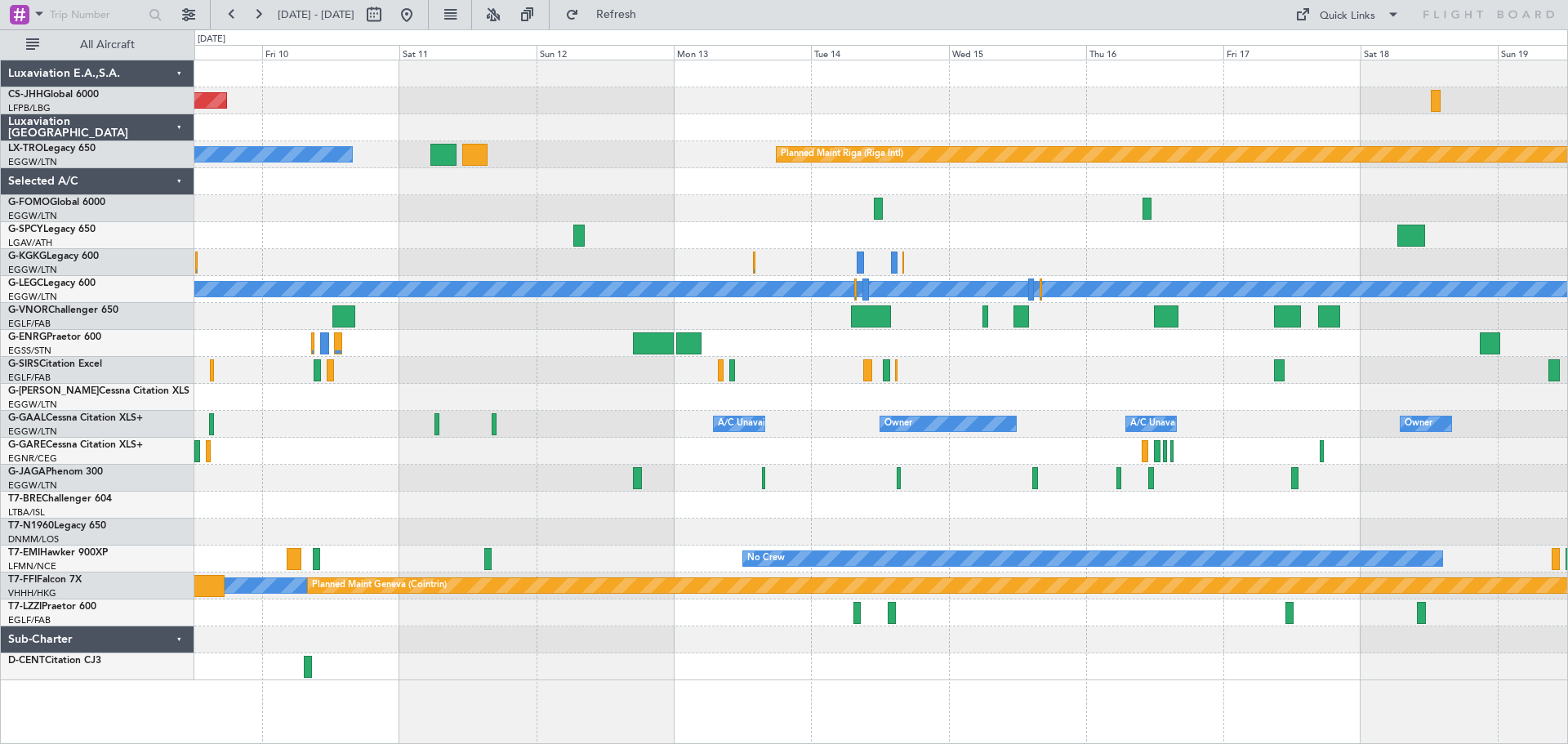
click at [978, 312] on div at bounding box center [881, 316] width 1373 height 27
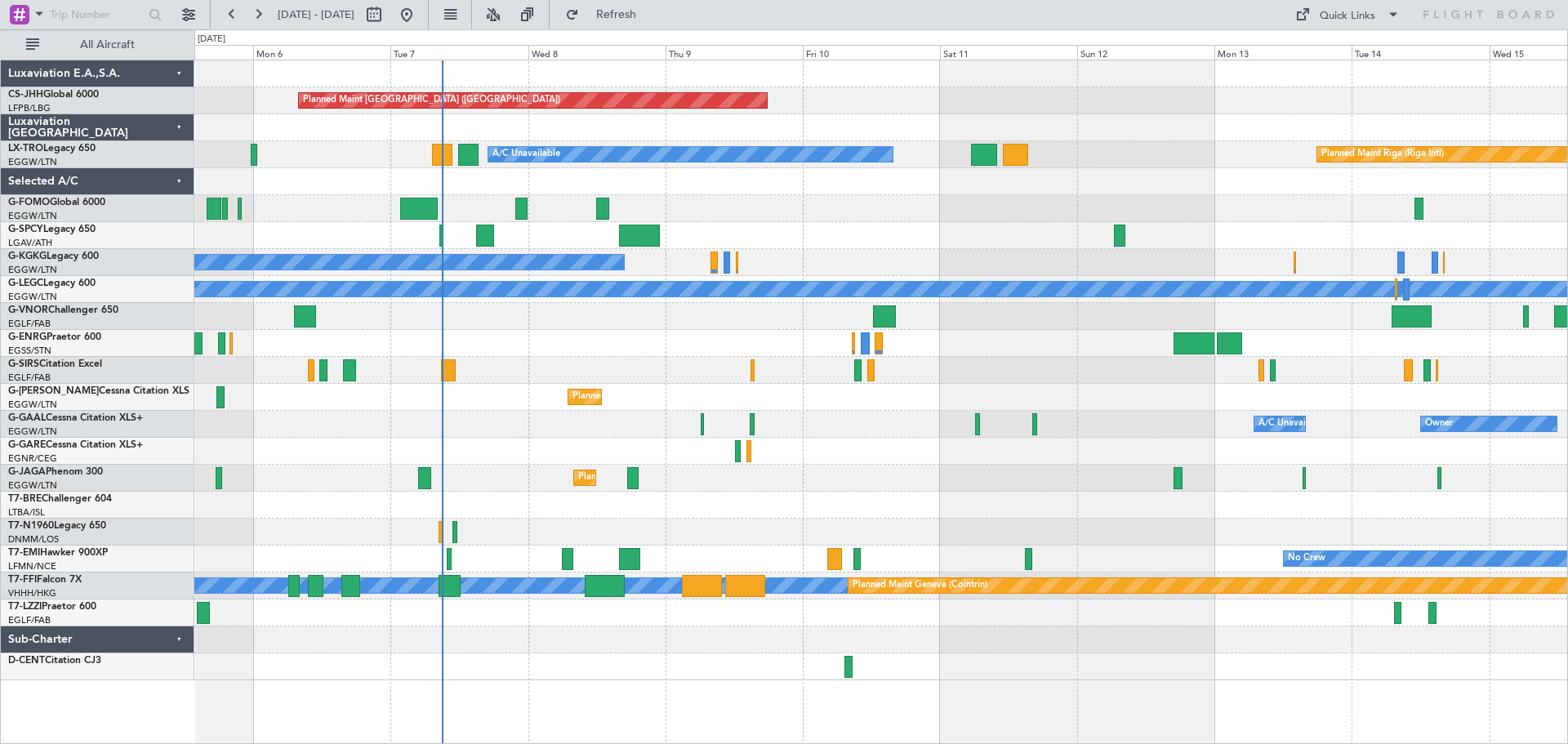
click at [1289, 331] on div "Planned Maint [GEOGRAPHIC_DATA] ([GEOGRAPHIC_DATA]) A/C Unavailable Planned Mai…" at bounding box center [881, 370] width 1373 height 620
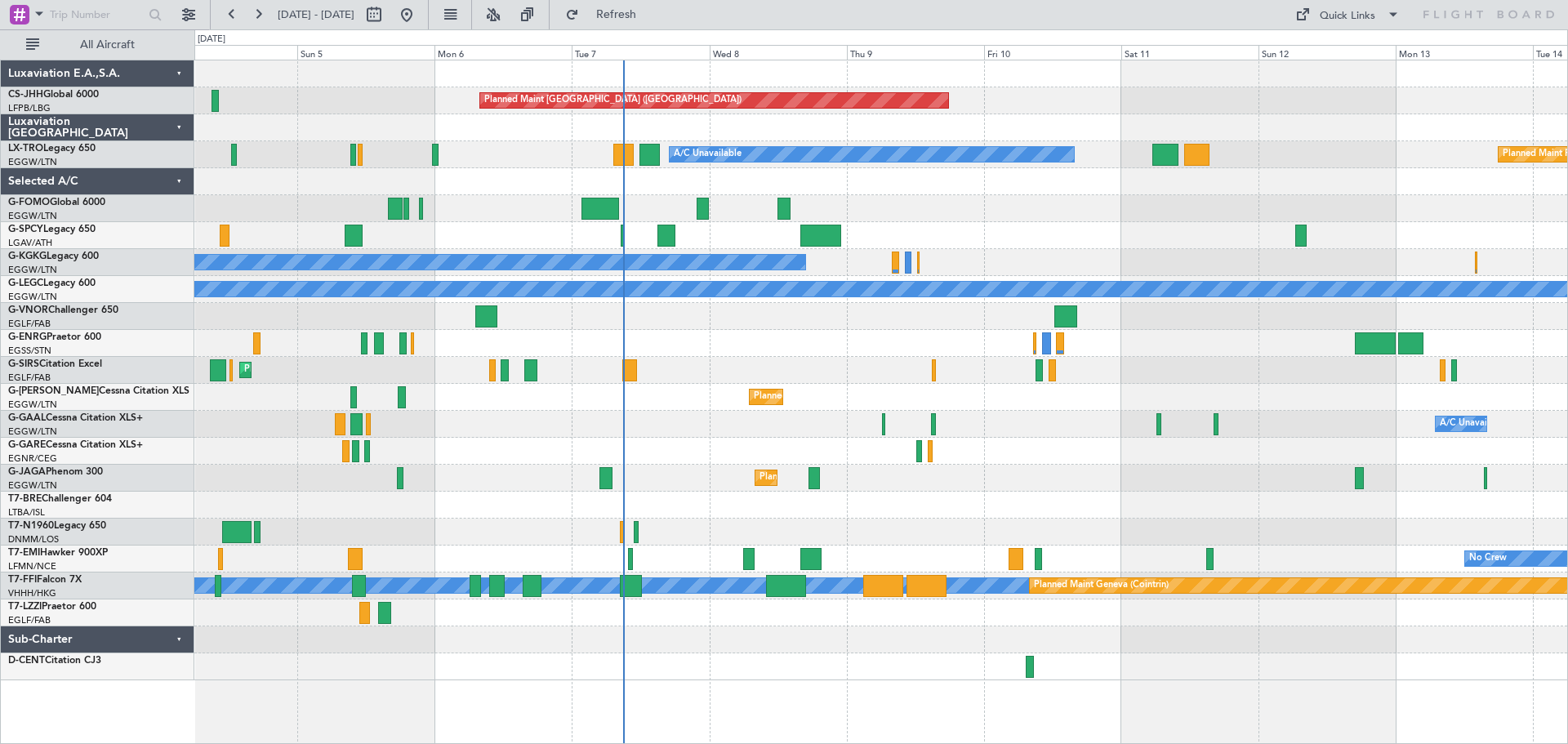
click at [505, 194] on div at bounding box center [881, 181] width 1373 height 27
click at [917, 195] on div at bounding box center [881, 208] width 1373 height 27
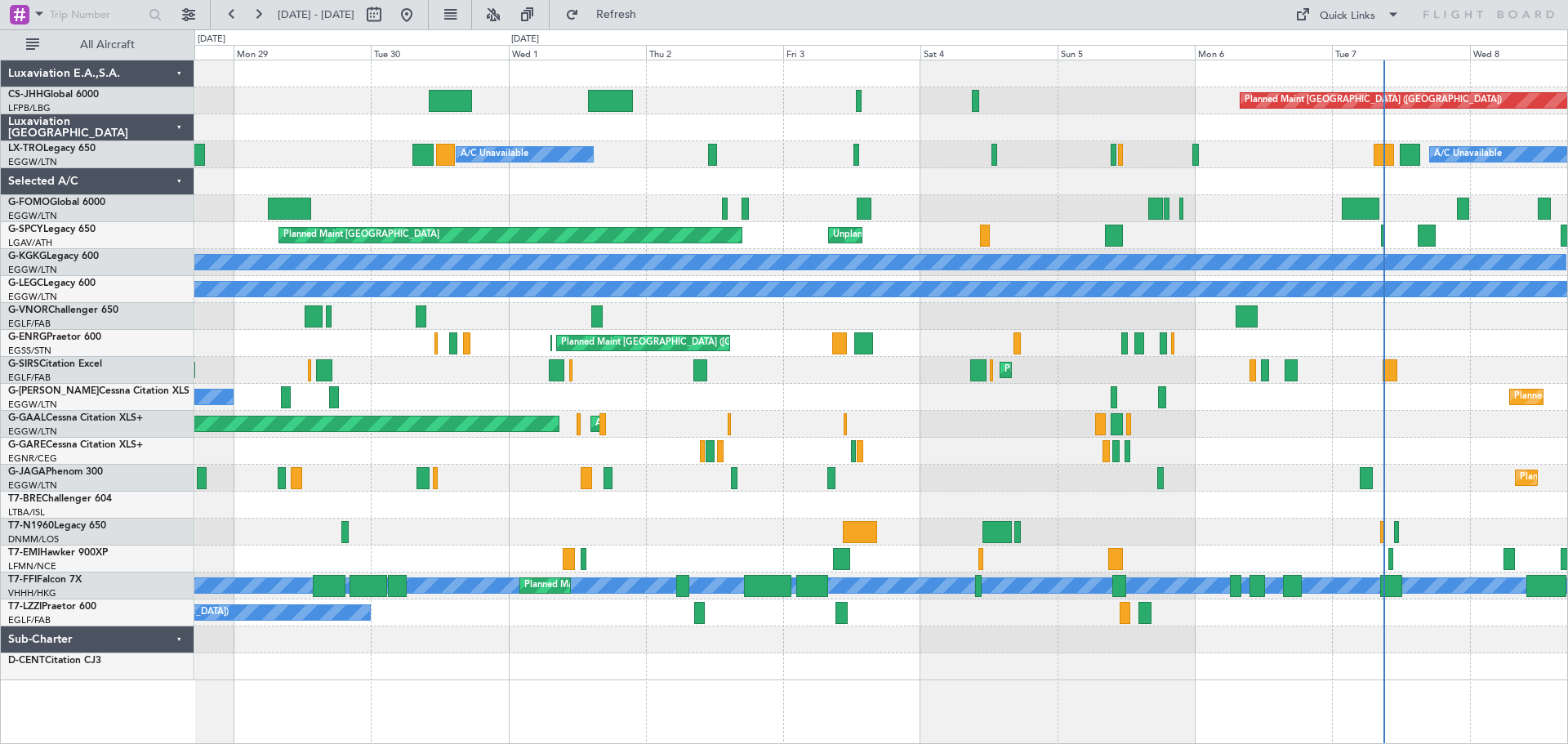
click at [1218, 171] on div at bounding box center [881, 181] width 1373 height 27
click at [1126, 90] on div "Planned Maint [GEOGRAPHIC_DATA] ([GEOGRAPHIC_DATA])" at bounding box center [881, 101] width 1373 height 27
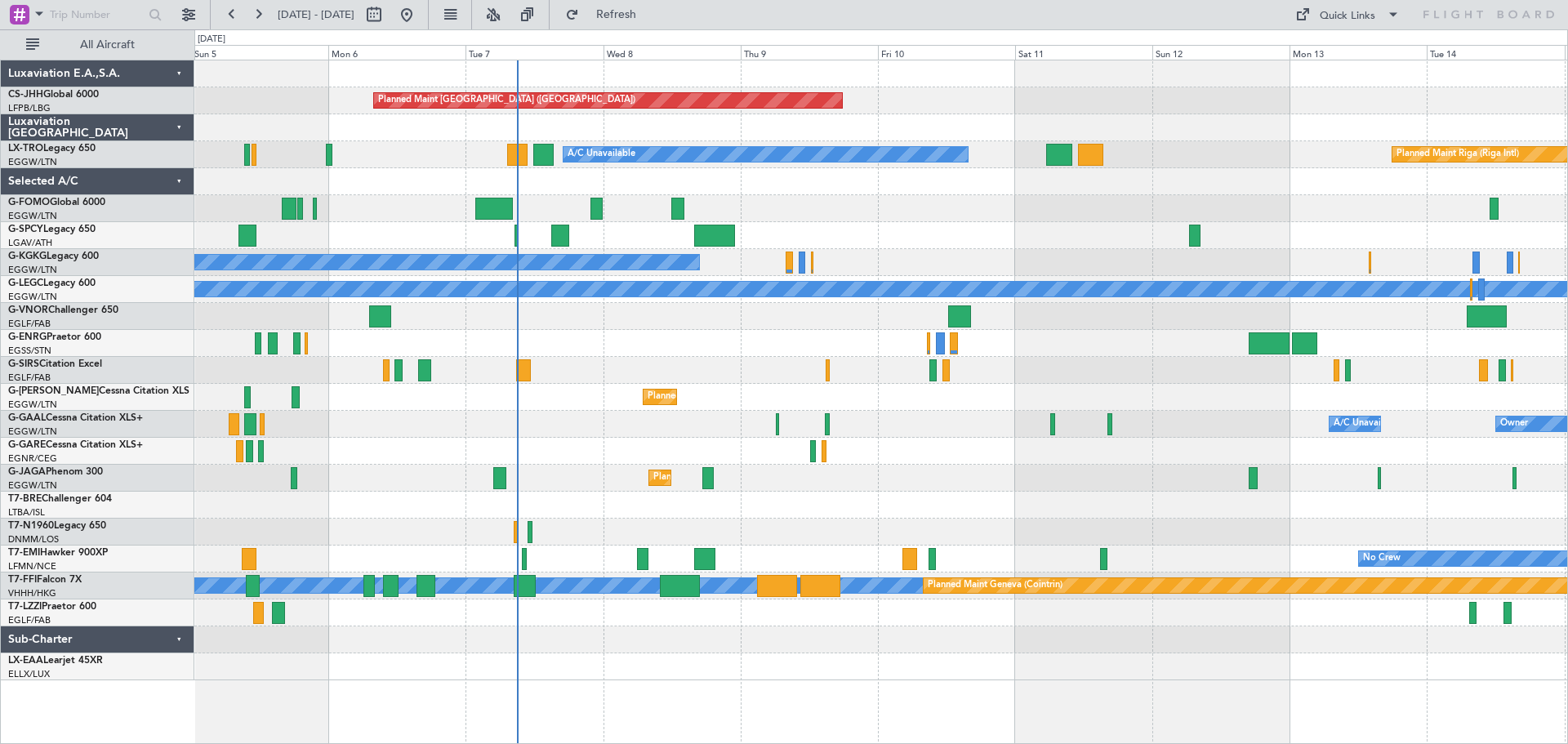
click at [614, 327] on div at bounding box center [881, 316] width 1373 height 27
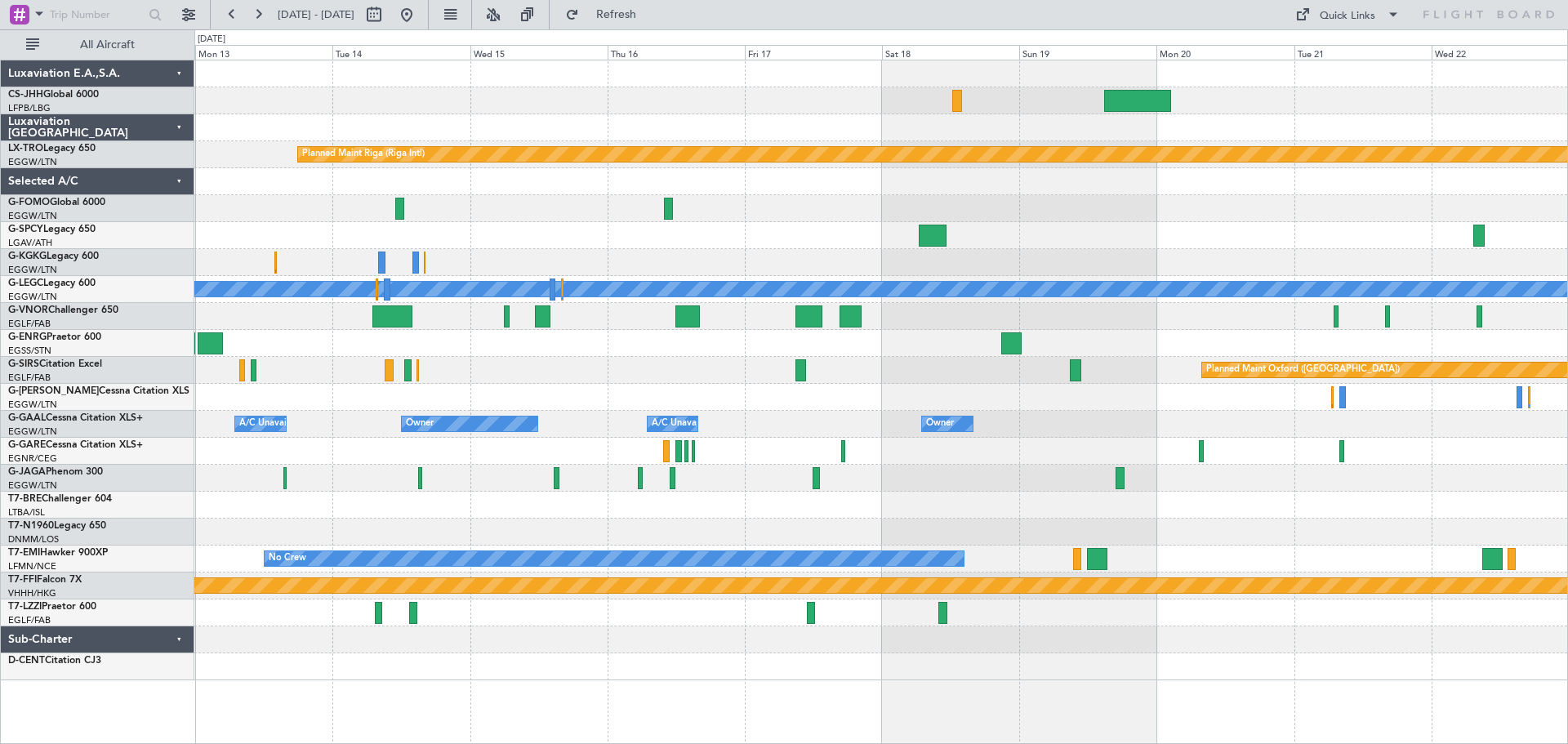
click at [386, 407] on div at bounding box center [881, 397] width 1373 height 27
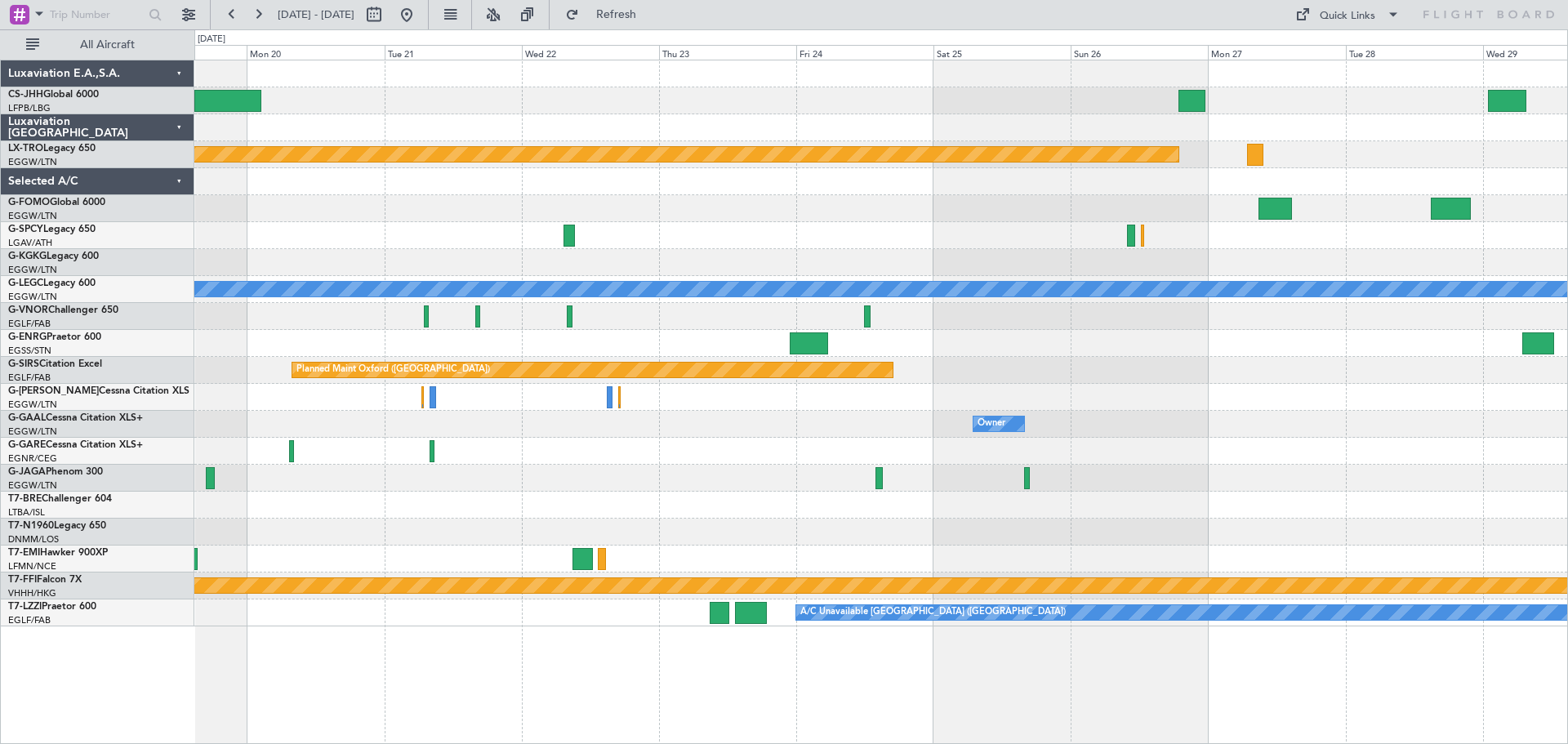
click at [583, 438] on div at bounding box center [881, 451] width 1373 height 27
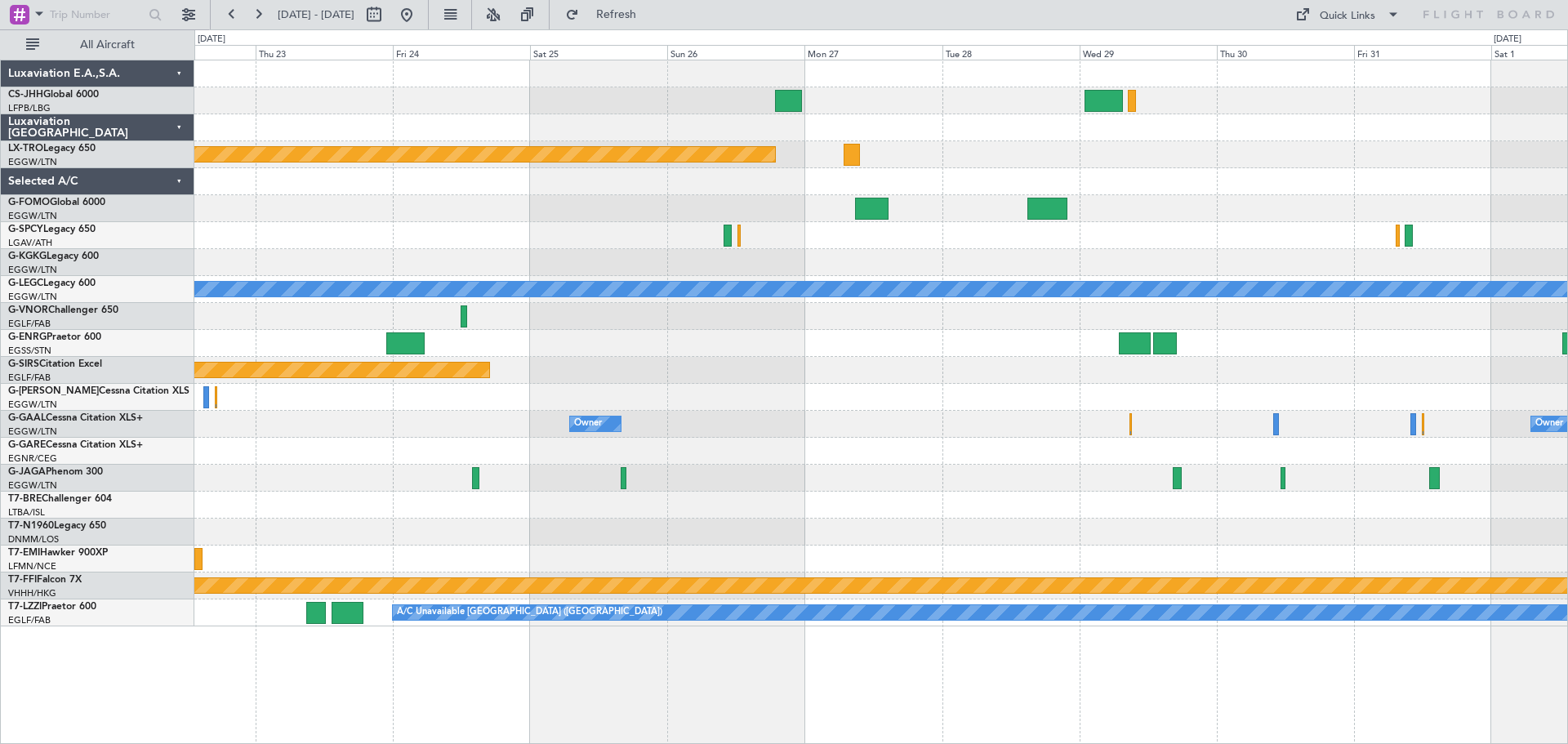
click at [1224, 410] on div at bounding box center [881, 397] width 1373 height 27
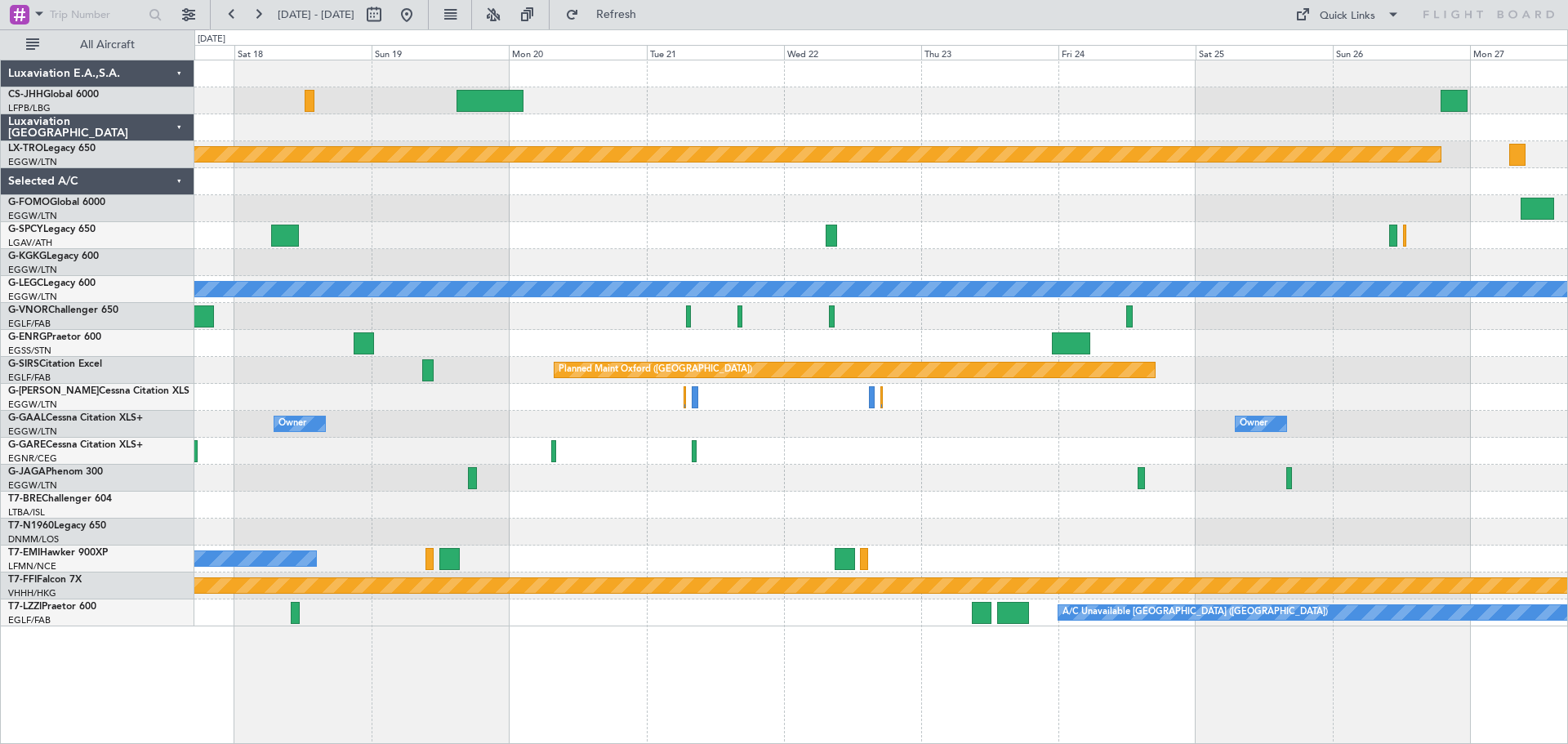
click at [1137, 405] on div at bounding box center [881, 397] width 1373 height 27
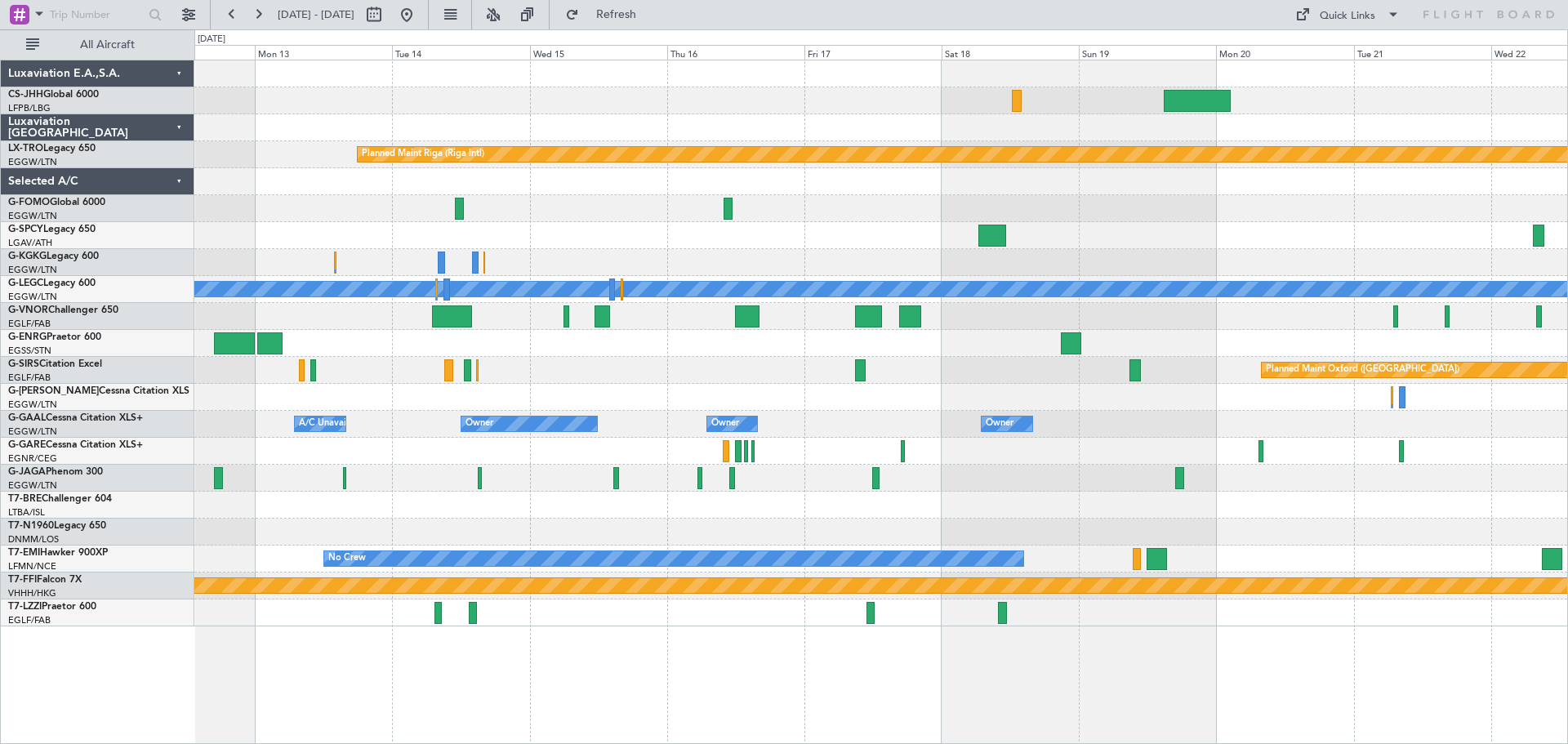
click at [1142, 390] on div at bounding box center [881, 397] width 1373 height 27
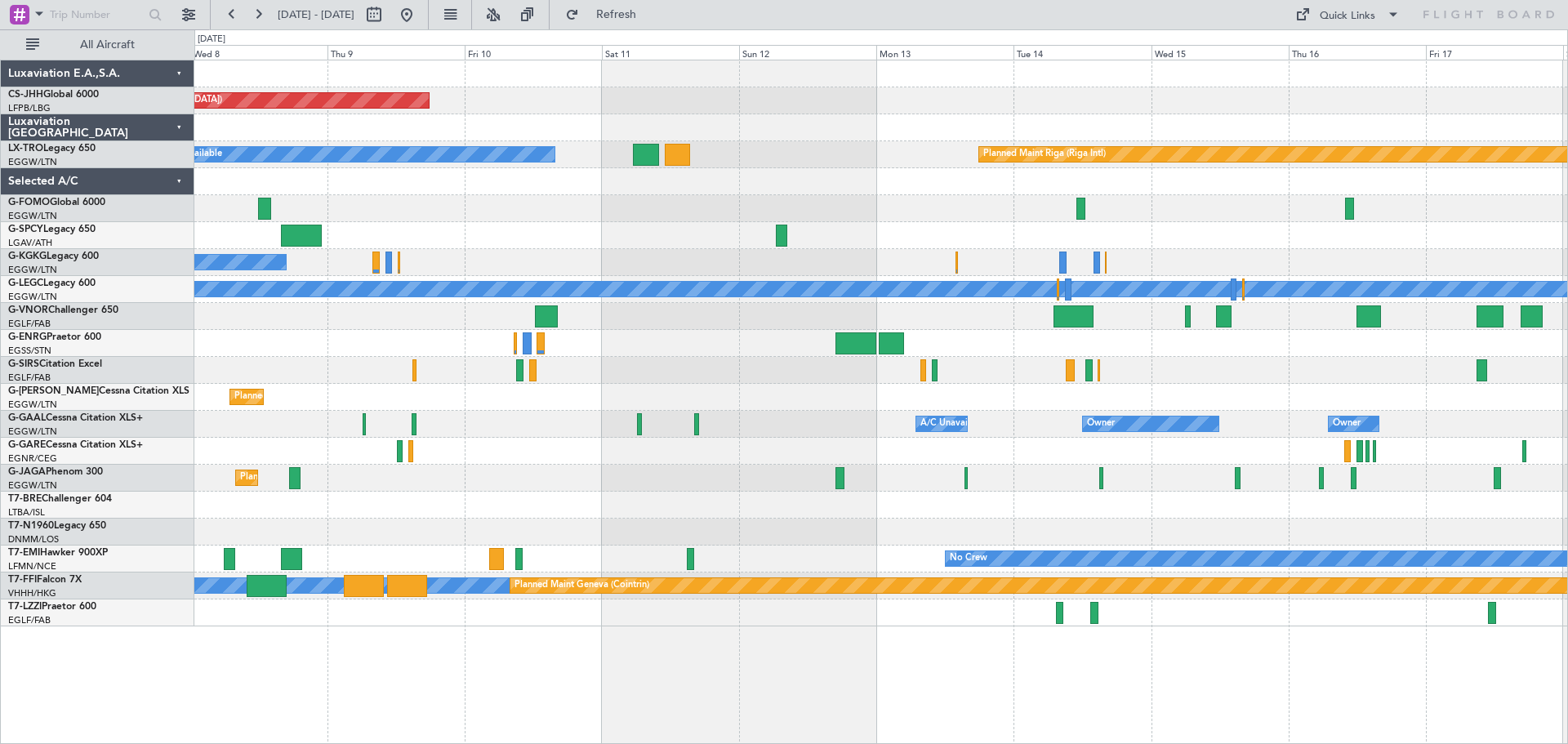
click at [1103, 392] on div "Planned Maint [GEOGRAPHIC_DATA] ([GEOGRAPHIC_DATA])" at bounding box center [881, 397] width 1373 height 27
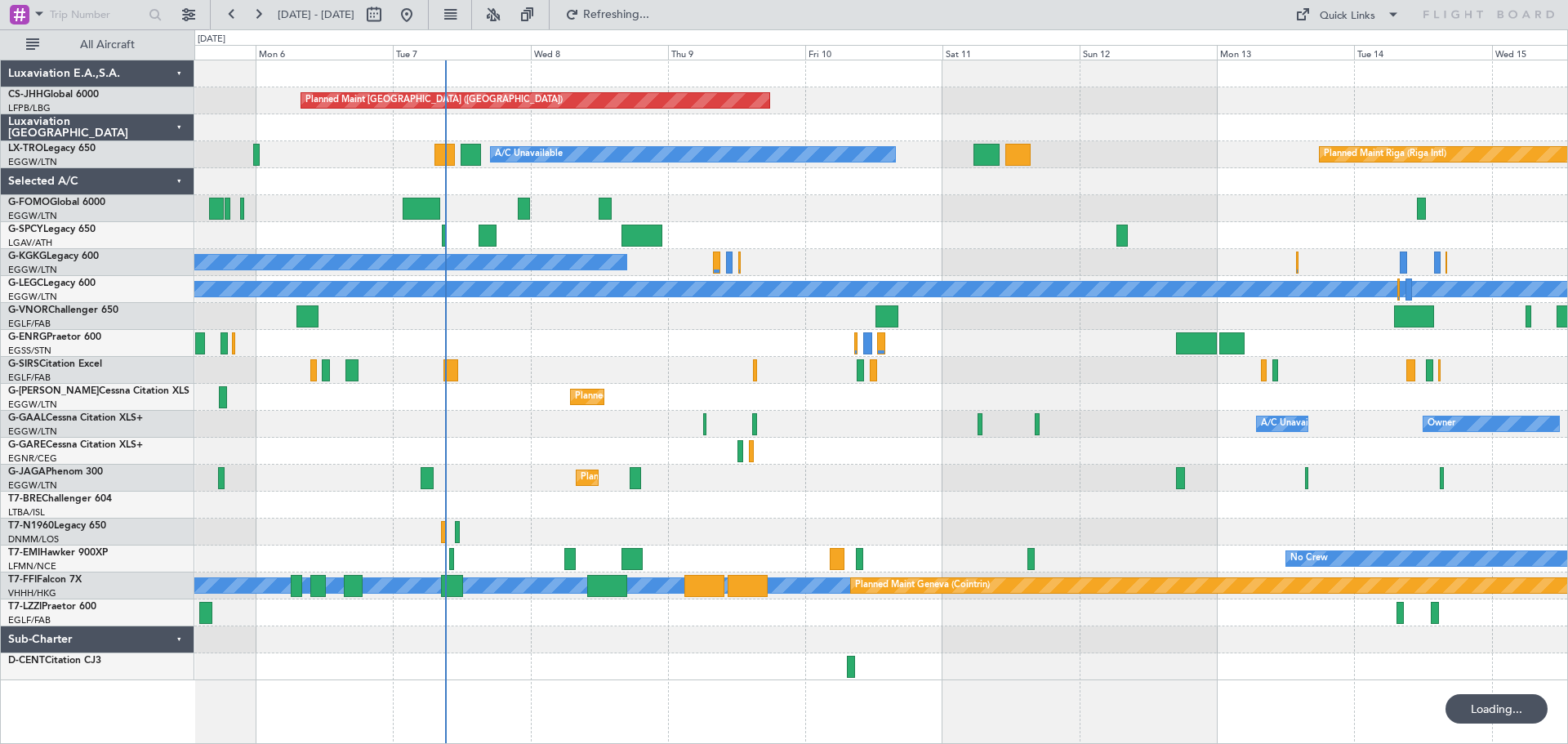
click at [839, 391] on div "Planned Maint [GEOGRAPHIC_DATA] ([GEOGRAPHIC_DATA])" at bounding box center [881, 397] width 1373 height 27
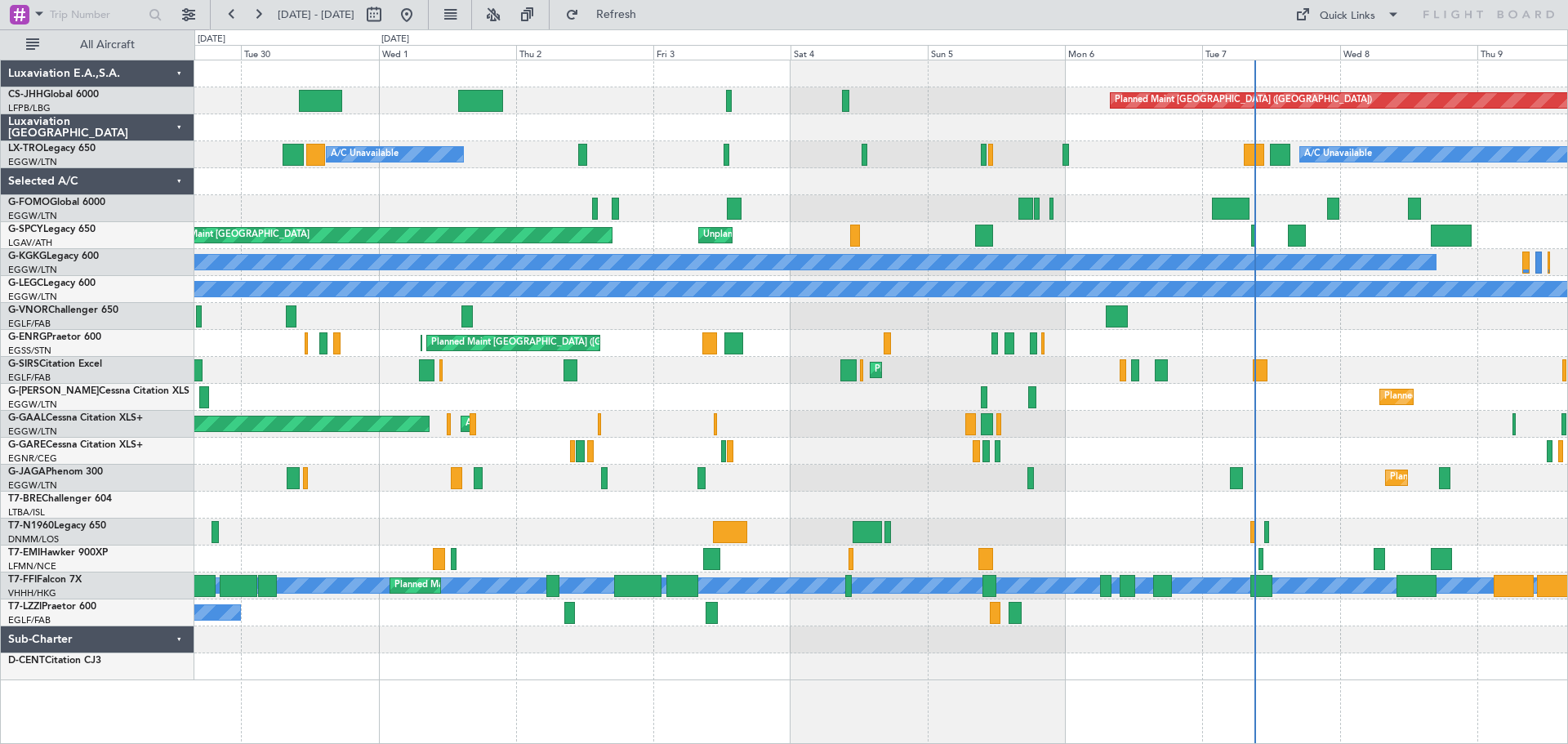
click at [1424, 358] on div "Planned Maint [GEOGRAPHIC_DATA] ([GEOGRAPHIC_DATA]) A/C Unavailable A/C Unavail…" at bounding box center [881, 370] width 1373 height 620
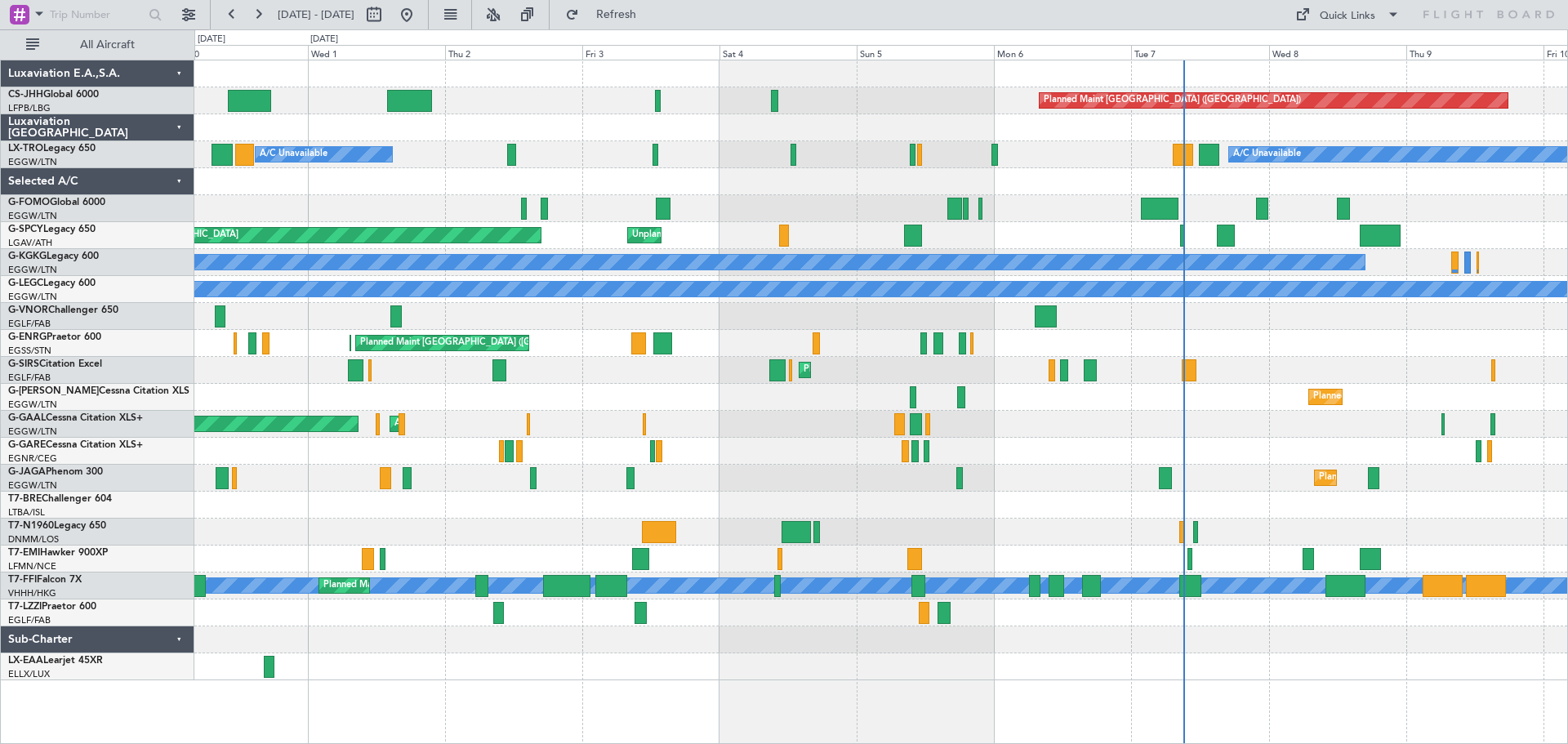
click at [1350, 347] on div "Planned Maint [GEOGRAPHIC_DATA] ([GEOGRAPHIC_DATA]) Planned Maint [GEOGRAPHIC_D…" at bounding box center [881, 343] width 1373 height 27
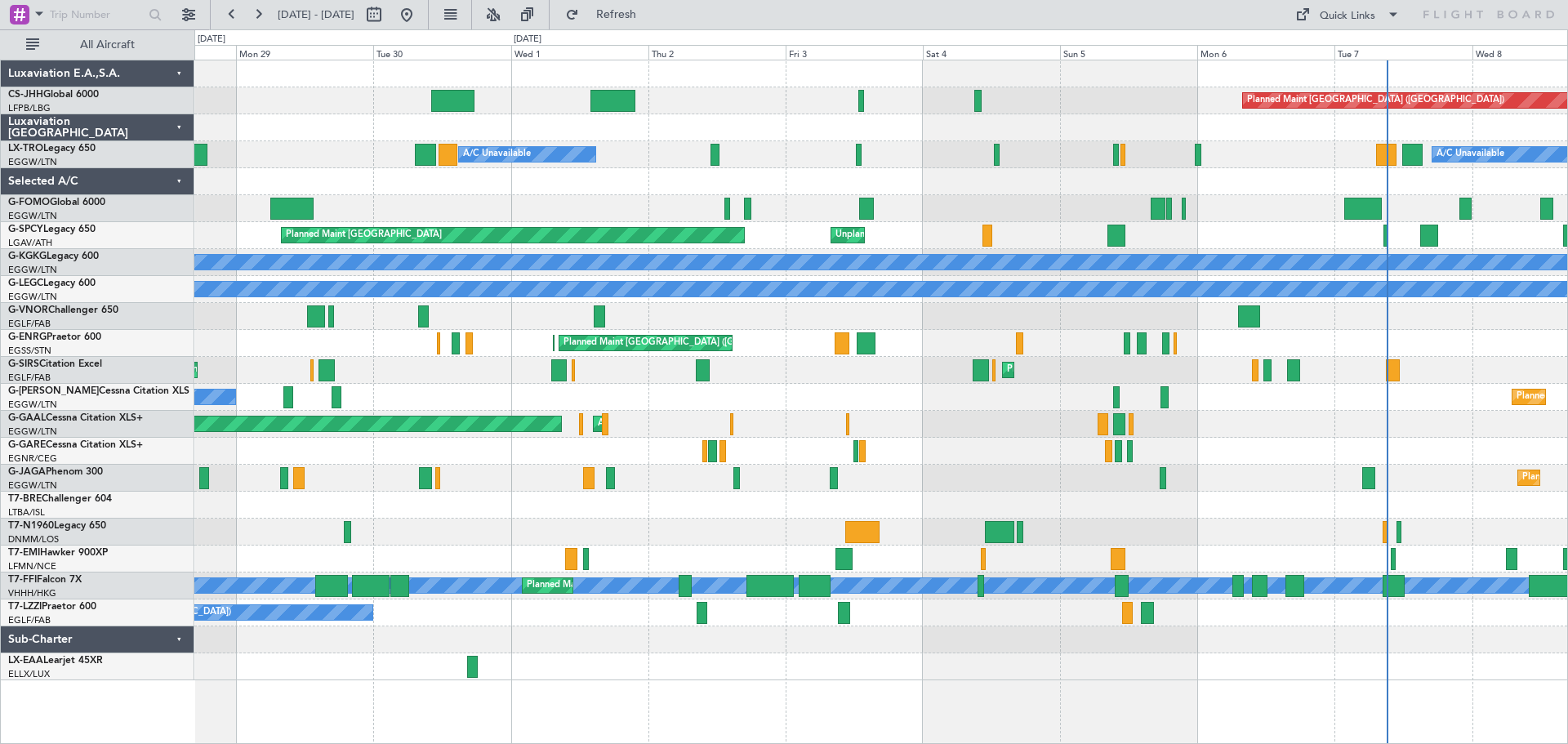
click at [1179, 513] on div at bounding box center [881, 505] width 1373 height 27
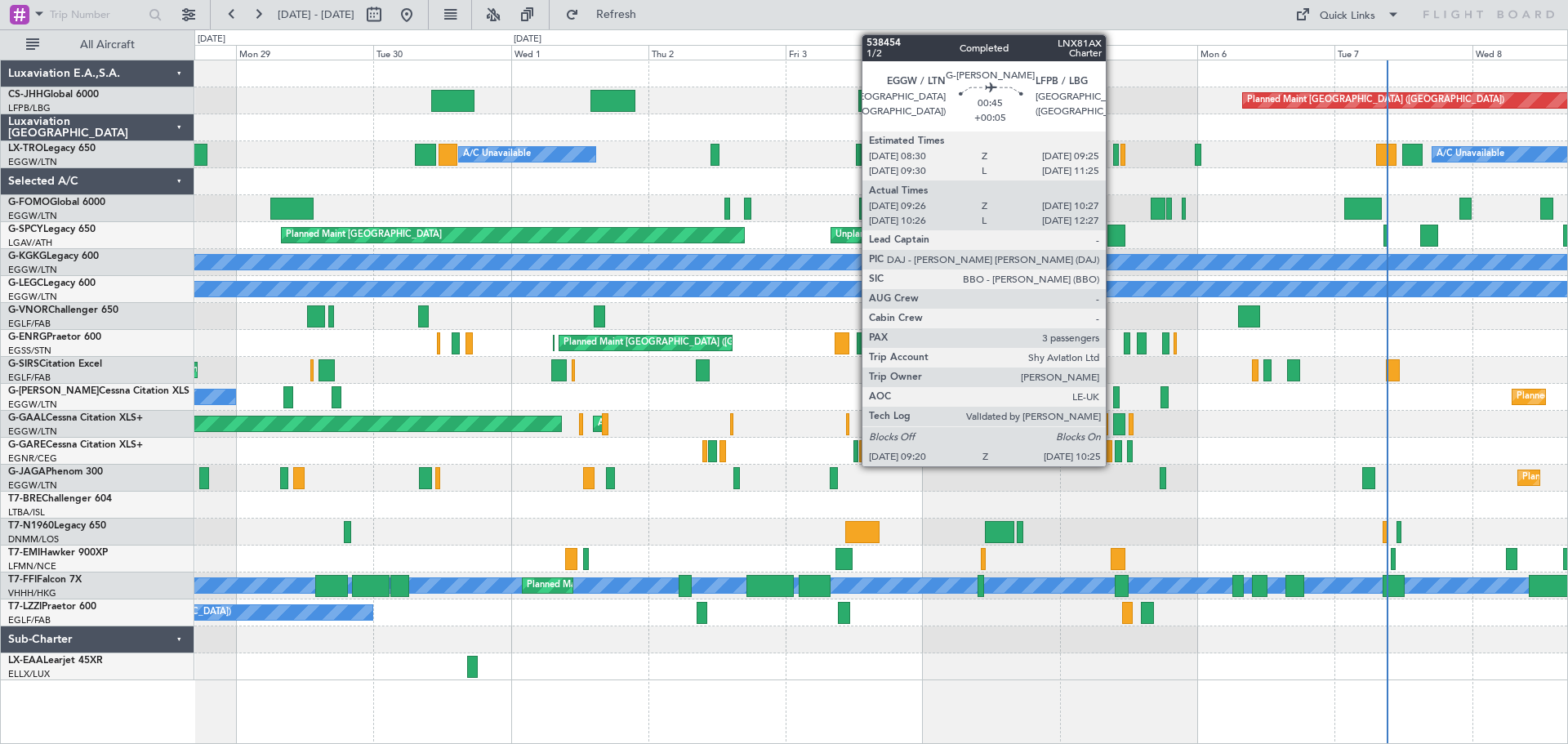
click at [1114, 399] on div at bounding box center [1116, 397] width 6 height 22
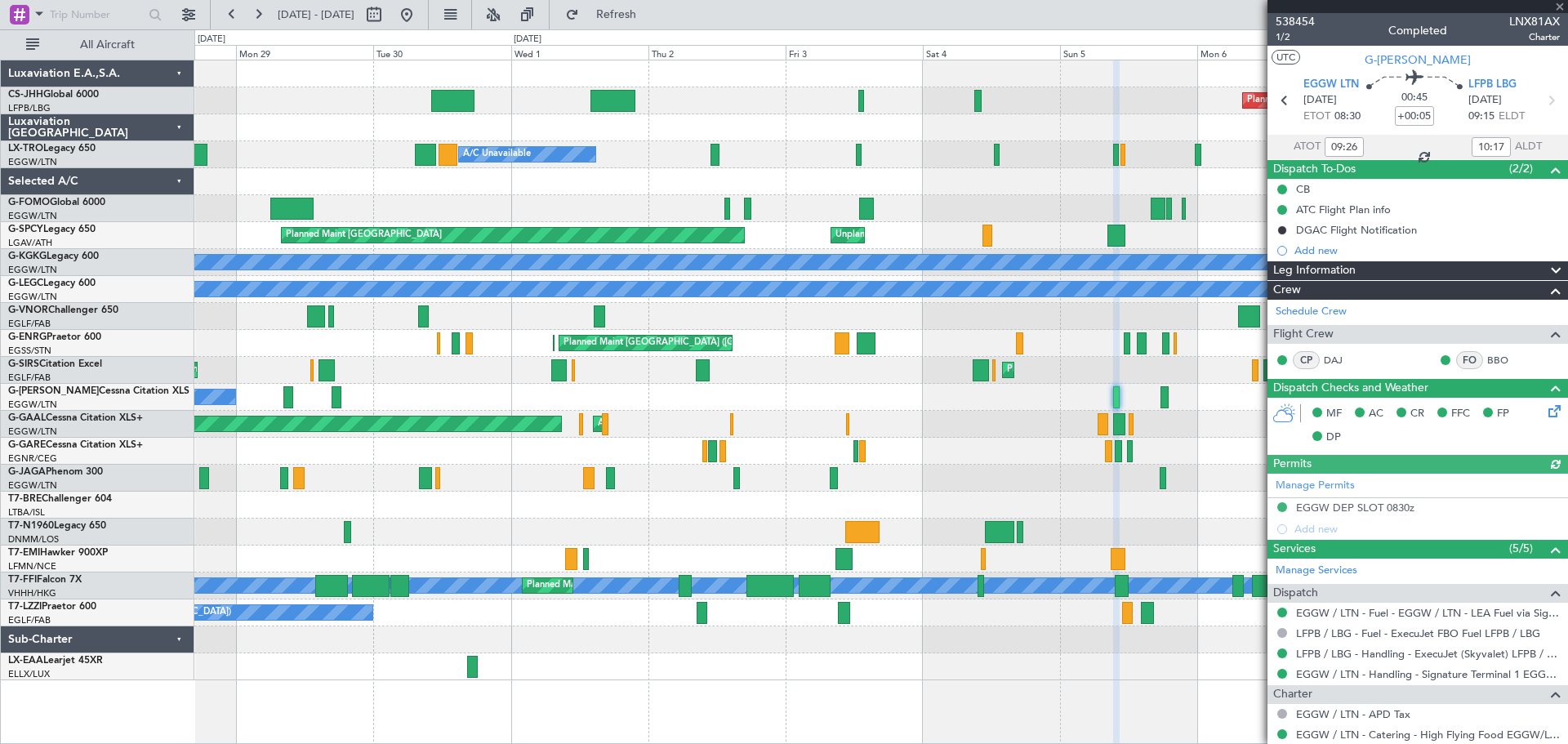
type input "10:26"
type input "12:17"
type input "09:26"
type input "10:17"
click at [1299, 19] on span "538454" at bounding box center [1295, 22] width 39 height 18
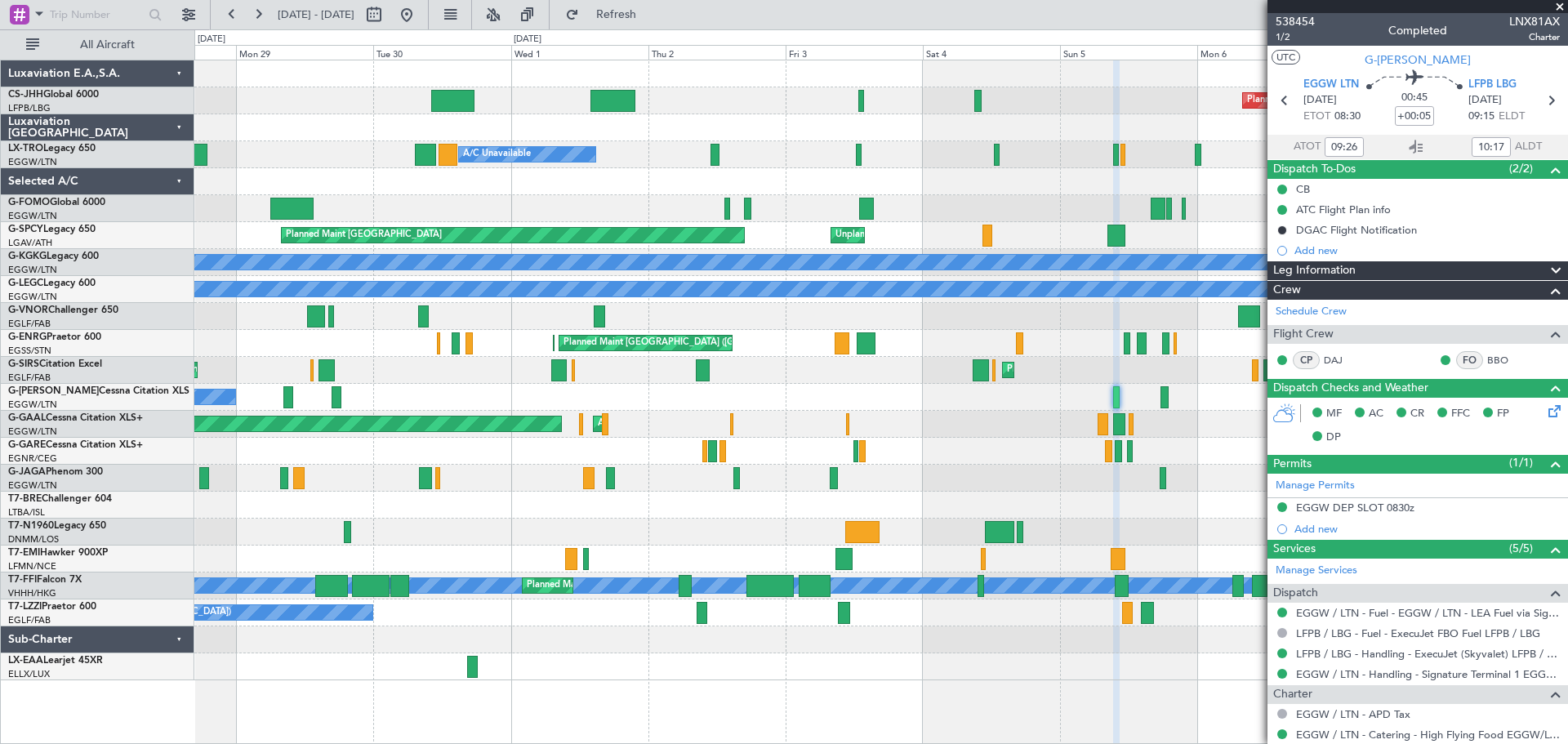
click at [1562, 5] on span at bounding box center [1559, 7] width 17 height 15
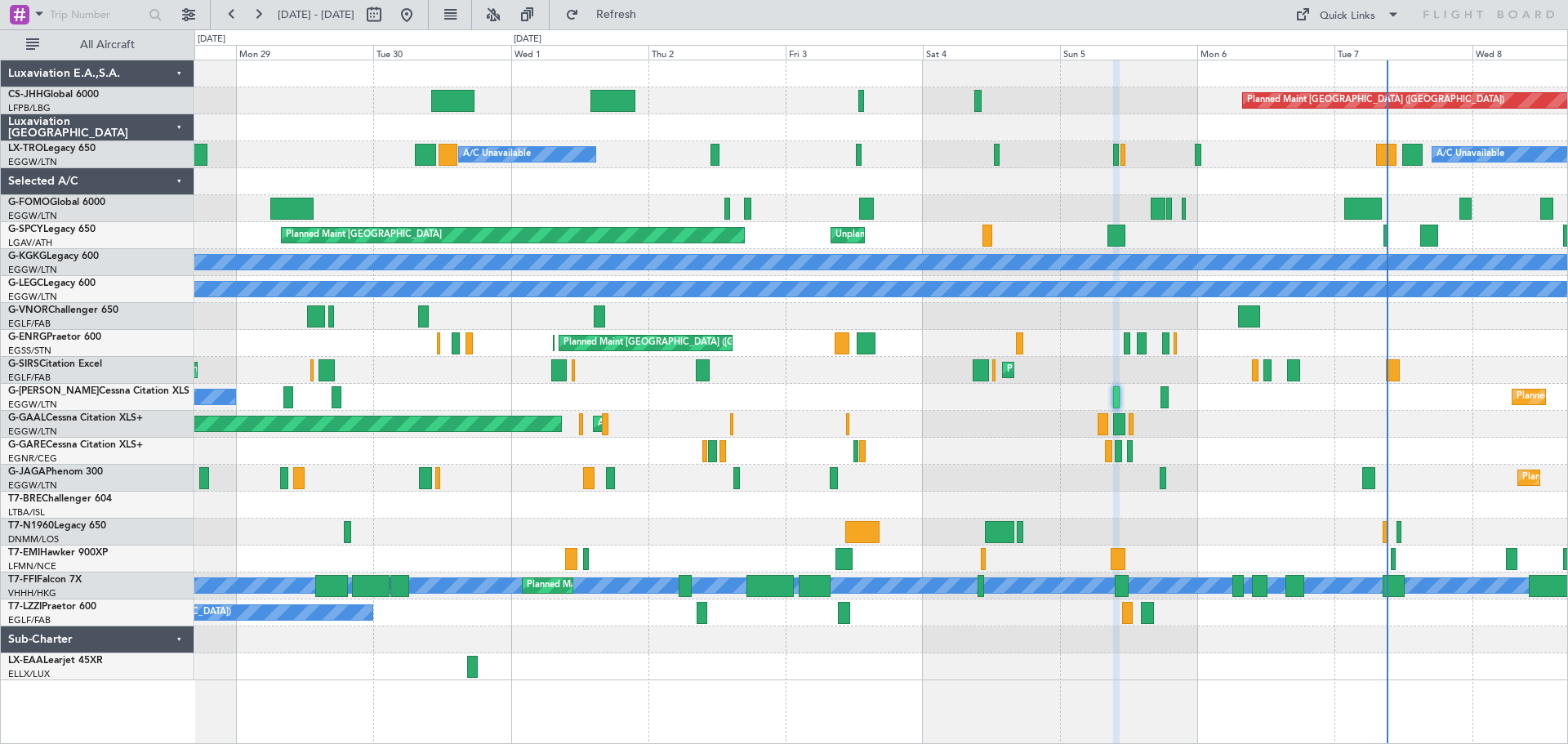
type input "0"
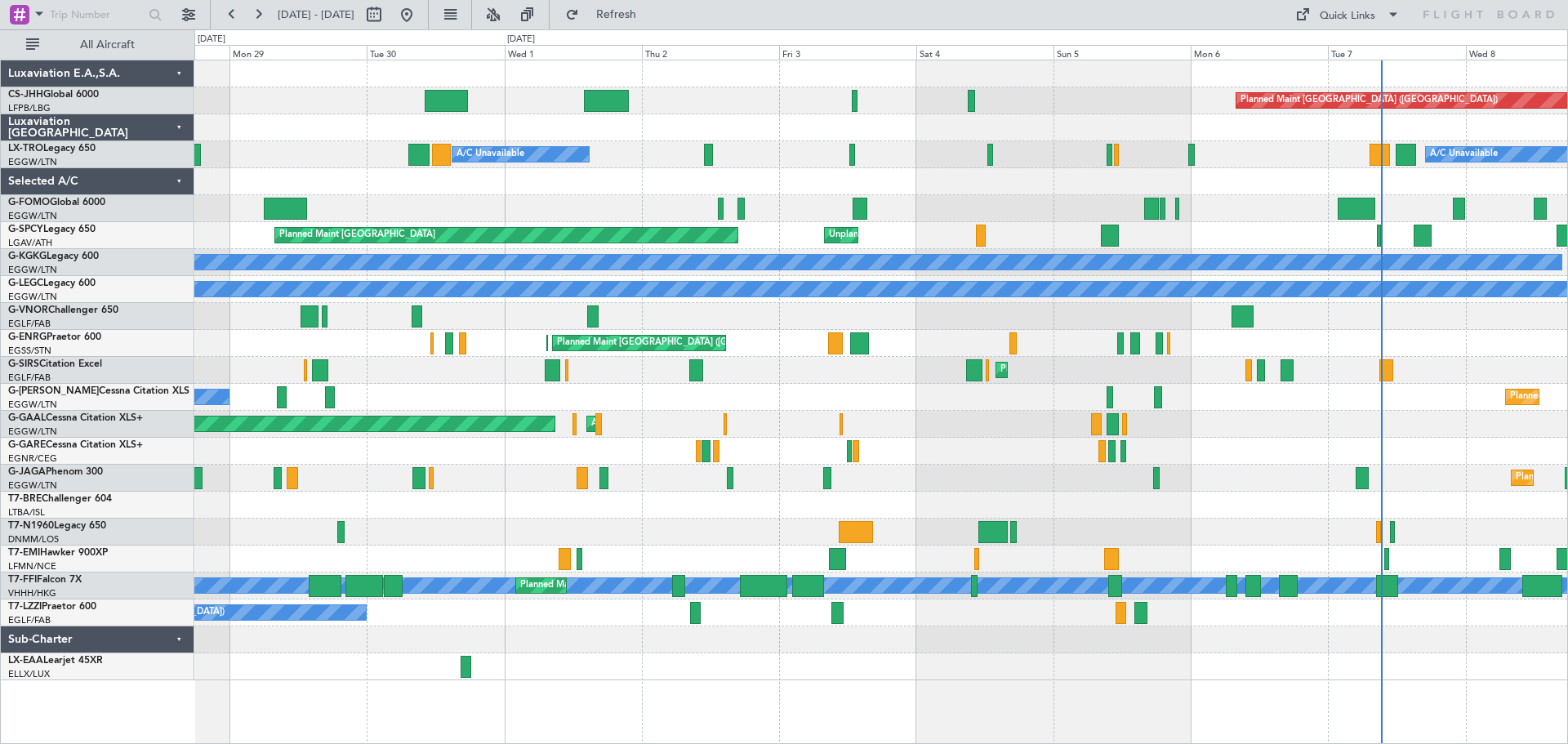
click at [1258, 168] on div at bounding box center [881, 181] width 1373 height 27
click at [1262, 411] on div "Planned Maint Dusseldorf AOG Maint [GEOGRAPHIC_DATA]" at bounding box center [881, 424] width 1373 height 27
click at [1262, 437] on div "Planned Maint Dusseldorf AOG Maint [GEOGRAPHIC_DATA]" at bounding box center [881, 424] width 1373 height 27
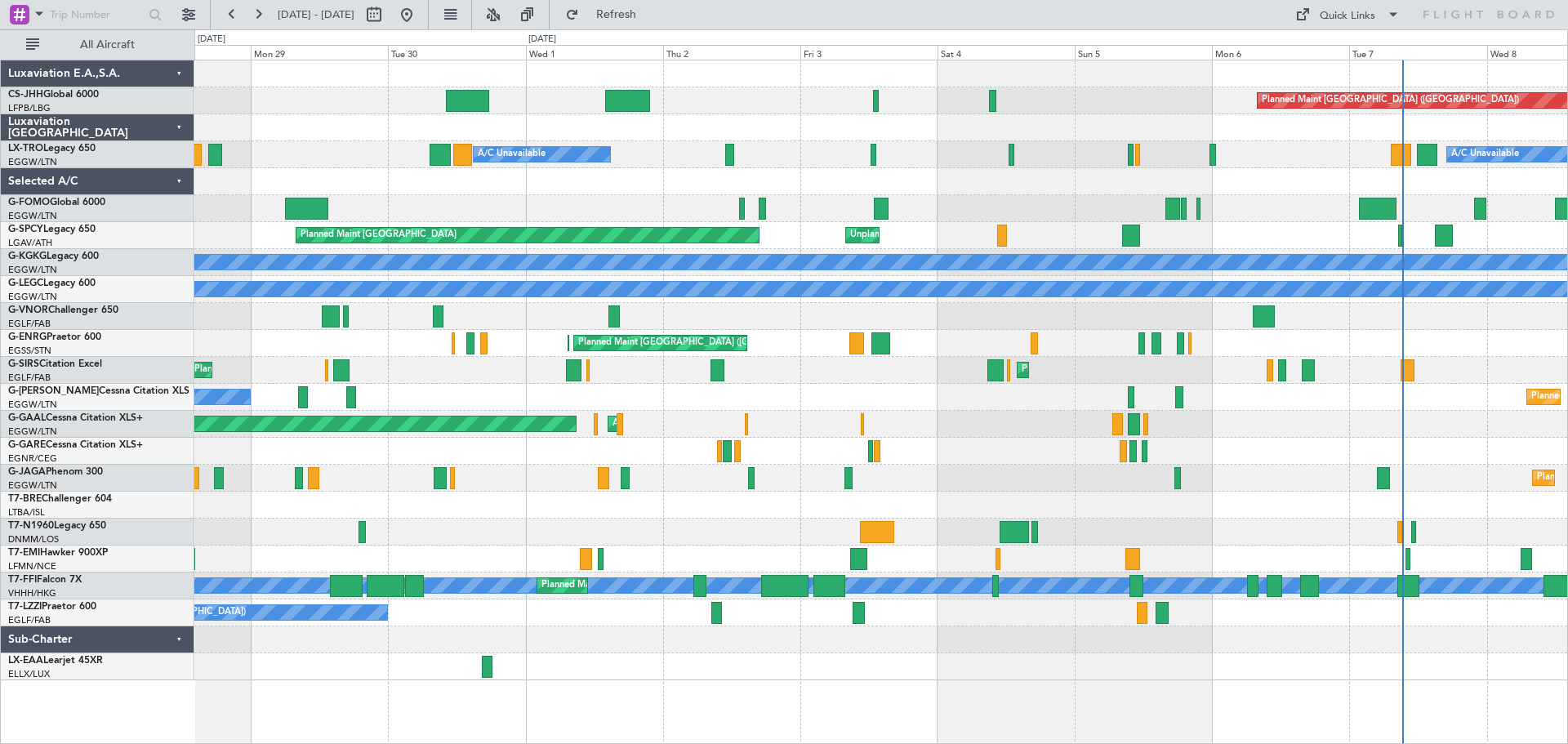
click at [1270, 440] on div at bounding box center [881, 451] width 1373 height 27
click at [1004, 411] on div "Planned Maint Dusseldorf AOG Maint [GEOGRAPHIC_DATA]" at bounding box center [881, 424] width 1373 height 27
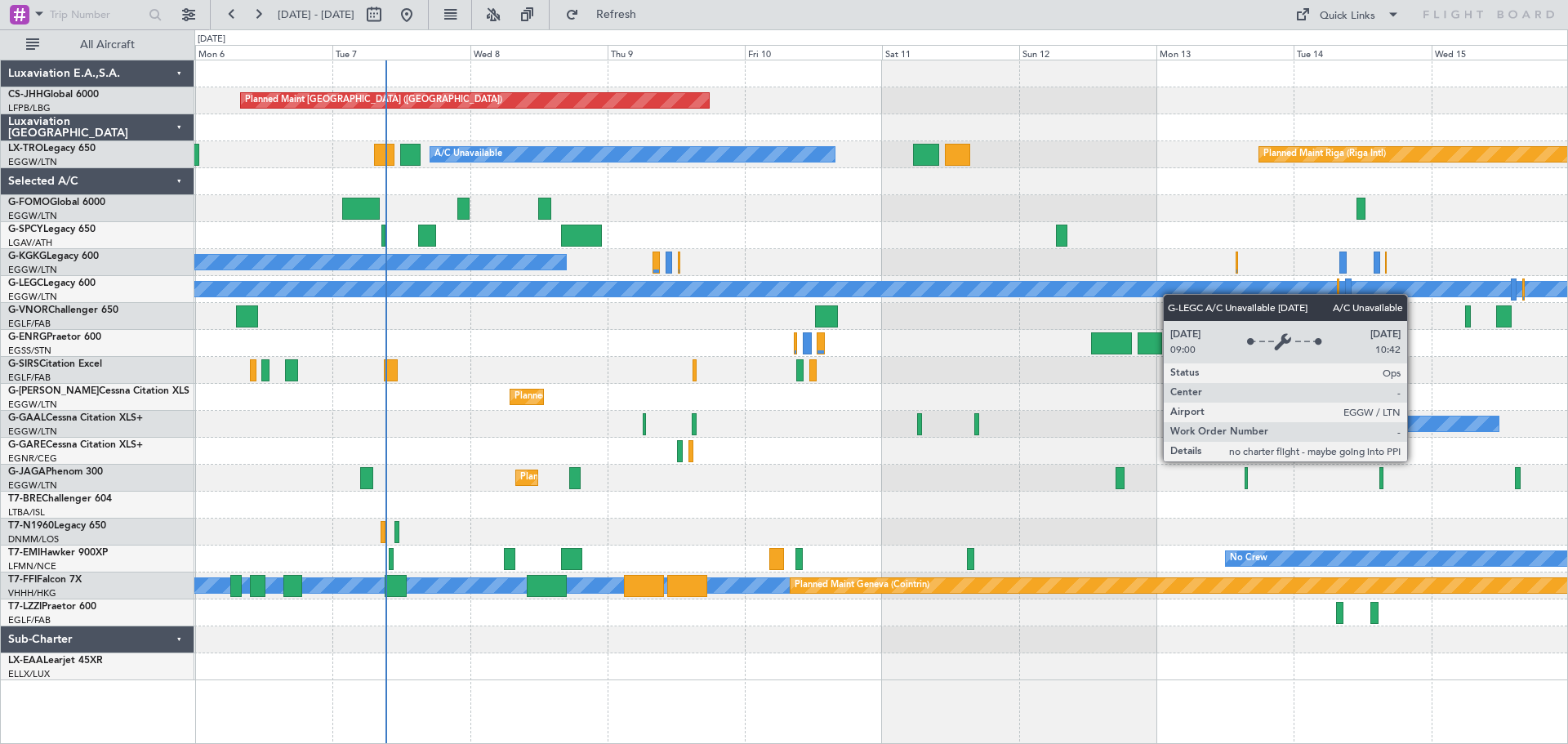
click at [460, 291] on div "Planned Maint [GEOGRAPHIC_DATA] ([GEOGRAPHIC_DATA]) A/C Unavailable Planned Mai…" at bounding box center [881, 370] width 1373 height 620
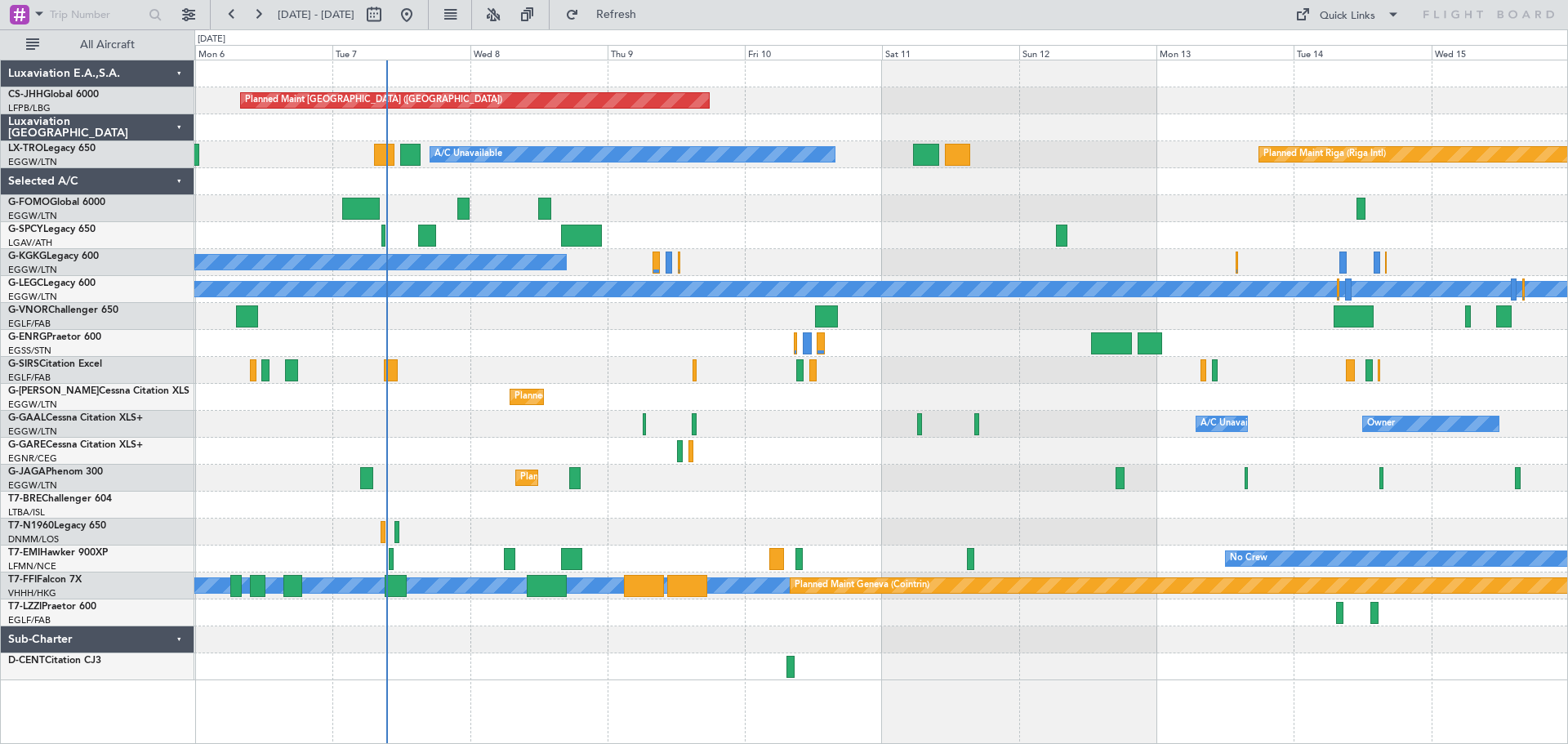
click at [809, 221] on div at bounding box center [881, 208] width 1373 height 27
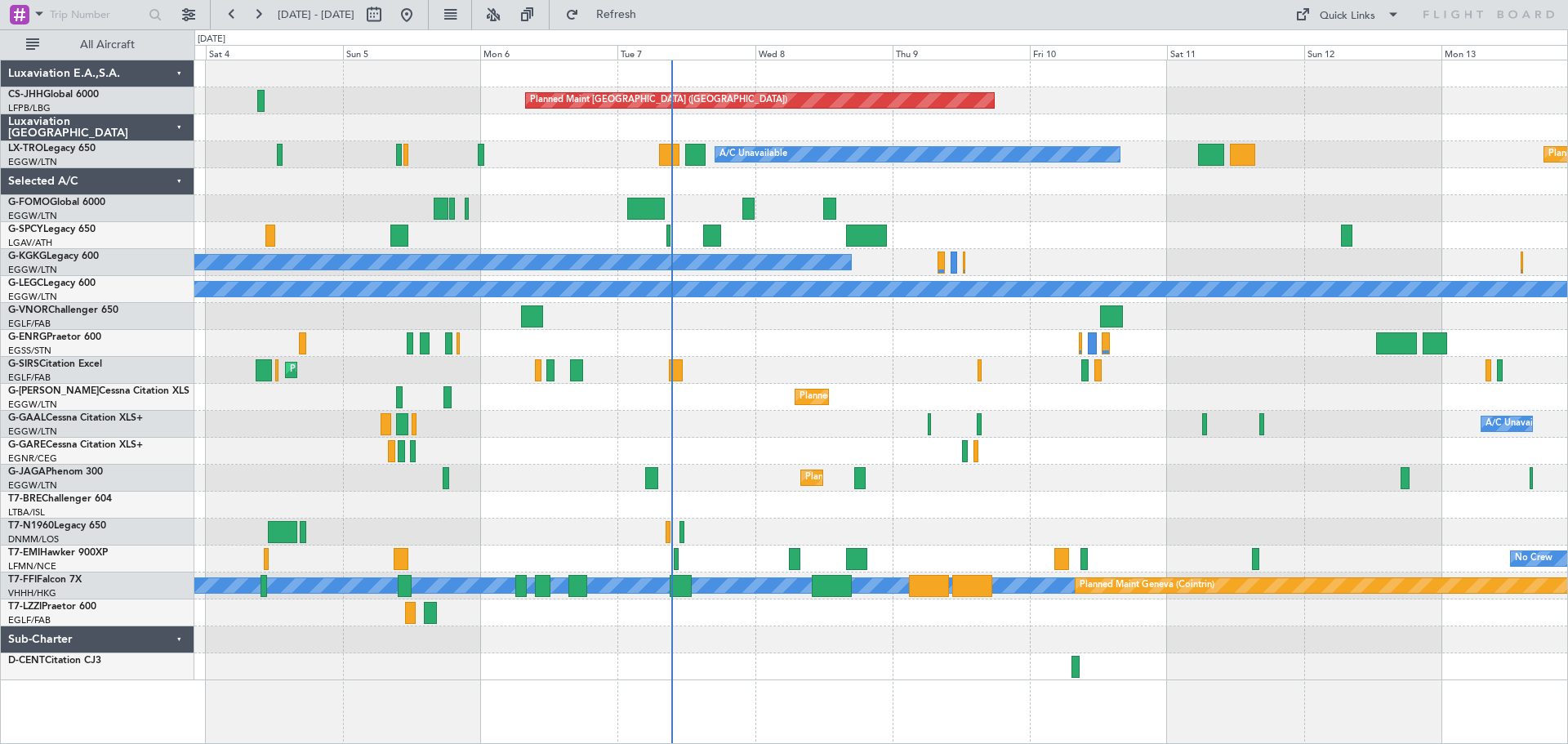
click at [802, 439] on div at bounding box center [881, 451] width 1373 height 27
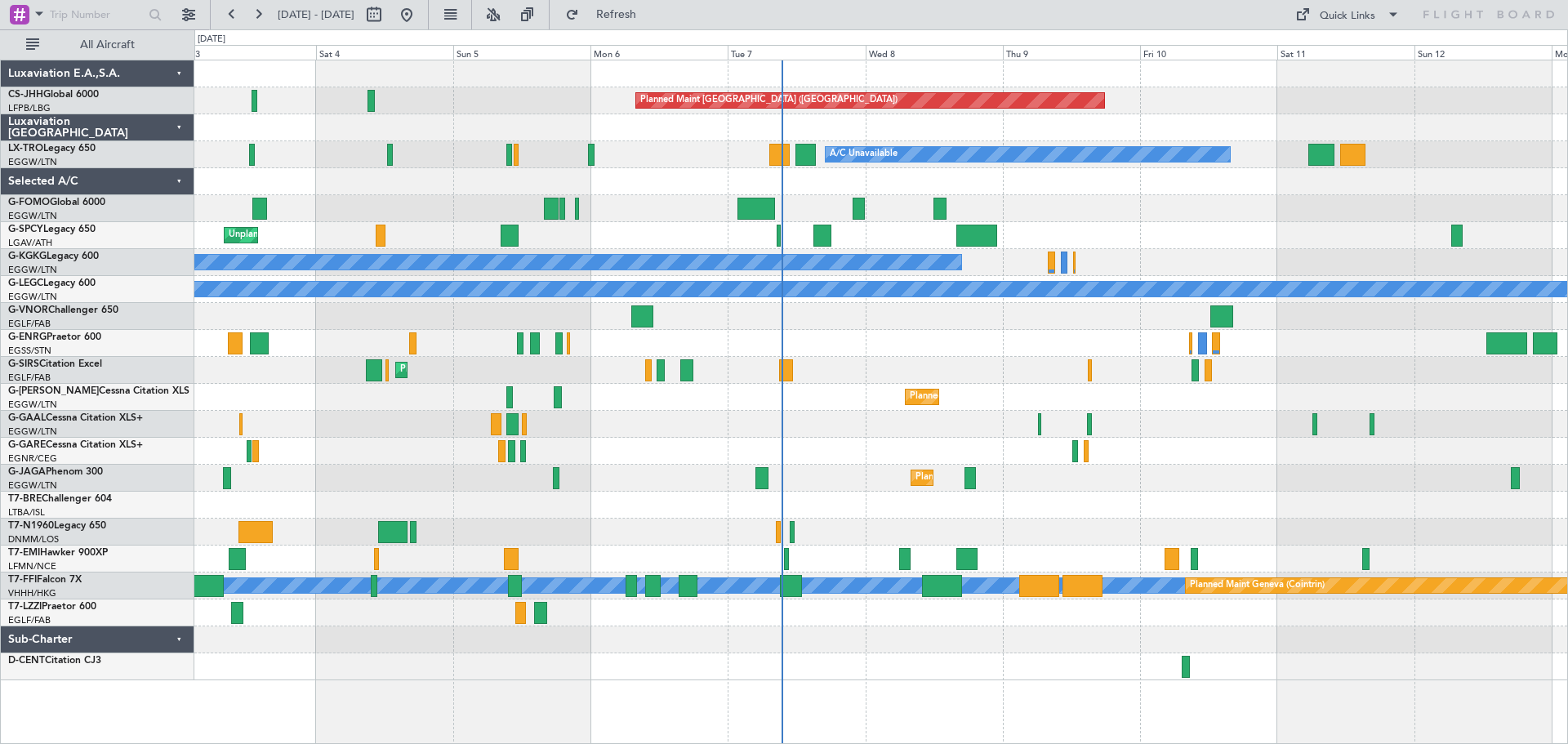
click at [645, 443] on div at bounding box center [881, 451] width 1373 height 27
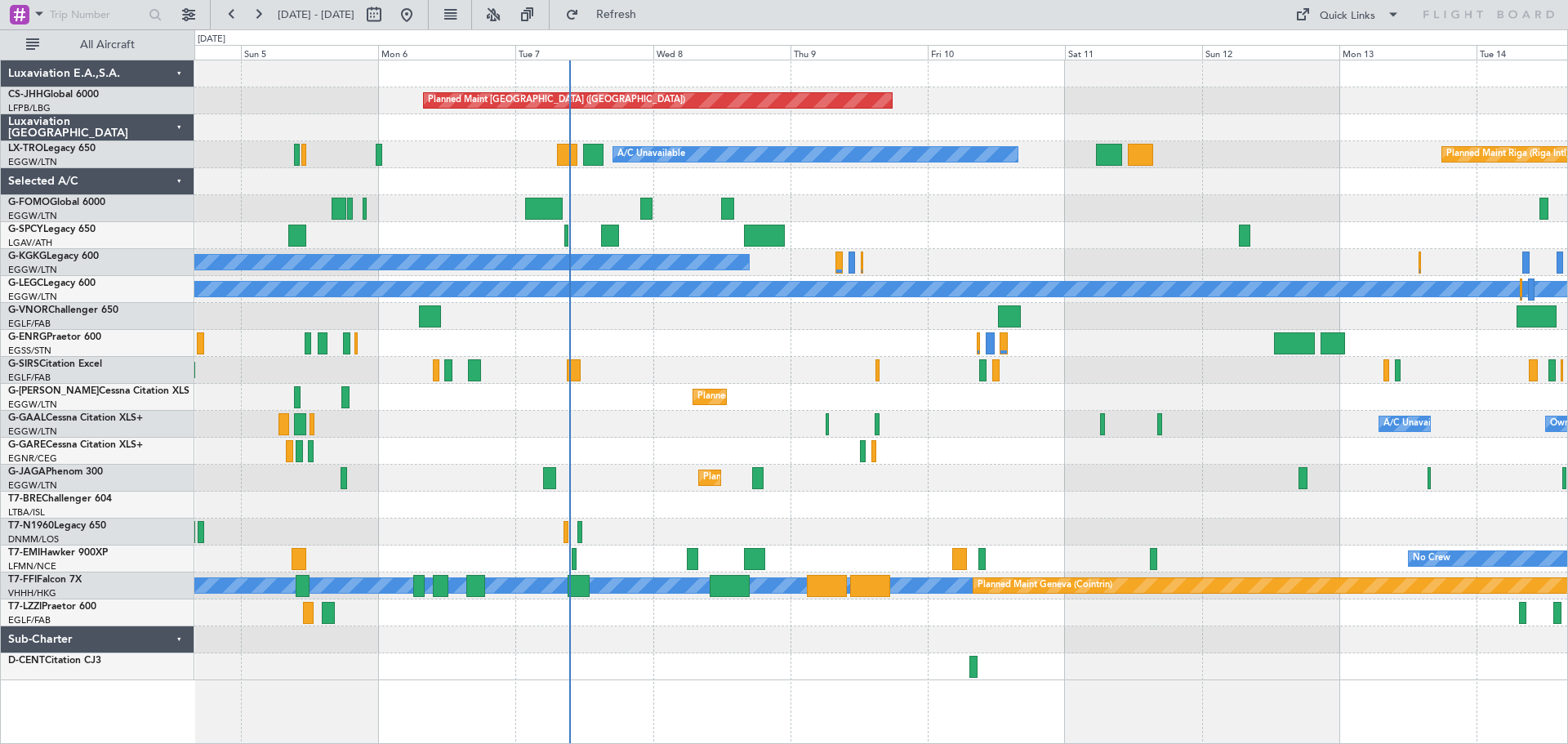
click at [963, 452] on div at bounding box center [881, 451] width 1373 height 27
